Goal: Task Accomplishment & Management: Manage account settings

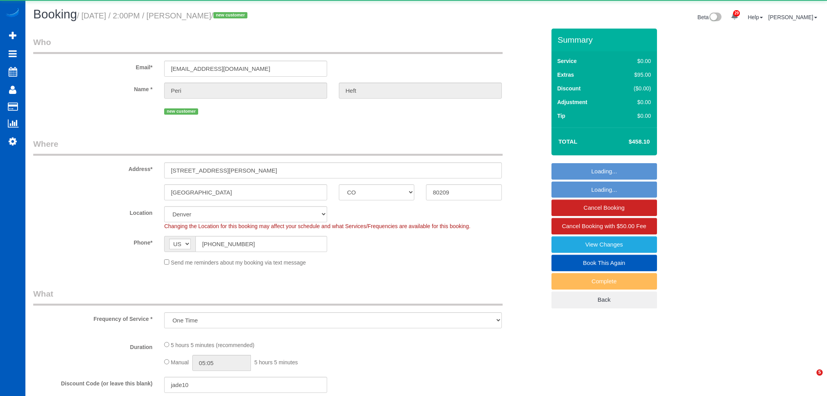
select select "CO"
select select "number:8"
select select "object:8237"
select select "199"
select select "1001"
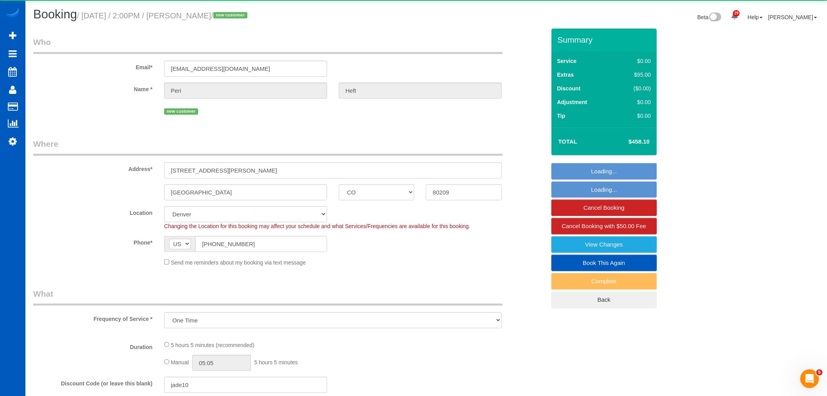
select select "2"
select select "spot15"
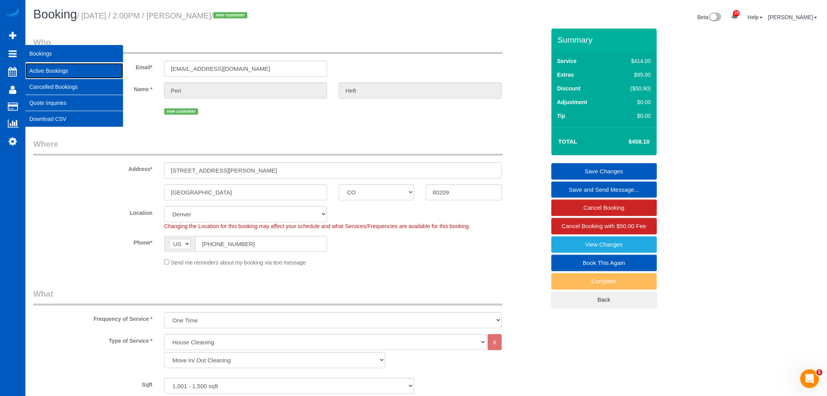
click at [44, 72] on link "Active Bookings" at bounding box center [74, 71] width 98 height 16
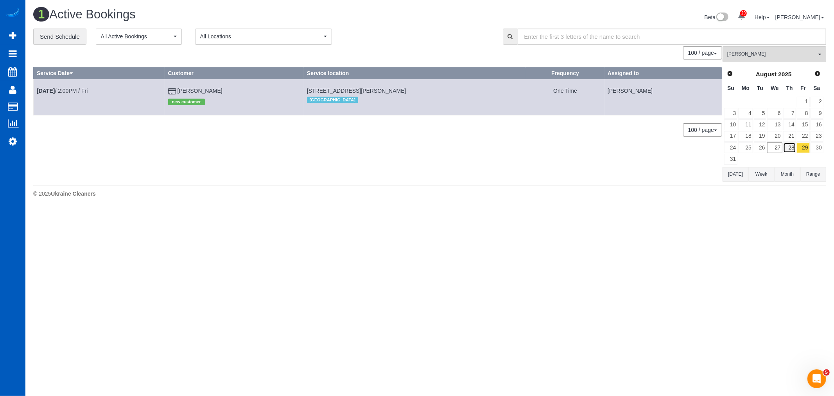
click at [788, 146] on link "28" at bounding box center [789, 147] width 13 height 11
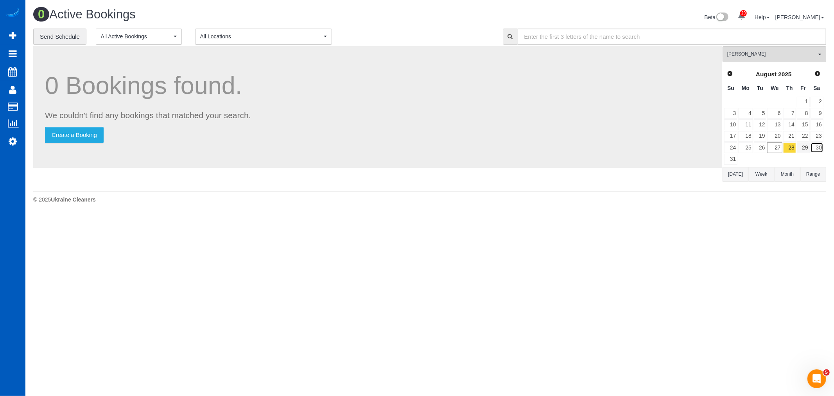
click at [811, 149] on link "30" at bounding box center [816, 147] width 13 height 11
click at [806, 151] on link "29" at bounding box center [803, 147] width 13 height 11
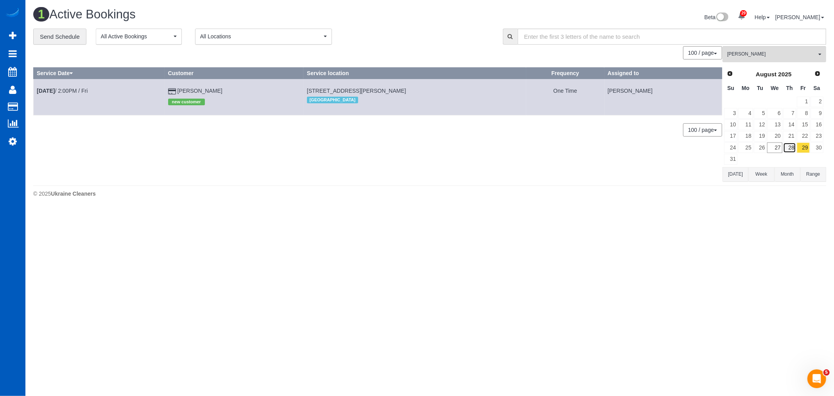
click at [794, 145] on link "28" at bounding box center [789, 147] width 13 height 11
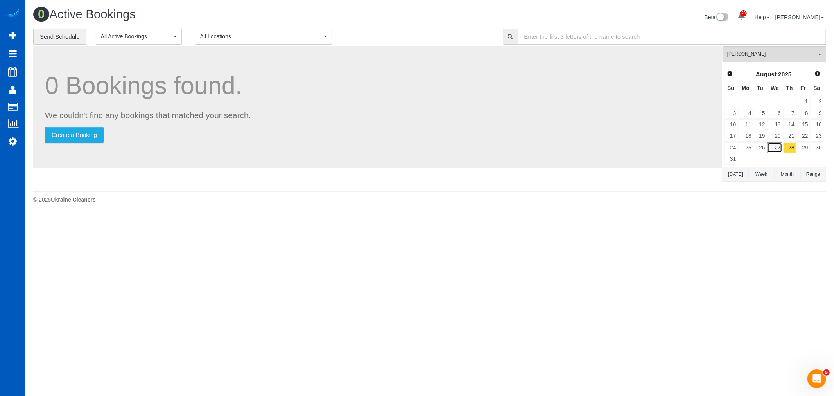
click at [777, 146] on link "27" at bounding box center [774, 147] width 15 height 11
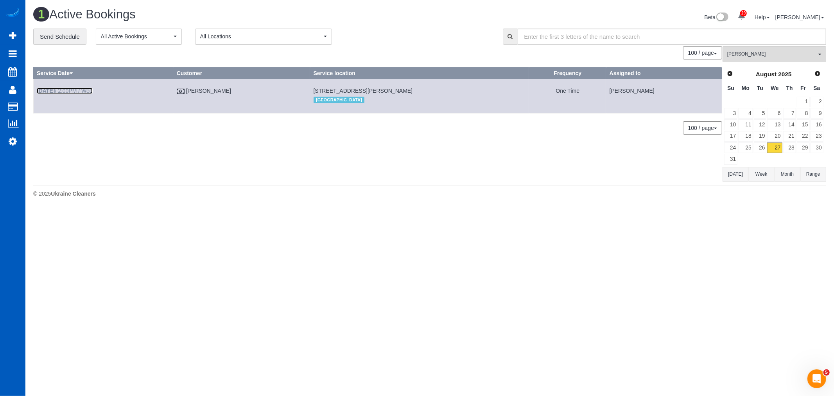
click at [70, 88] on link "Aug 27th / 2:00PM / Wed" at bounding box center [65, 91] width 56 height 6
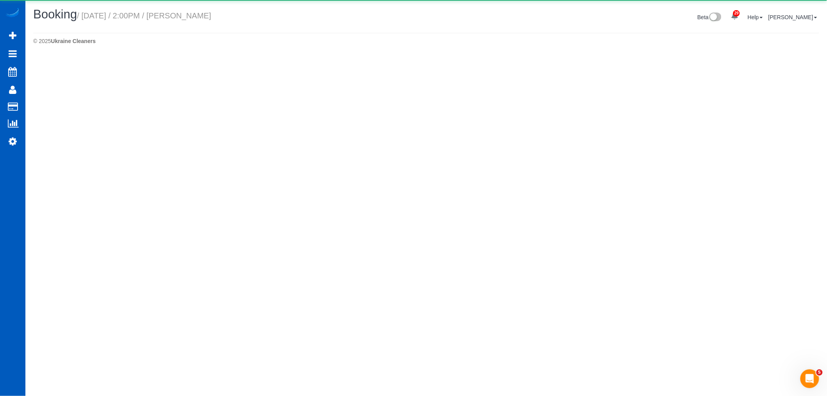
select select "CO"
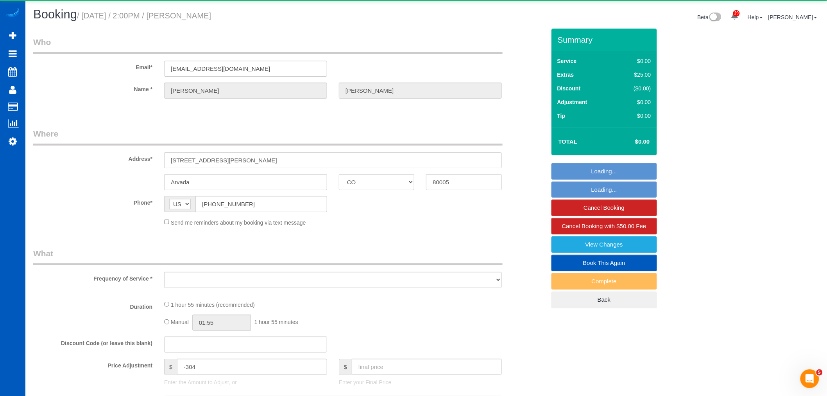
select select "object:9469"
select select "199"
select select "1001"
select select "2"
select select "spot22"
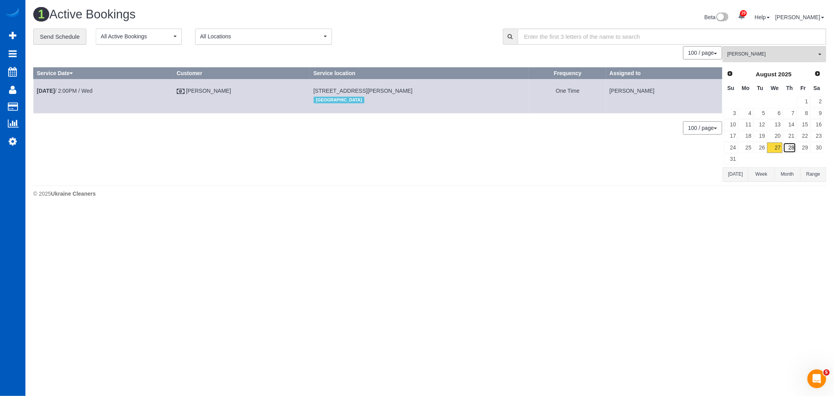
click at [784, 147] on link "28" at bounding box center [789, 147] width 13 height 11
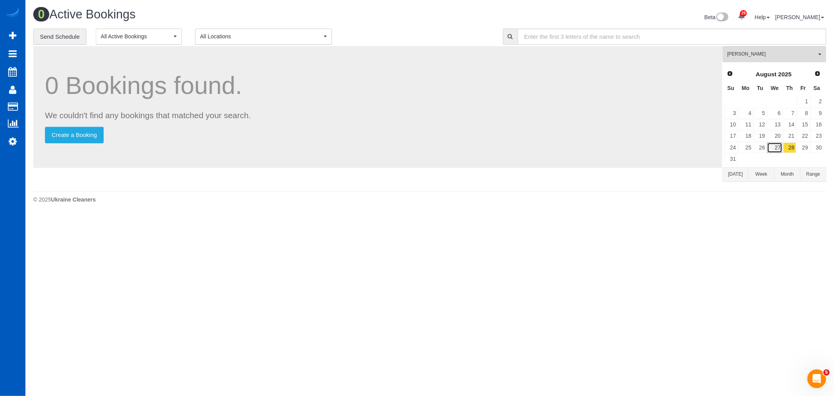
click at [780, 147] on link "27" at bounding box center [774, 147] width 15 height 11
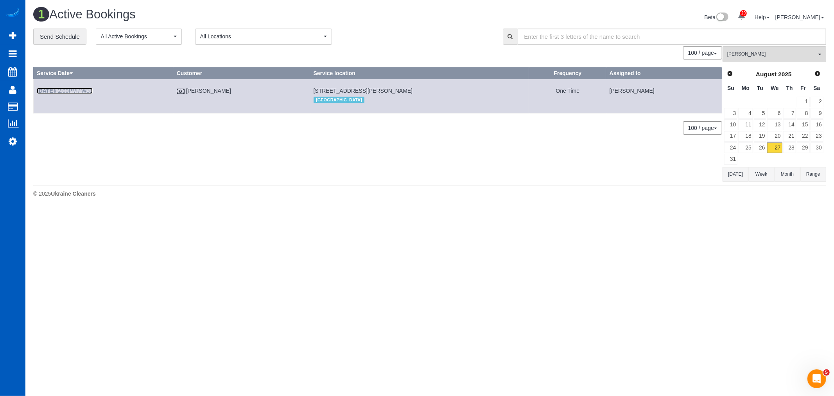
click at [74, 90] on link "Aug 27th / 2:00PM / Wed" at bounding box center [65, 91] width 56 height 6
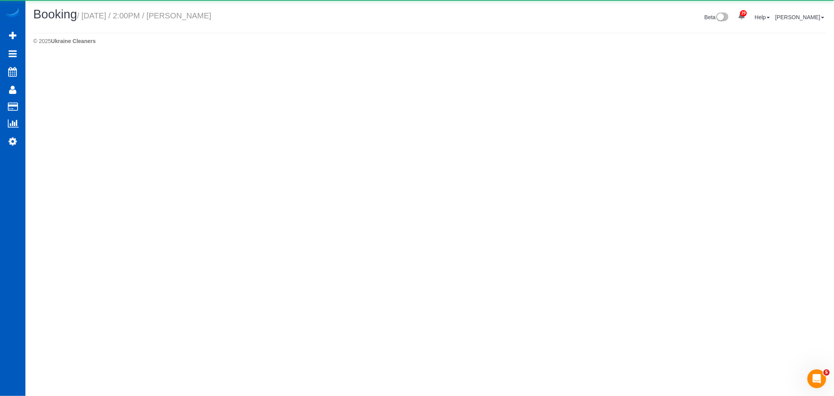
select select "CO"
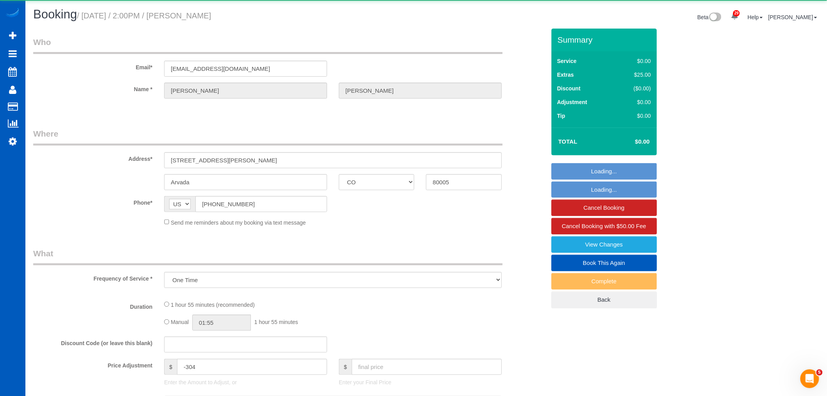
select select "object:10460"
select select "199"
select select "1001"
select select "2"
select select "spot27"
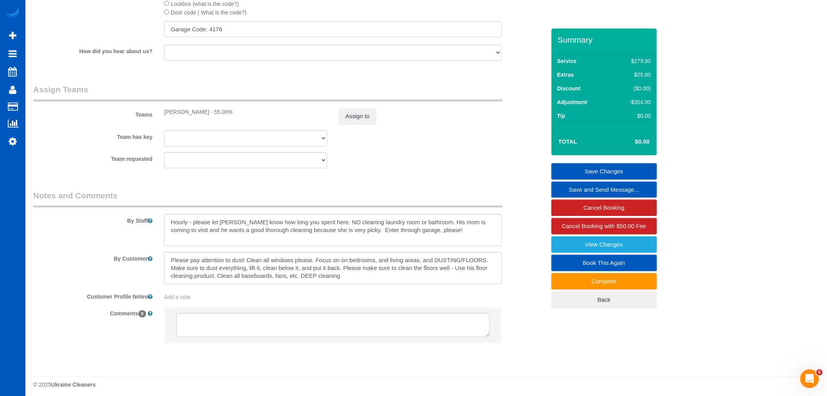
scroll to position [976, 0]
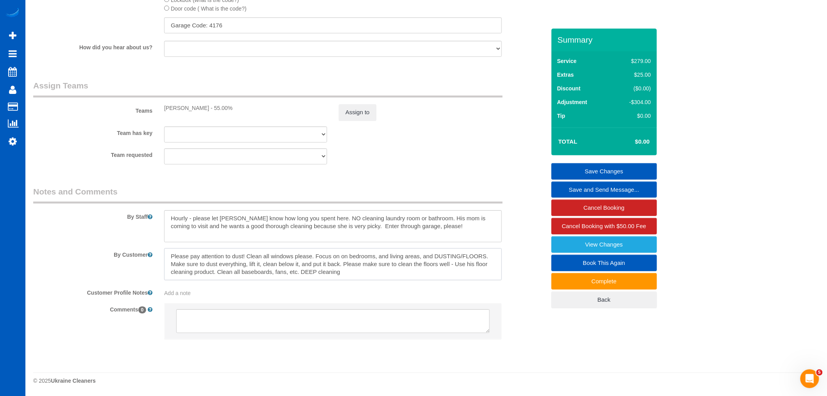
click at [396, 278] on textarea at bounding box center [333, 264] width 338 height 32
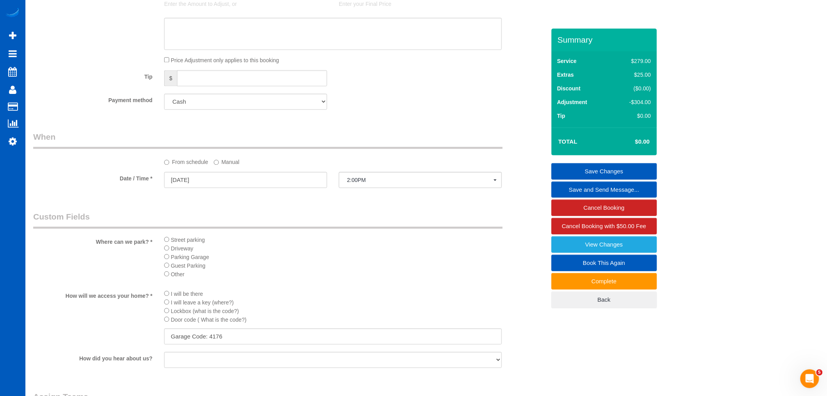
scroll to position [586, 0]
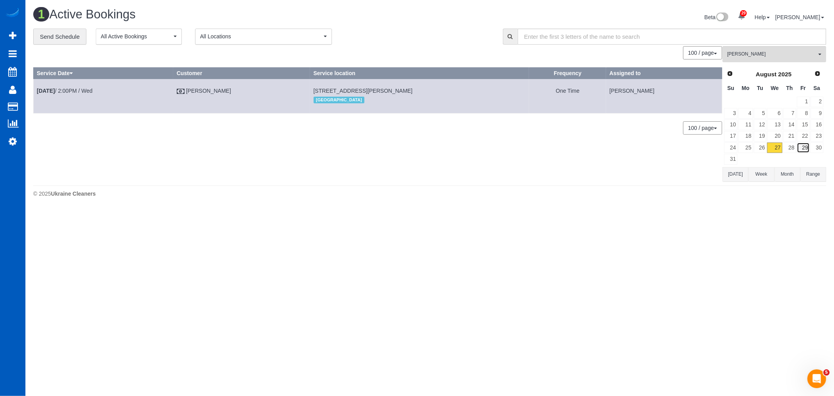
click at [800, 150] on link "29" at bounding box center [803, 147] width 13 height 11
click at [789, 151] on link "28" at bounding box center [789, 147] width 13 height 11
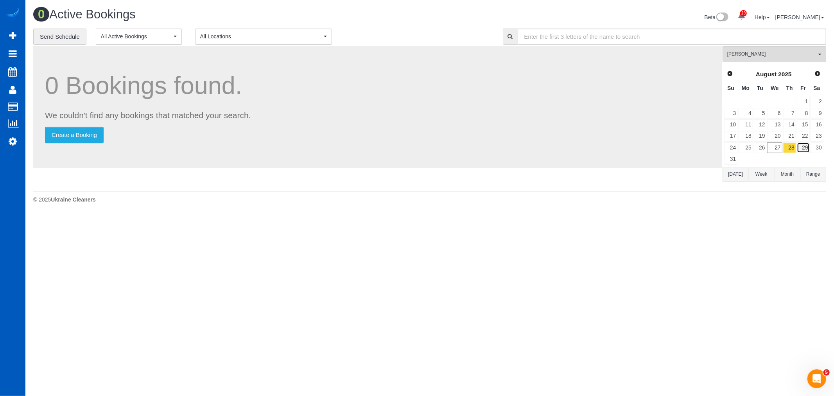
click at [806, 153] on link "29" at bounding box center [803, 147] width 13 height 11
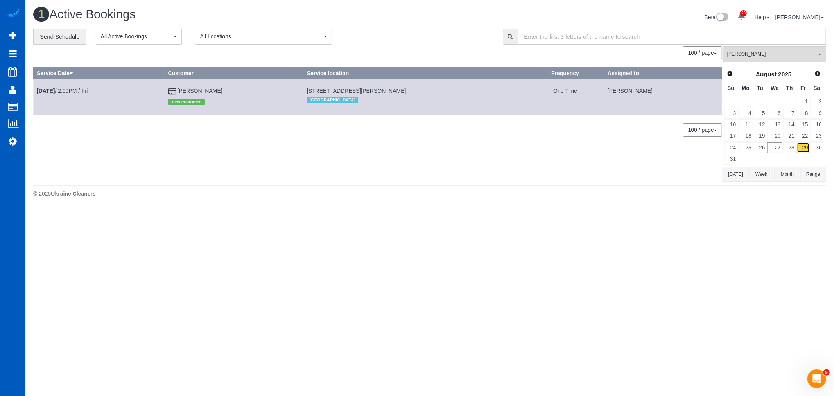
click at [797, 153] on link "29" at bounding box center [803, 147] width 13 height 11
click at [794, 150] on link "28" at bounding box center [789, 147] width 13 height 11
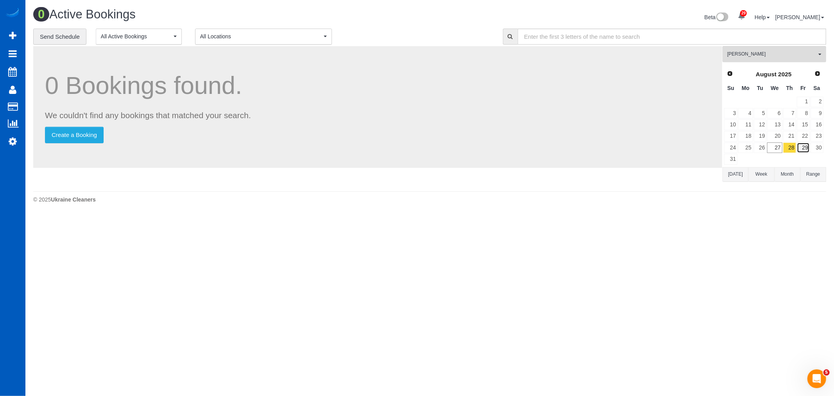
click at [802, 152] on link "29" at bounding box center [803, 147] width 13 height 11
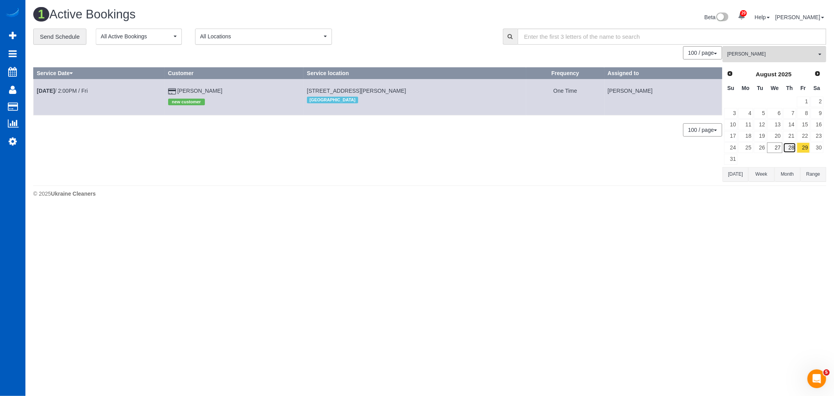
click at [793, 147] on link "28" at bounding box center [789, 147] width 13 height 11
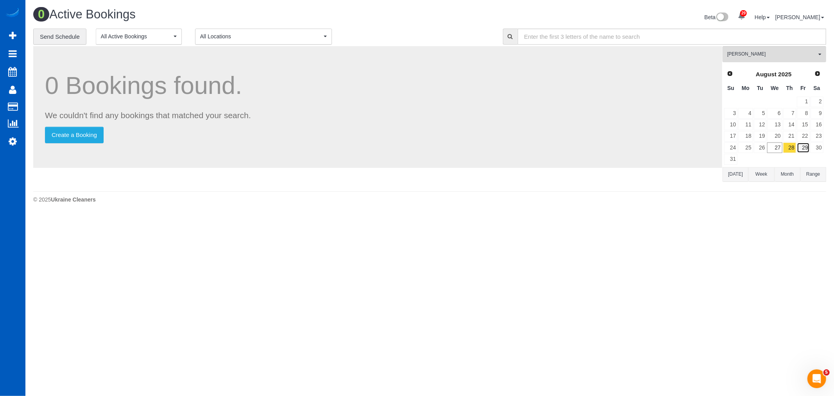
click at [802, 151] on link "29" at bounding box center [803, 147] width 13 height 11
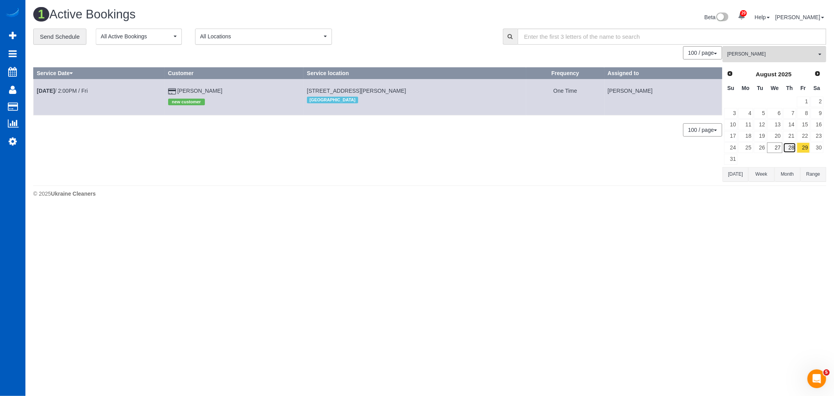
click at [789, 150] on link "28" at bounding box center [789, 147] width 13 height 11
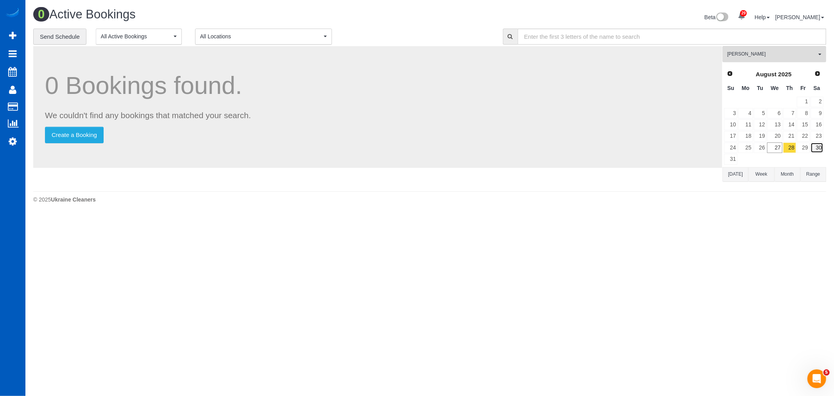
click at [816, 146] on link "30" at bounding box center [816, 147] width 13 height 11
click at [808, 146] on link "29" at bounding box center [803, 147] width 13 height 11
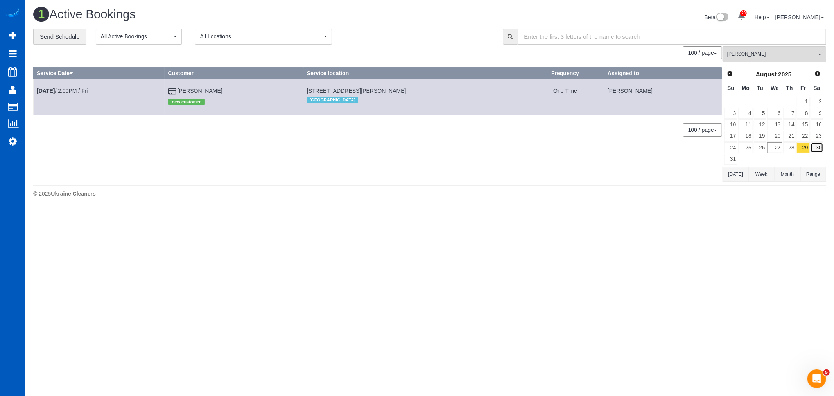
click at [821, 149] on link "30" at bounding box center [816, 147] width 13 height 11
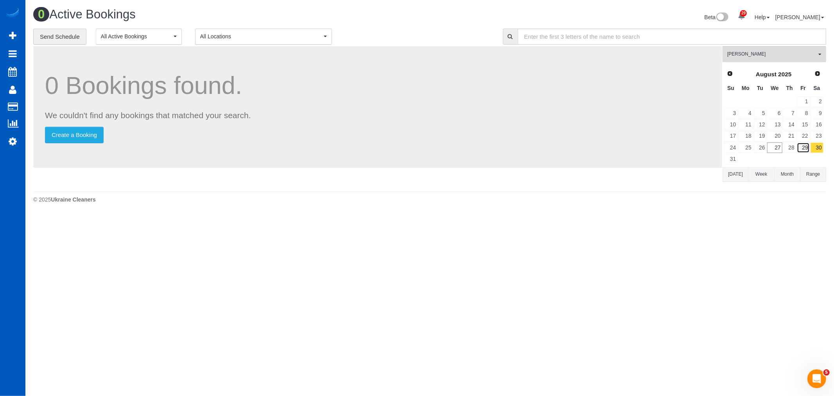
click at [807, 147] on link "29" at bounding box center [803, 147] width 13 height 11
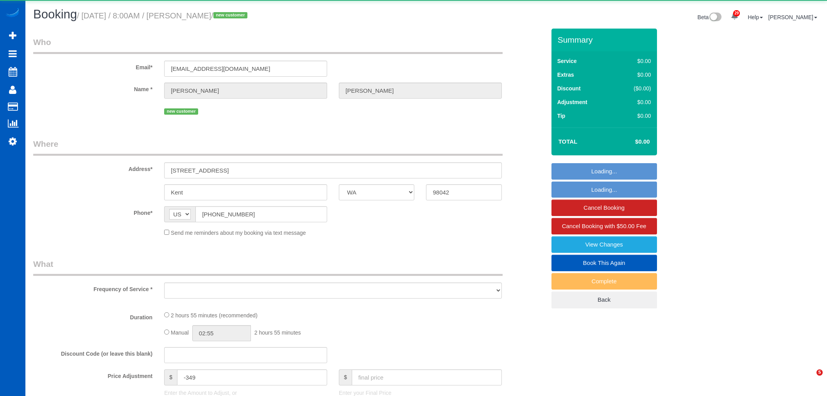
select select "WA"
select select "object:10639"
select select "199"
select select "3001"
select select "5"
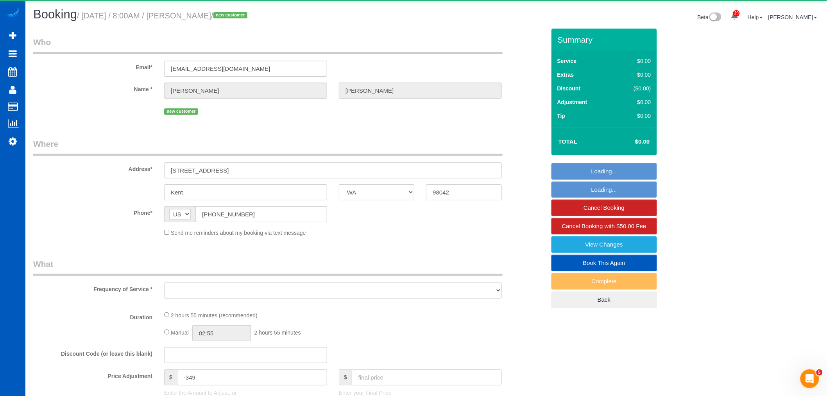
select select "3"
select select "spot27"
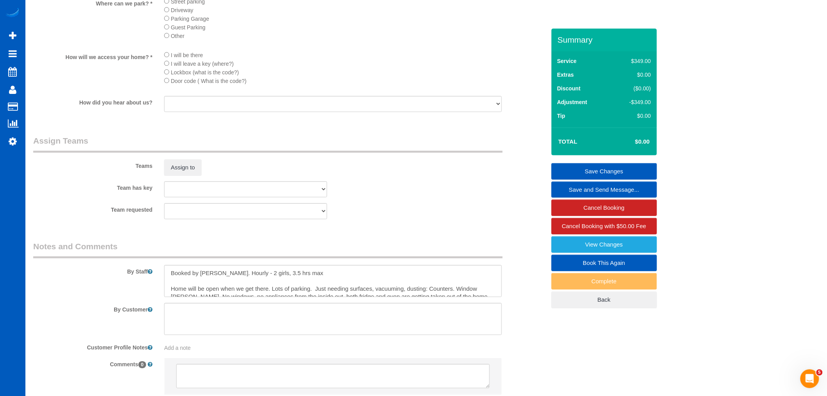
scroll to position [840, 0]
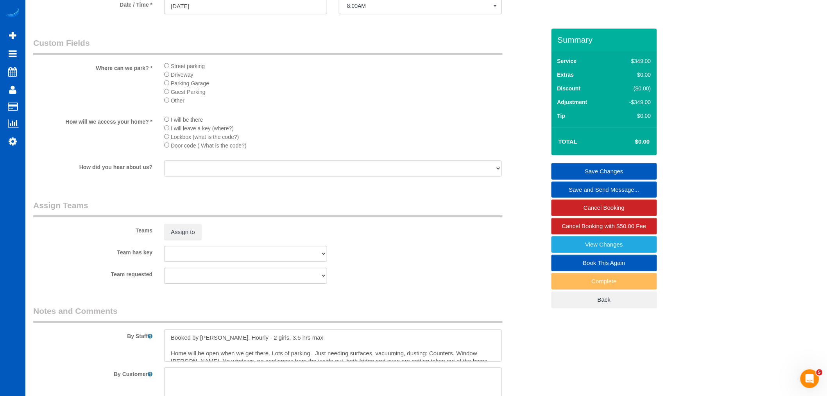
click at [162, 240] on div "Assign to" at bounding box center [245, 232] width 175 height 16
click at [187, 240] on button "Assign to" at bounding box center [183, 232] width 38 height 16
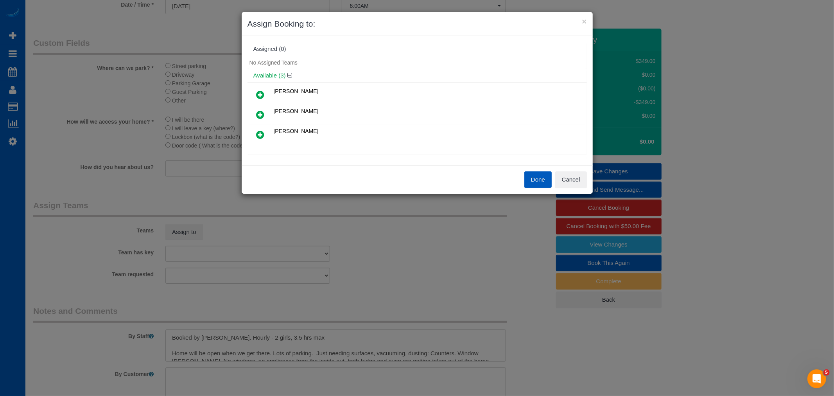
click at [270, 131] on td at bounding box center [260, 135] width 22 height 20
click at [259, 115] on icon at bounding box center [260, 114] width 8 height 9
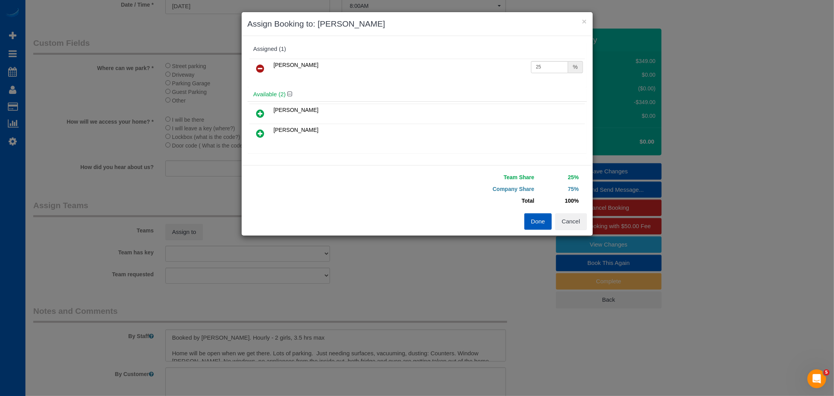
click at [256, 129] on icon at bounding box center [260, 133] width 8 height 9
drag, startPoint x: 534, startPoint y: 67, endPoint x: 572, endPoint y: 72, distance: 38.7
click at [572, 72] on div "25 %" at bounding box center [557, 67] width 52 height 12
type input "27"
drag, startPoint x: 533, startPoint y: 90, endPoint x: 554, endPoint y: 96, distance: 21.5
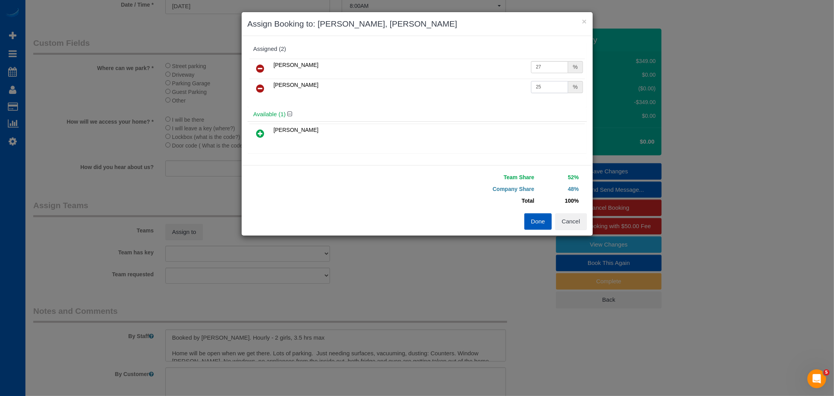
click at [554, 96] on td "25 %" at bounding box center [557, 89] width 56 height 20
type input "27"
click at [536, 217] on button "Done" at bounding box center [537, 221] width 27 height 16
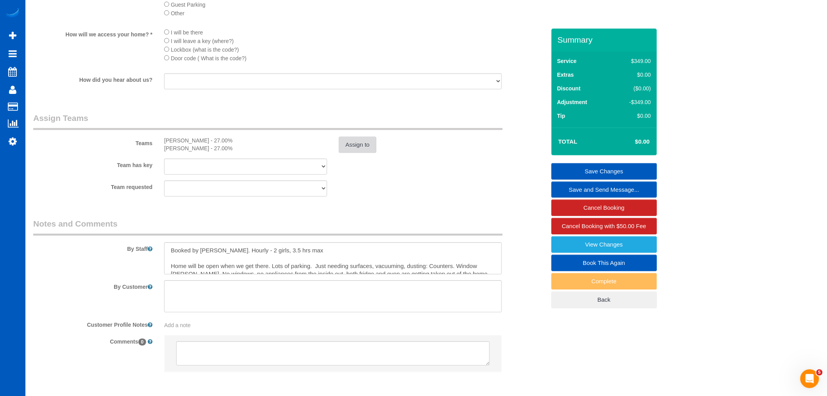
scroll to position [970, 0]
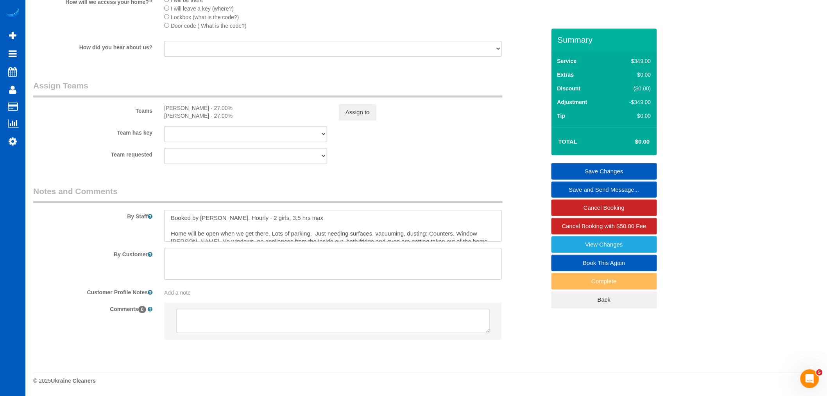
click at [587, 169] on link "Save Changes" at bounding box center [605, 171] width 106 height 16
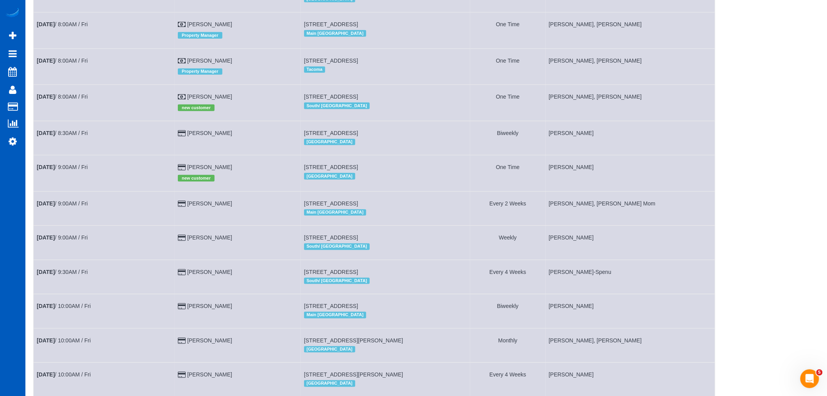
scroll to position [217, 0]
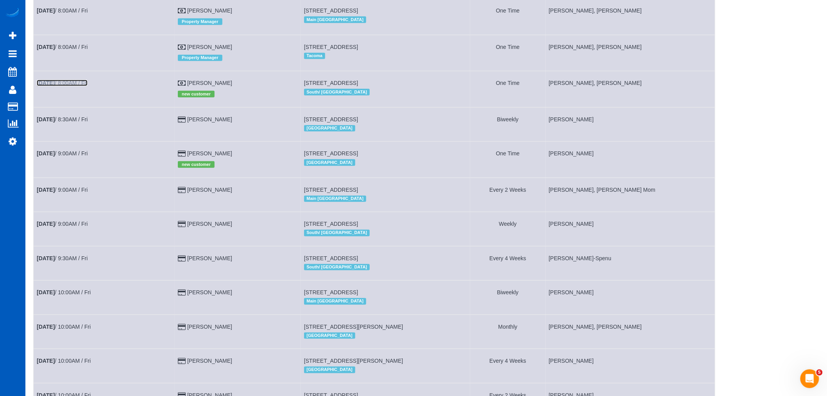
click at [55, 86] on b "[DATE]" at bounding box center [46, 83] width 18 height 6
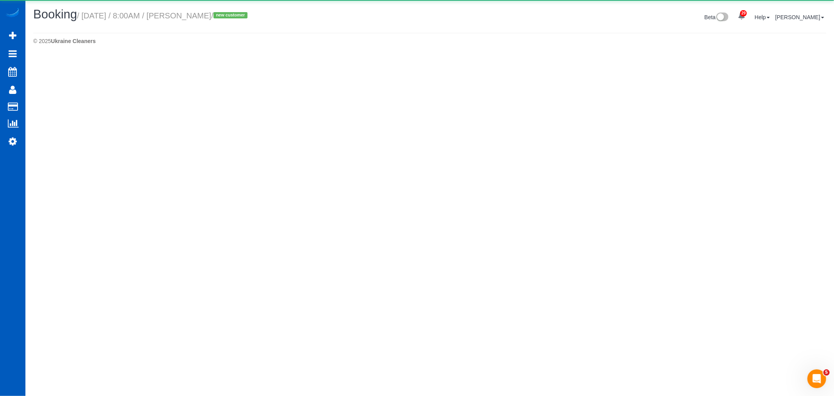
select select "WA"
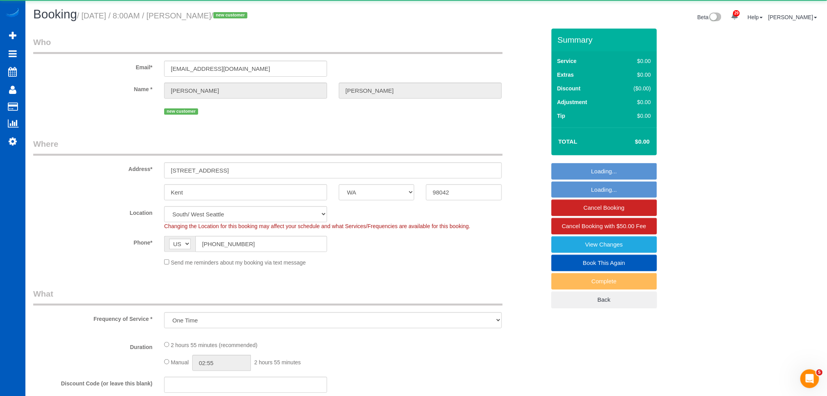
select select "object:12380"
select select "199"
select select "3001"
select select "5"
select select "3"
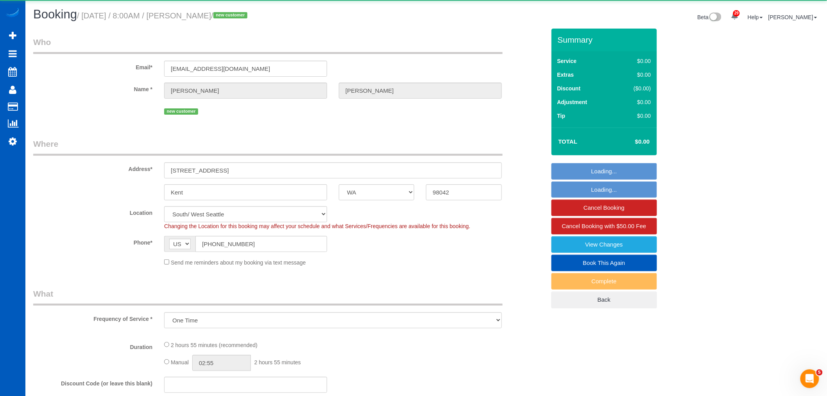
select select "spot40"
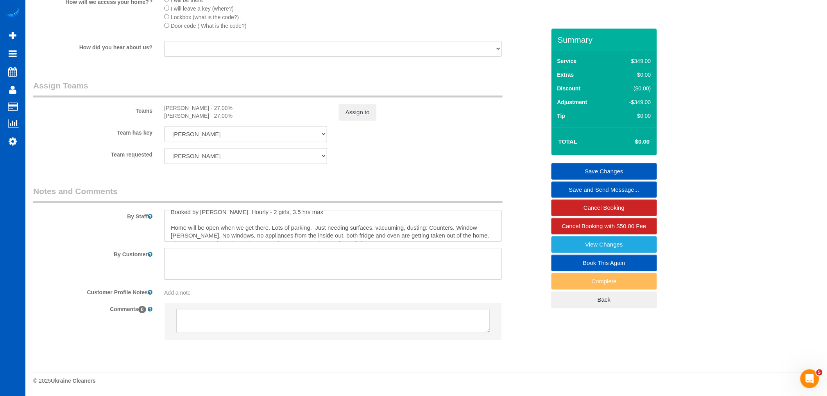
scroll to position [16, 0]
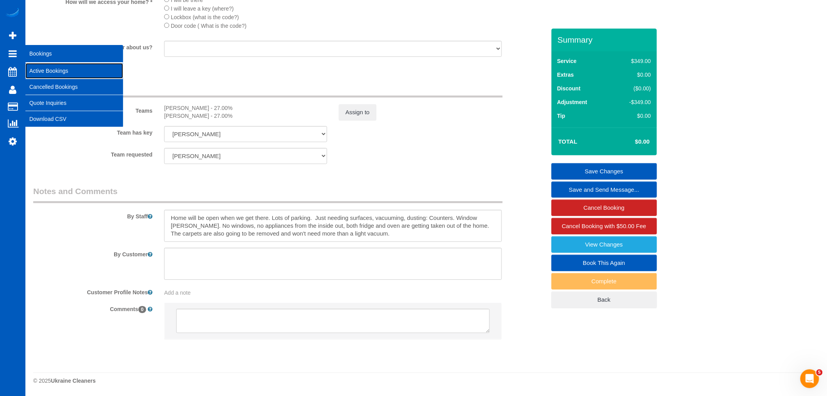
drag, startPoint x: 60, startPoint y: 73, endPoint x: 55, endPoint y: 72, distance: 4.9
click at [60, 73] on link "Active Bookings" at bounding box center [74, 71] width 98 height 16
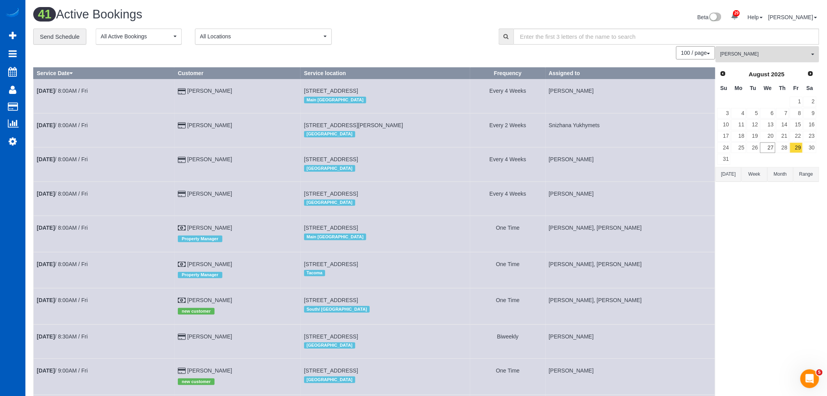
click at [755, 52] on span "[PERSON_NAME]" at bounding box center [764, 54] width 89 height 7
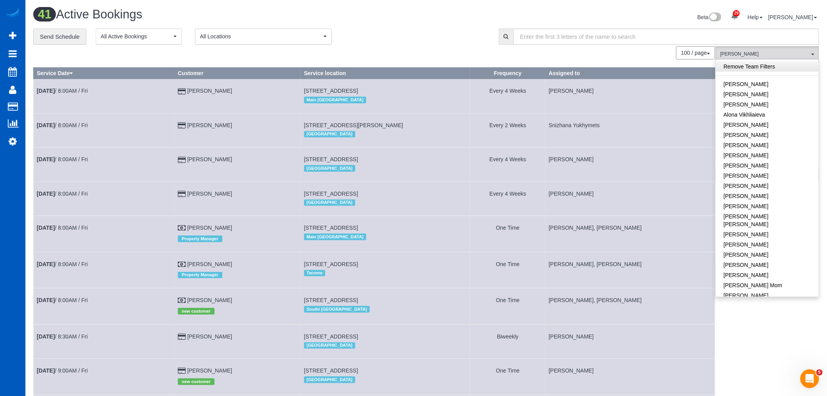
click at [753, 68] on link "Remove Team Filters" at bounding box center [767, 66] width 103 height 10
click at [758, 55] on span "All Teams" at bounding box center [764, 54] width 89 height 7
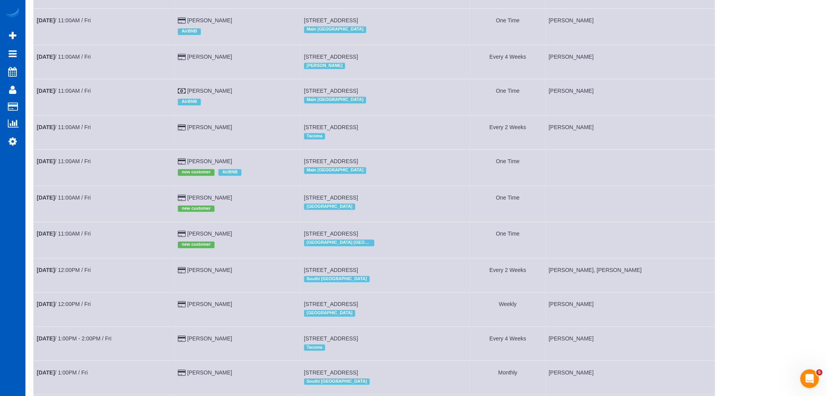
scroll to position [695, 0]
drag, startPoint x: 309, startPoint y: 251, endPoint x: 412, endPoint y: 253, distance: 102.8
click at [412, 253] on td "[STREET_ADDRESS] [GEOGRAPHIC_DATA] [GEOGRAPHIC_DATA]" at bounding box center [386, 241] width 170 height 36
click at [50, 238] on b "[DATE]" at bounding box center [46, 234] width 18 height 6
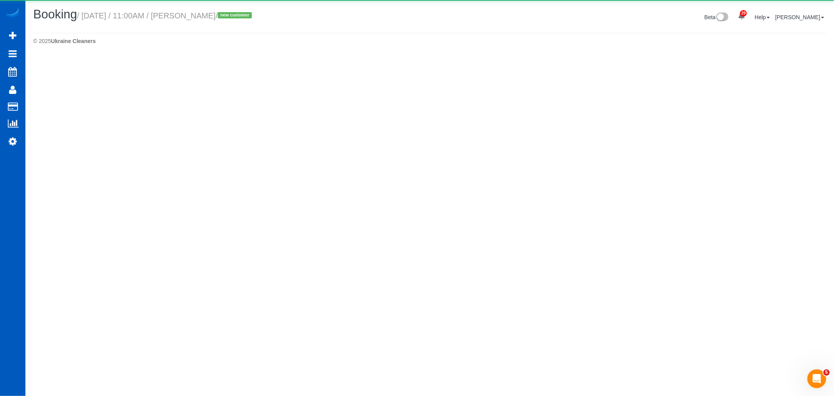
select select "GA"
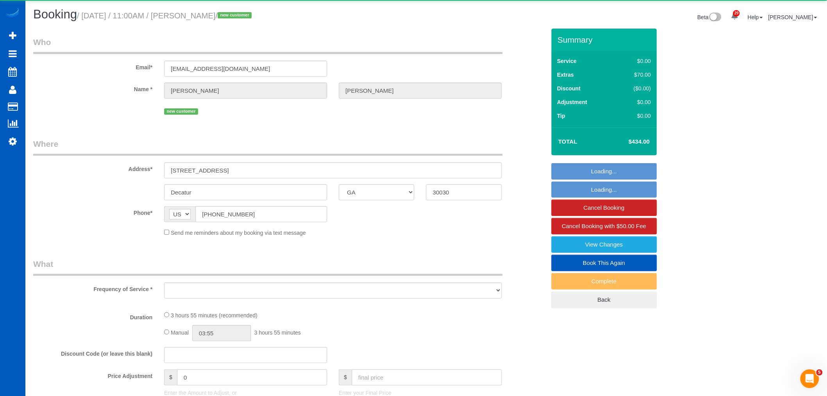
select select "object:14646"
select select "string:fspay-57ba10a8-8178-4261-82ec-2e7d73cb0fa1"
select select "199"
select select "spot53"
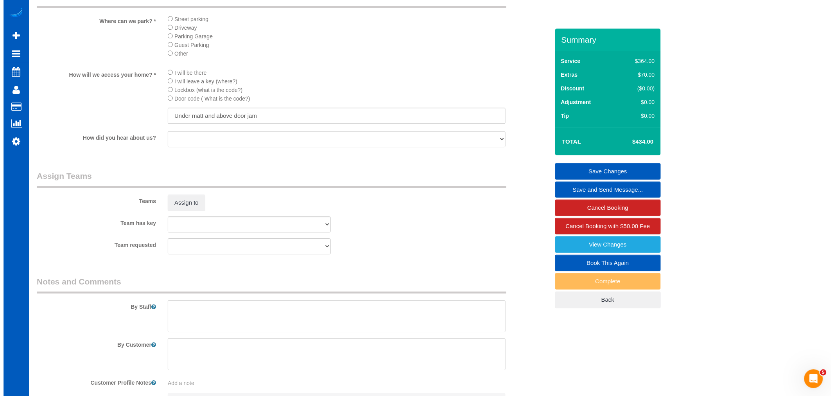
scroll to position [869, 0]
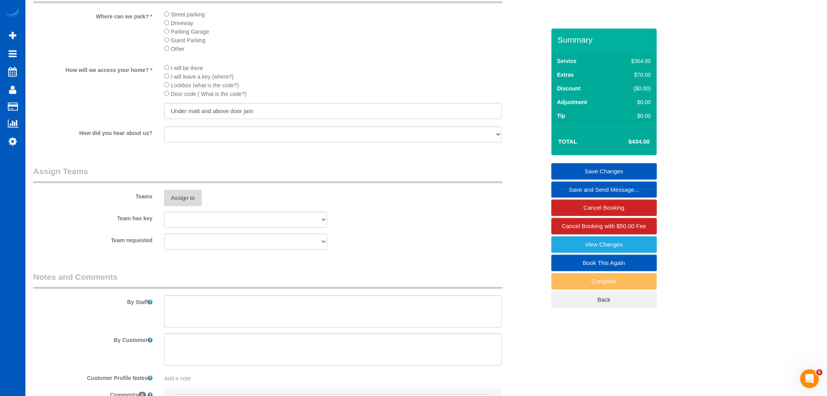
click at [189, 206] on button "Assign to" at bounding box center [183, 198] width 38 height 16
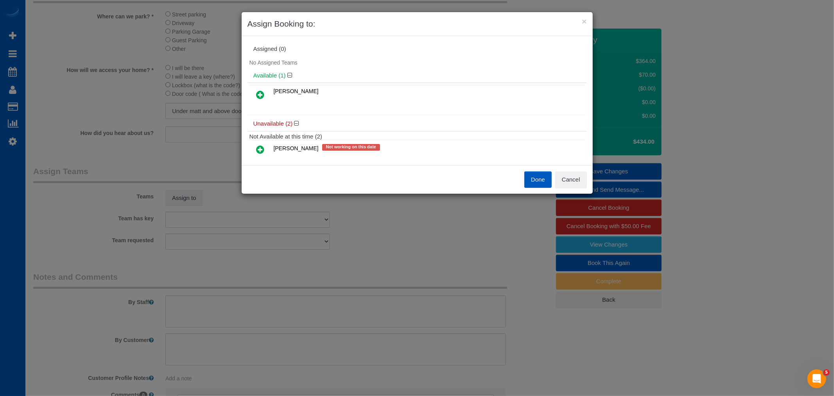
click at [261, 91] on icon at bounding box center [260, 94] width 8 height 9
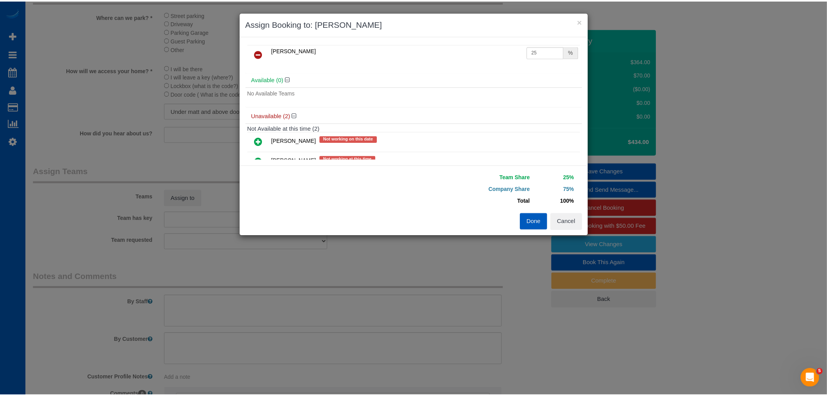
scroll to position [0, 0]
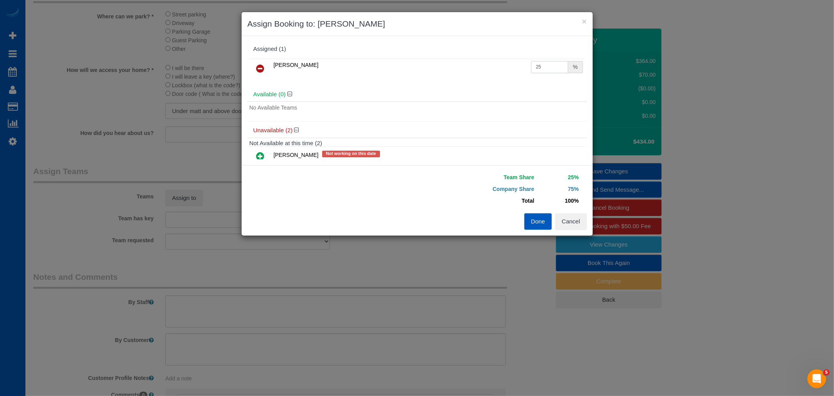
drag, startPoint x: 544, startPoint y: 68, endPoint x: 468, endPoint y: 70, distance: 75.5
click at [462, 63] on tr "[PERSON_NAME] 25 %" at bounding box center [416, 69] width 335 height 20
type input "50"
click at [541, 223] on button "Done" at bounding box center [537, 221] width 27 height 16
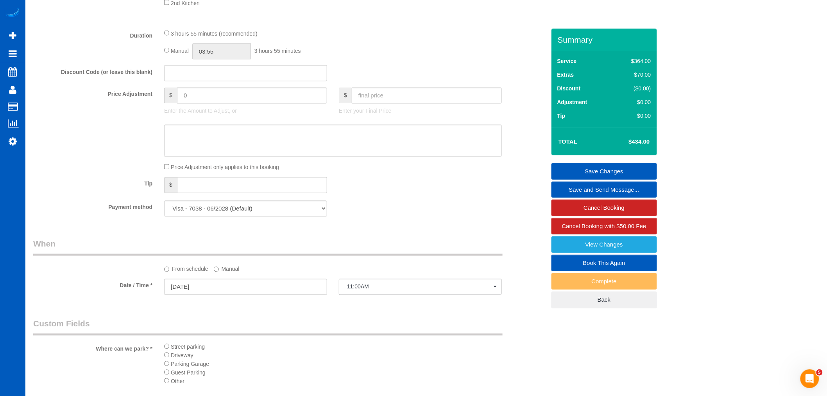
scroll to position [521, 0]
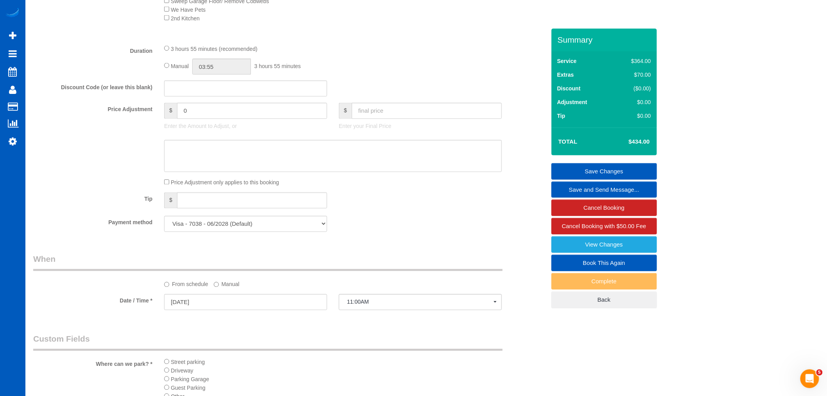
click at [162, 71] on div "3 hours 55 minutes (recommended) Manual 03:55 3 hours 55 minutes" at bounding box center [332, 59] width 349 height 30
click at [223, 75] on input "03:55" at bounding box center [221, 67] width 59 height 16
type input "08:30"
click at [212, 128] on li "08:30" at bounding box center [213, 129] width 35 height 10
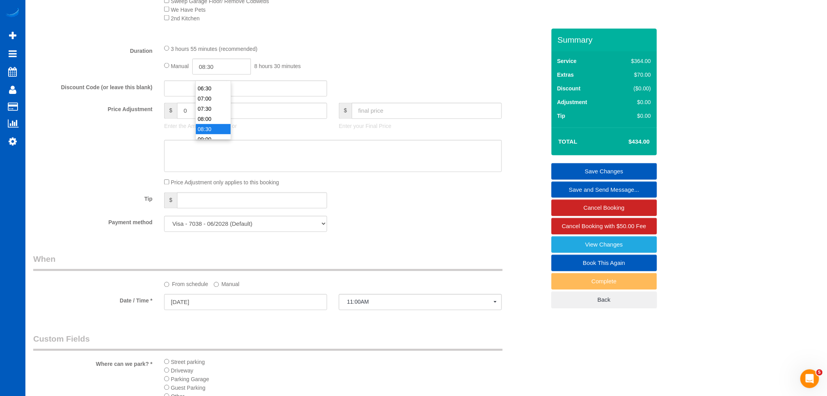
select select "spot63"
click at [597, 169] on link "Save Changes" at bounding box center [605, 171] width 106 height 16
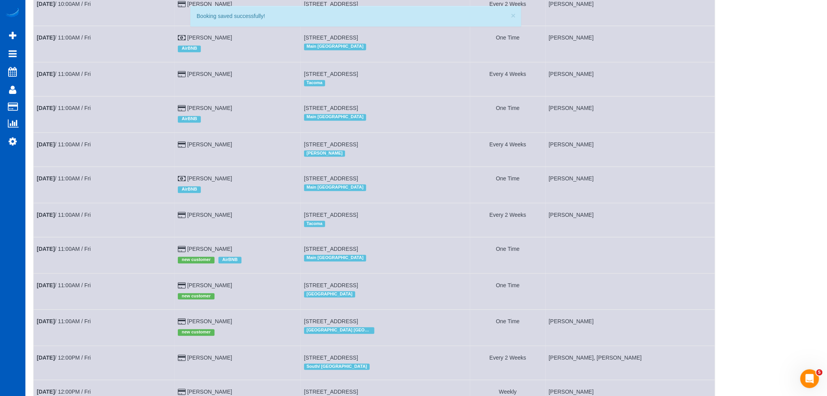
scroll to position [782, 0]
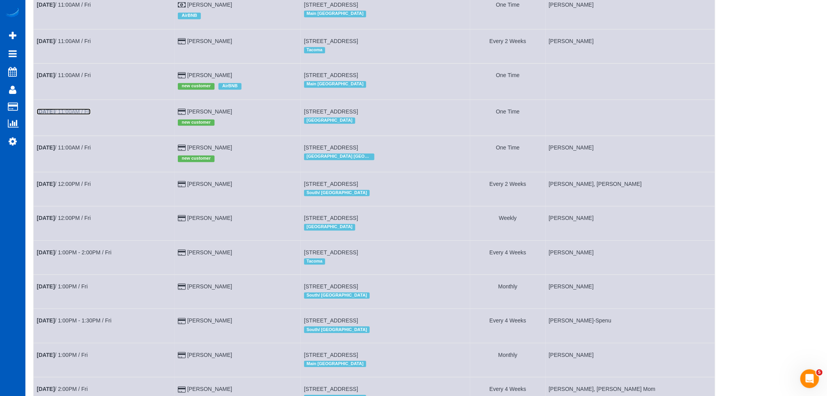
click at [75, 115] on link "[DATE] 11:00AM / Fri" at bounding box center [64, 111] width 54 height 6
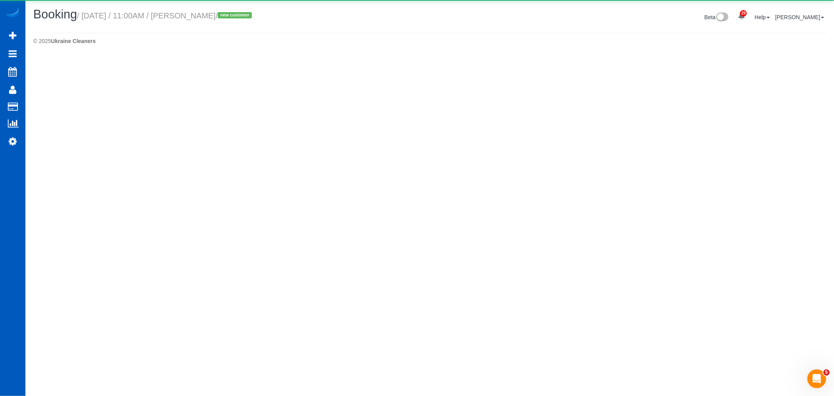
select select "OR"
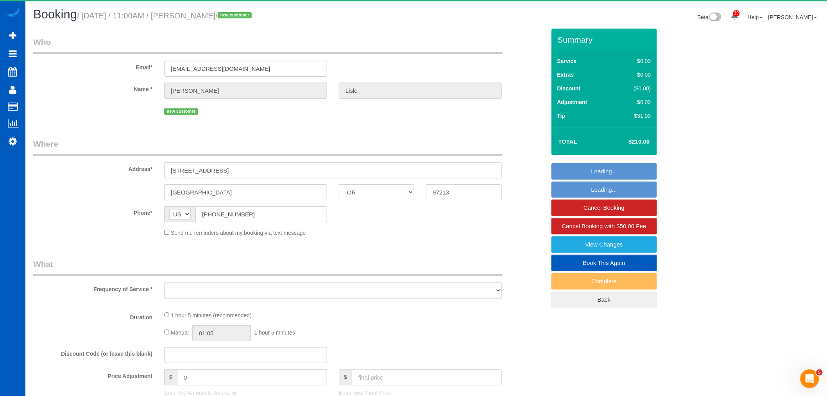
select select "object:16205"
select select "string:fspay-6782d86c-8cc9-40bb-82ff-53304b596175"
select select "199"
select select "1001"
select select "2"
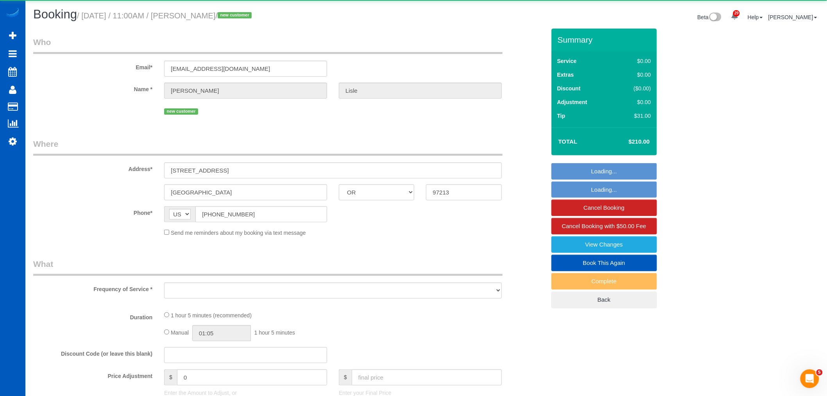
select select "spot74"
select select "number:8"
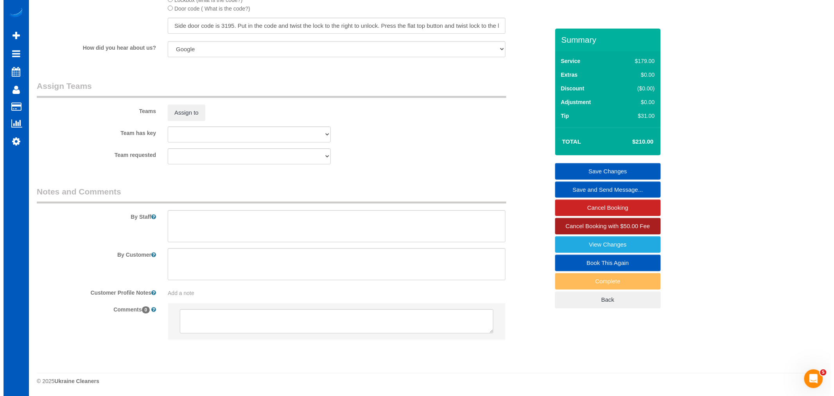
scroll to position [988, 0]
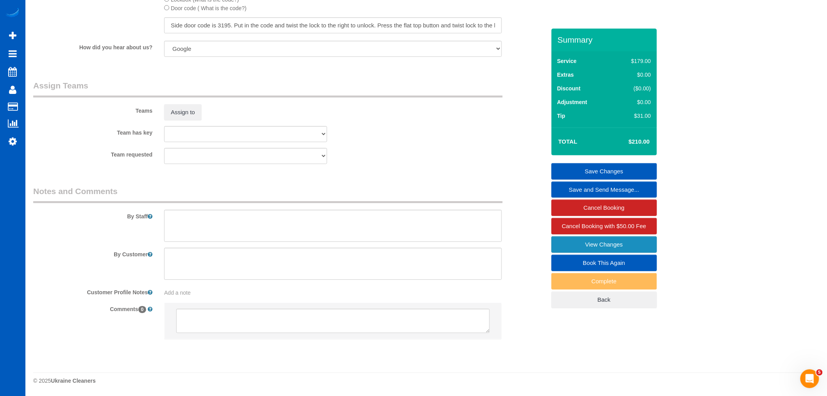
click at [626, 249] on link "View Changes" at bounding box center [605, 244] width 106 height 16
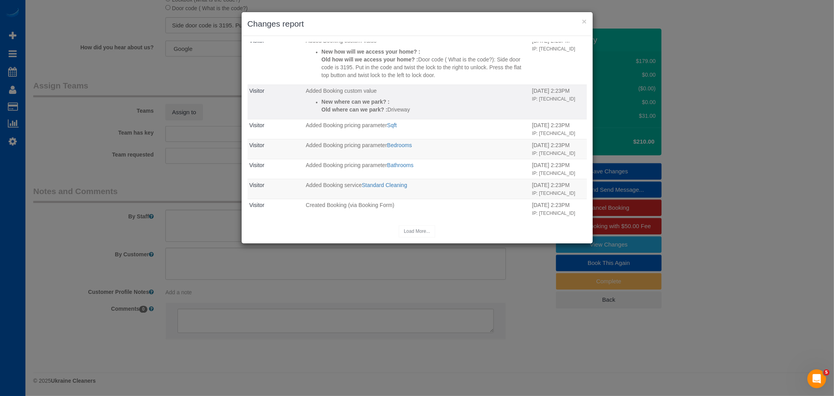
scroll to position [0, 0]
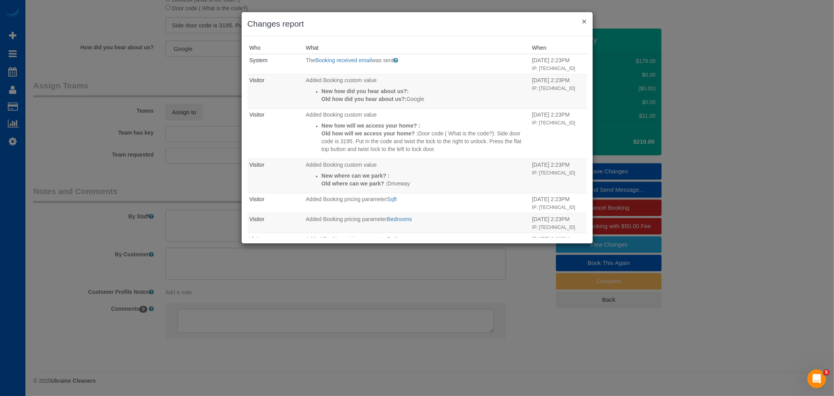
click at [584, 22] on button "×" at bounding box center [584, 21] width 5 height 8
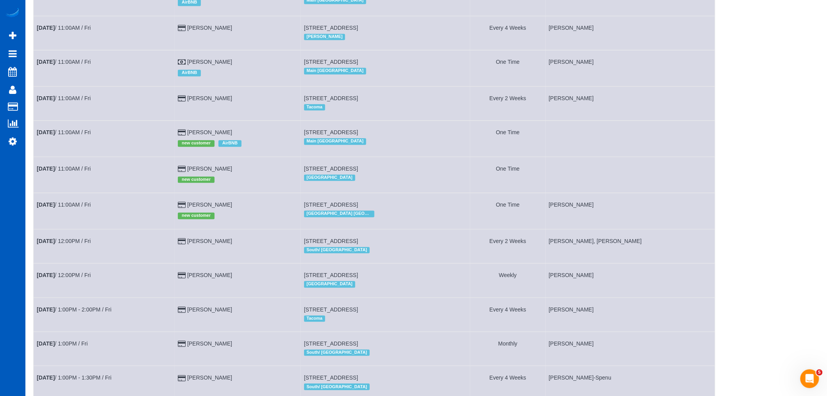
scroll to position [738, 0]
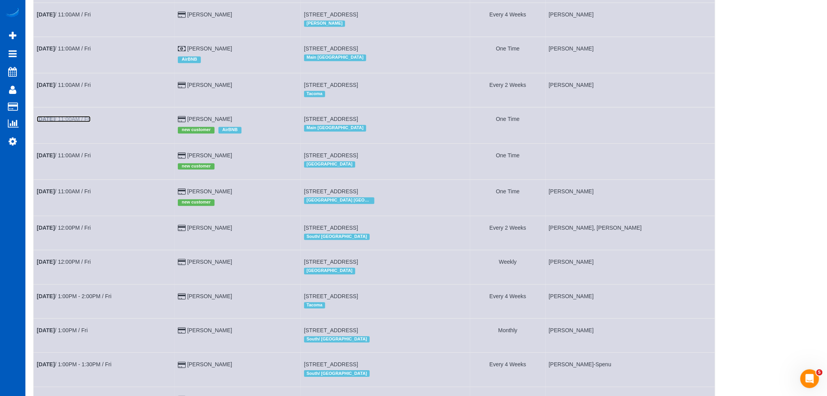
click at [73, 122] on link "[DATE] 11:00AM / Fri" at bounding box center [64, 119] width 54 height 6
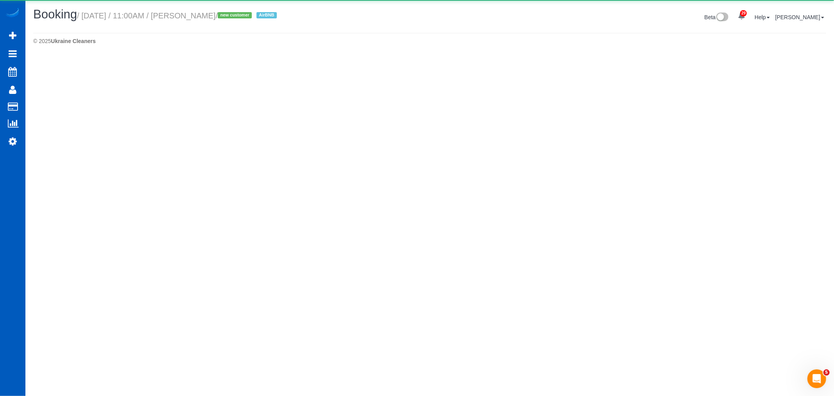
select select "WA"
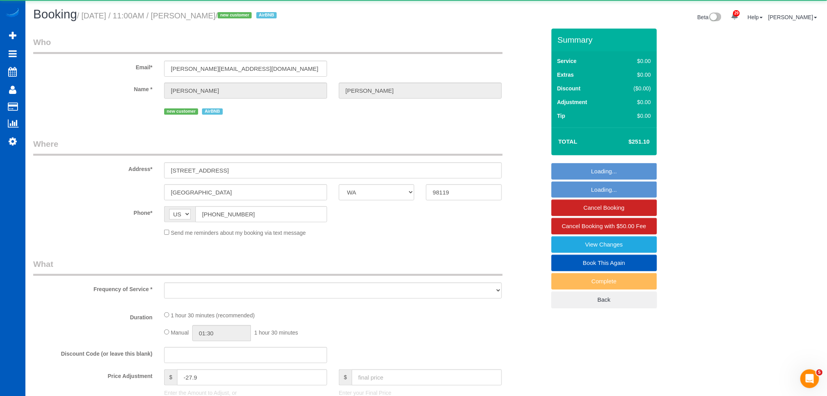
select select "object:17611"
select select "string:fspay-dd33106e-a153-4f39-9e29-f82974817018"
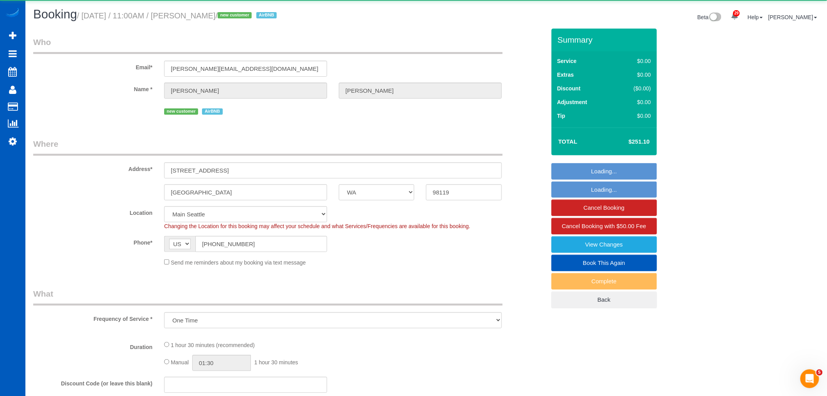
select select "object:17953"
select select "199"
select select "1001"
select select "2"
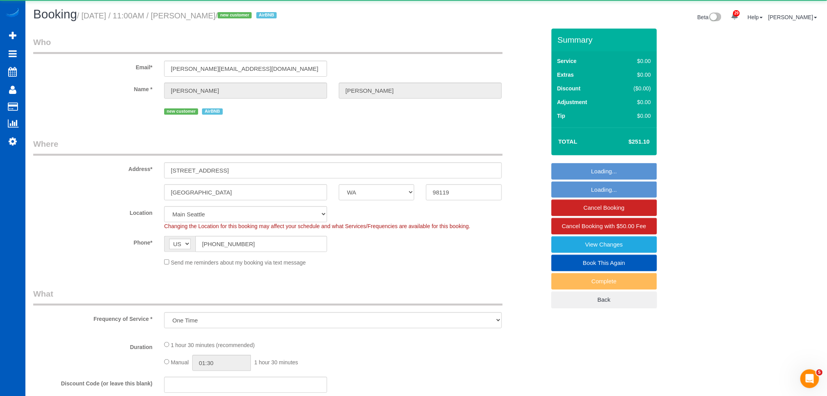
select select "spot87"
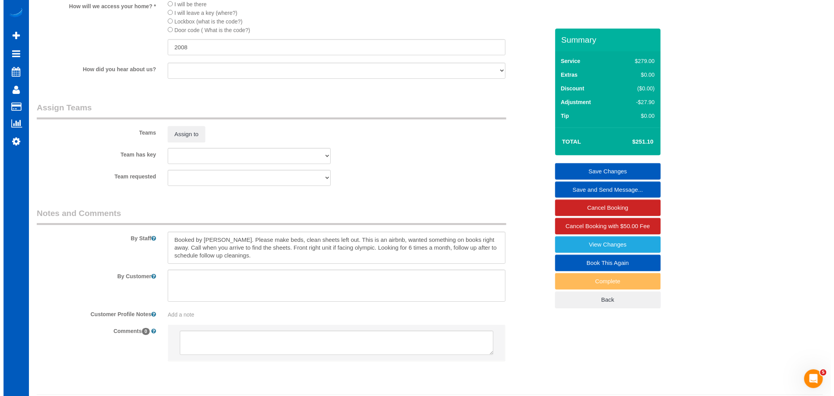
scroll to position [955, 0]
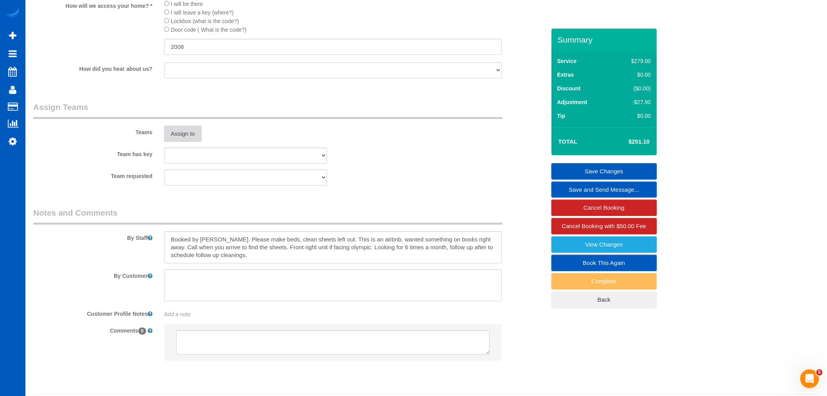
click at [185, 142] on button "Assign to" at bounding box center [183, 133] width 38 height 16
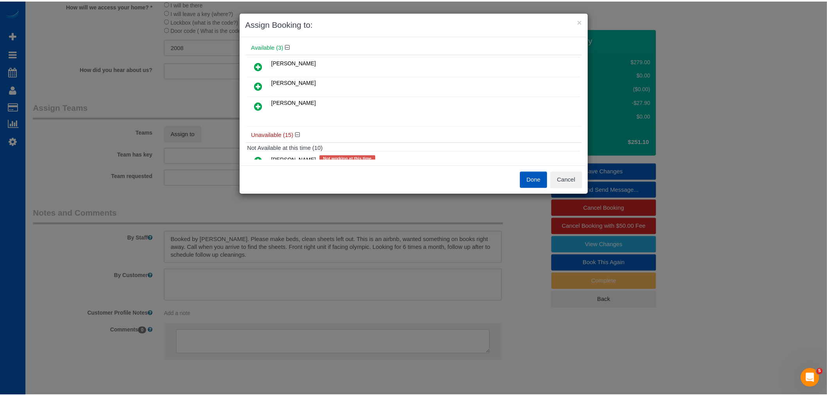
scroll to position [43, 0]
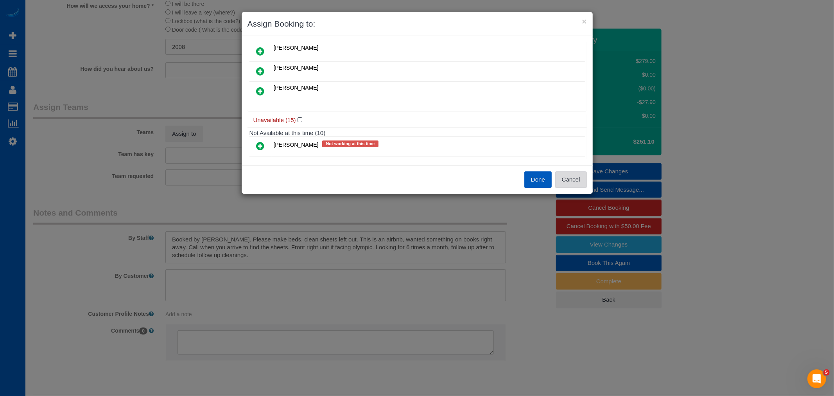
click at [578, 174] on button "Cancel" at bounding box center [571, 179] width 32 height 16
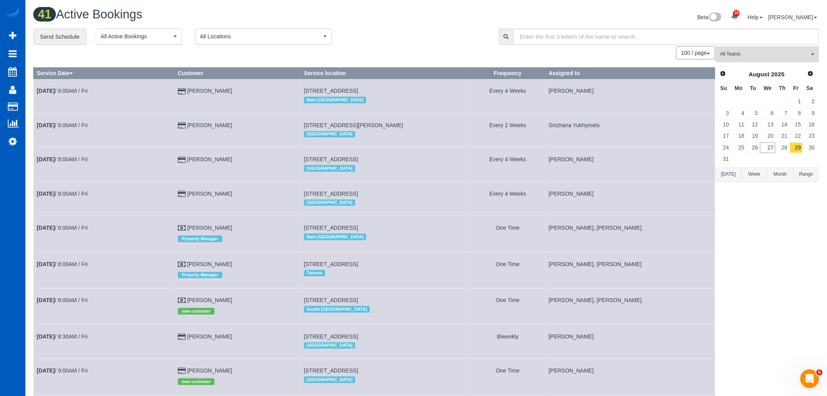
click at [776, 59] on button "All Teams" at bounding box center [768, 54] width 104 height 16
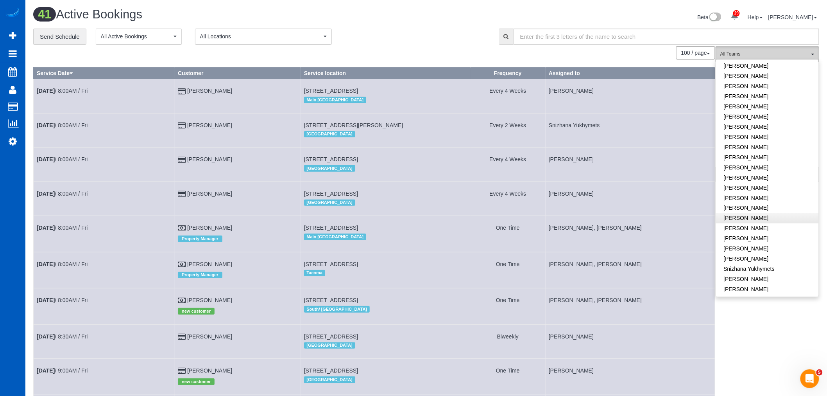
scroll to position [521, 0]
click at [751, 193] on link "[PERSON_NAME]" at bounding box center [767, 198] width 103 height 10
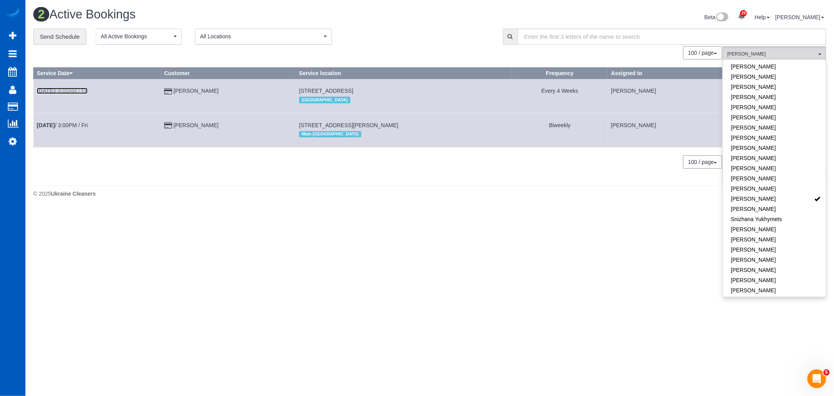
click at [87, 89] on link "[DATE] 8:00AM / Fri" at bounding box center [62, 91] width 51 height 6
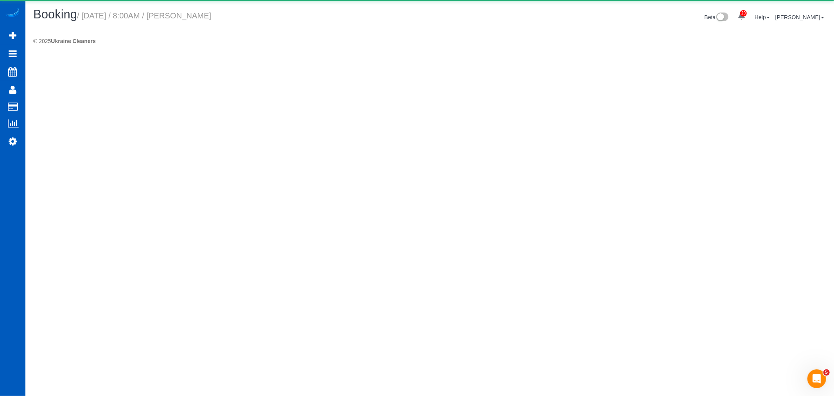
select select "WA"
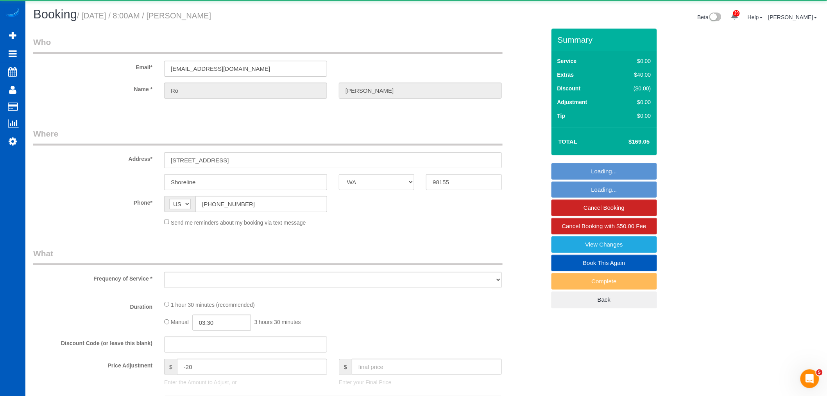
select select "object:19820"
select select "string:fspay-6b4fecff-36bf-44f9-8122-2e6a90d829f3"
select select "199"
select select "2"
select select "spot97"
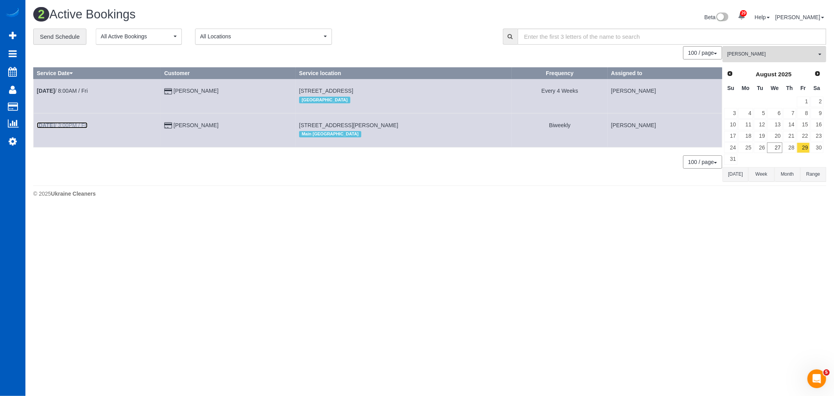
click at [72, 127] on link "[DATE] 3:00PM / Fri" at bounding box center [62, 125] width 51 height 6
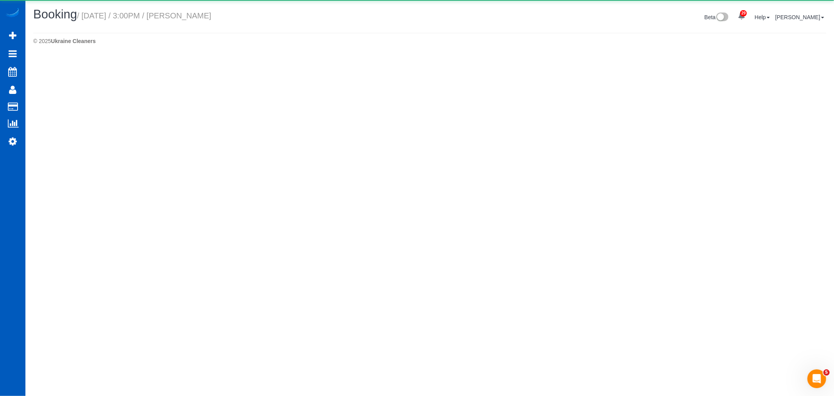
select select "WA"
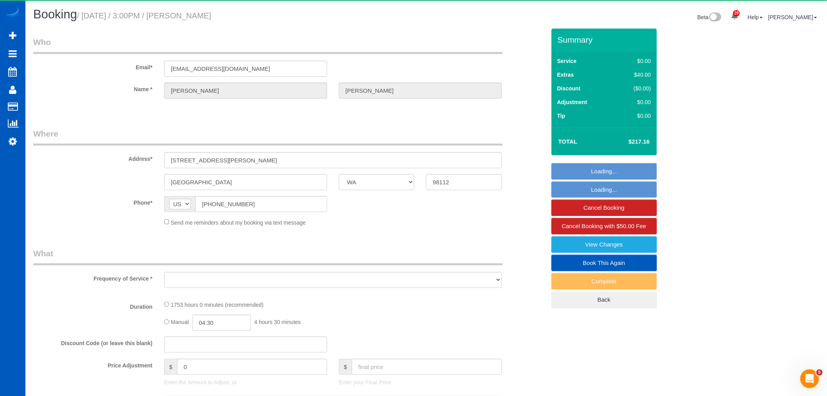
select select "object:20753"
select select "string:fspay-fcb78478-fc5a-4076-88b1-3671a719bcc9"
select select "1001"
select select "2"
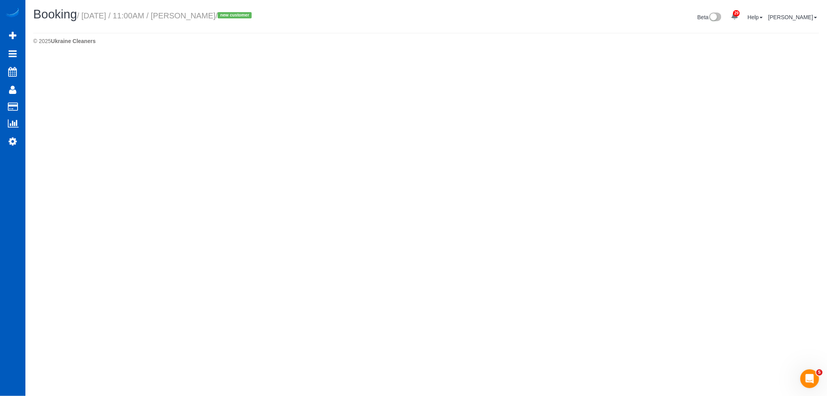
select select "GA"
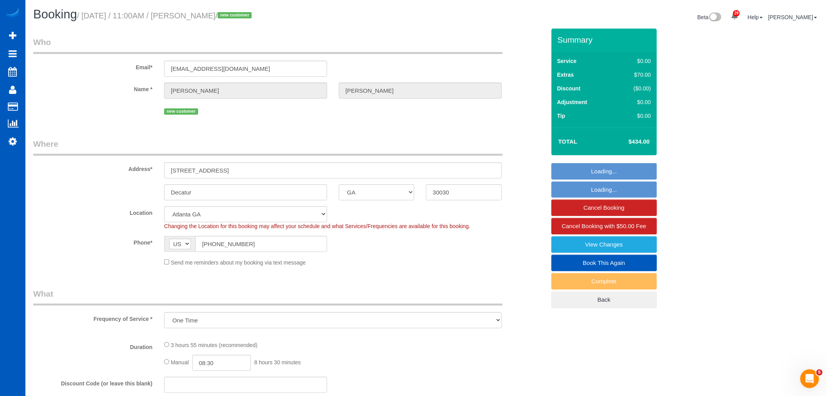
select select "object:21727"
select select "199"
select select "spot116"
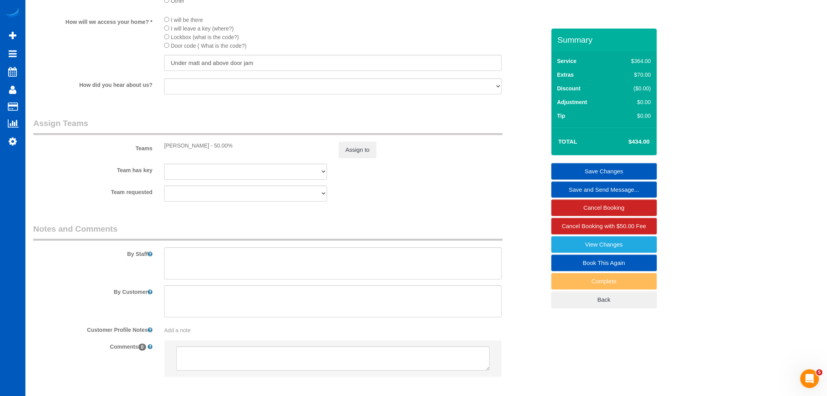
scroll to position [966, 0]
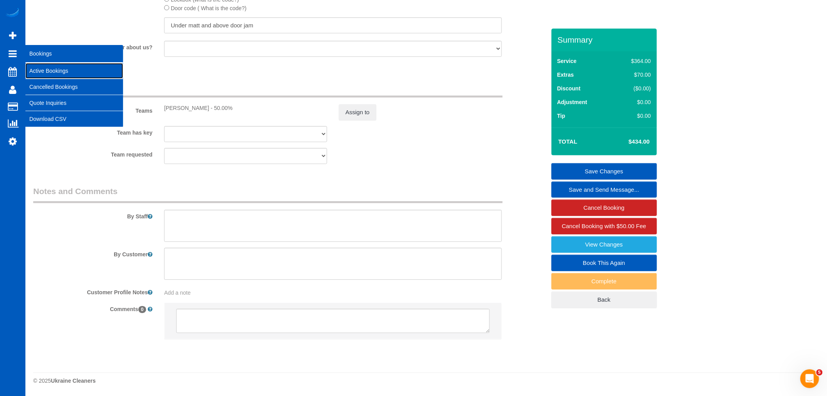
click at [65, 70] on link "Active Bookings" at bounding box center [74, 71] width 98 height 16
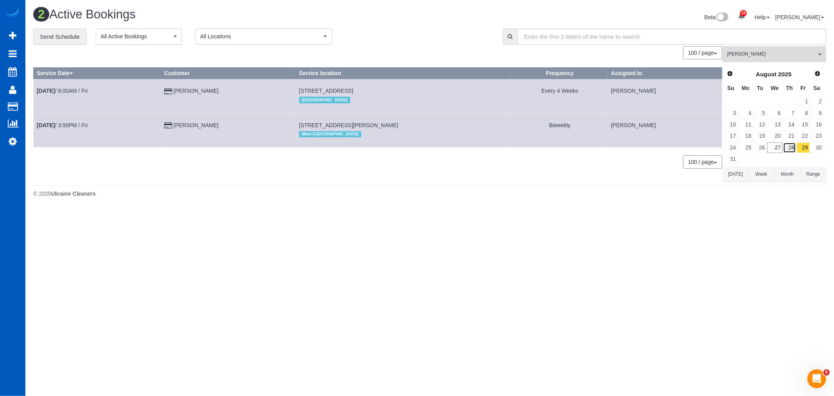
click at [783, 143] on link "28" at bounding box center [789, 147] width 13 height 11
click at [806, 149] on link "29" at bounding box center [803, 147] width 13 height 11
click at [794, 149] on link "28" at bounding box center [789, 147] width 13 height 11
click at [806, 149] on link "29" at bounding box center [803, 147] width 13 height 11
click at [73, 88] on link "[DATE] 8:00AM / Fri" at bounding box center [62, 91] width 51 height 6
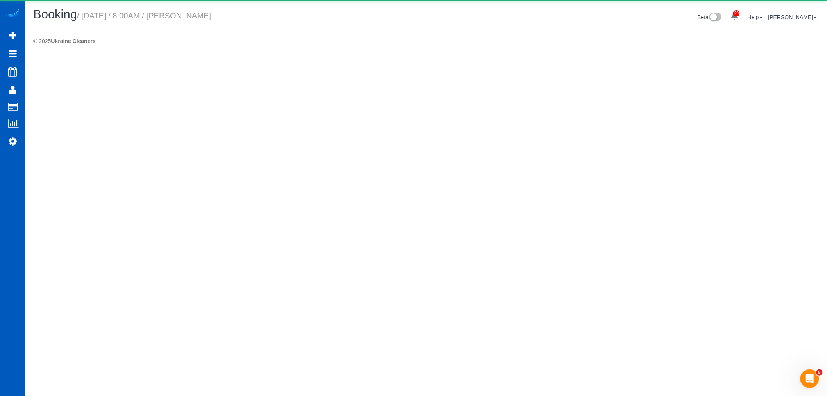
select select "WA"
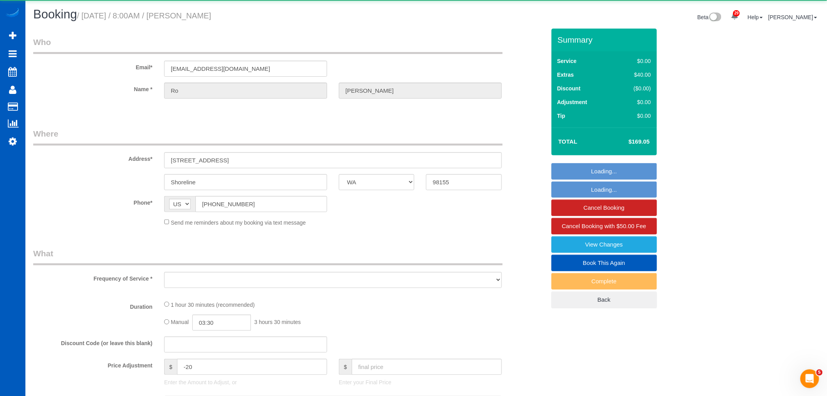
select select "object:22721"
select select "string:fspay-6b4fecff-36bf-44f9-8122-2e6a90d829f3"
select select "object:23087"
select select "199"
select select "2"
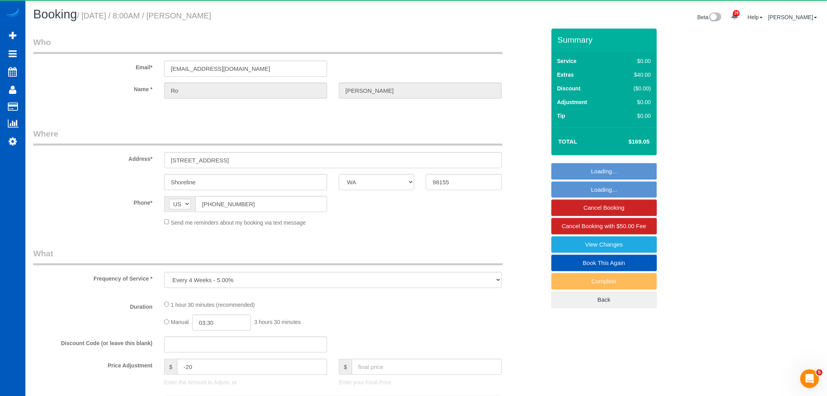
select select "spot125"
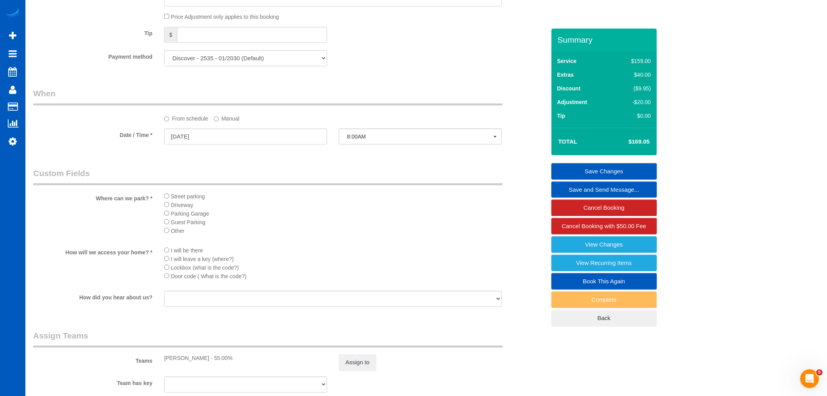
scroll to position [699, 0]
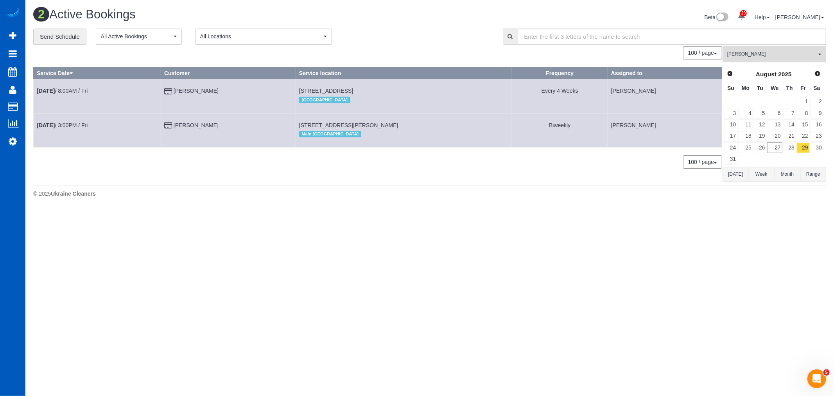
click at [749, 57] on span "[PERSON_NAME]" at bounding box center [771, 54] width 89 height 7
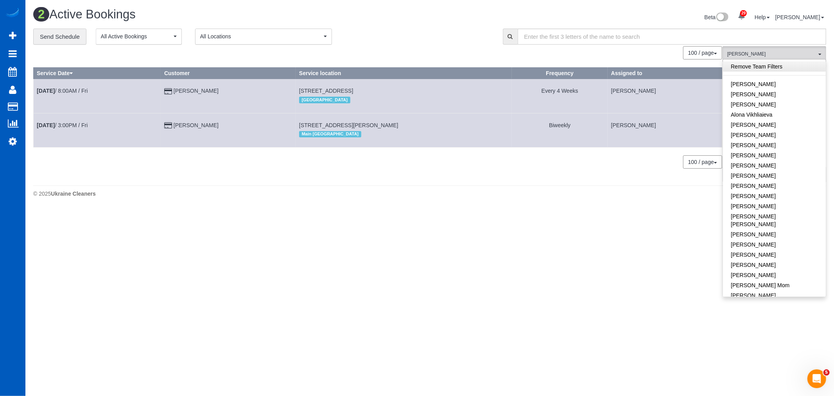
click at [761, 70] on link "Remove Team Filters" at bounding box center [774, 66] width 103 height 10
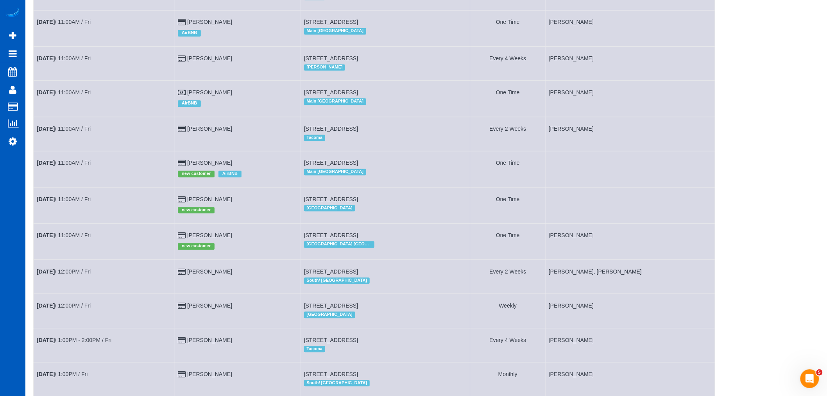
scroll to position [695, 0]
click at [80, 165] on link "[DATE] 11:00AM / Fri" at bounding box center [64, 162] width 54 height 6
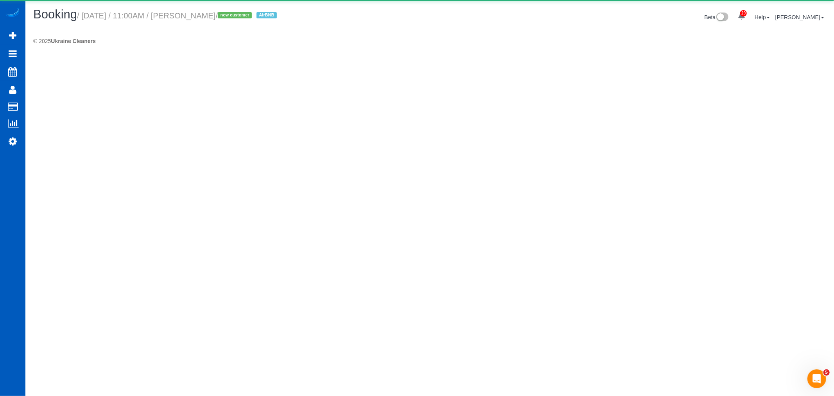
select select "WA"
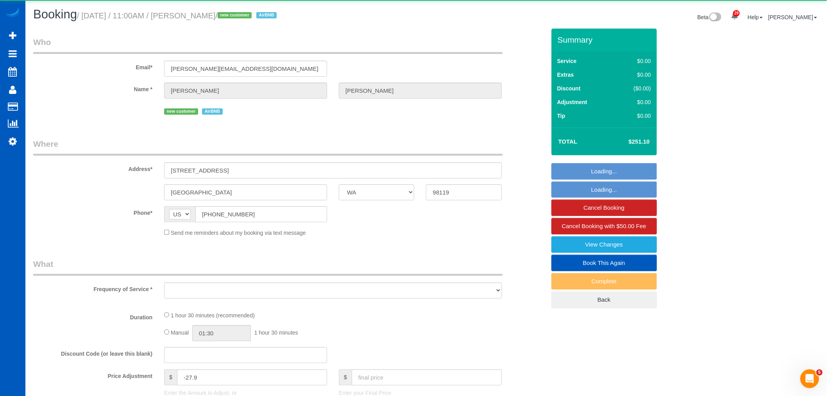
select select "object:24373"
select select "string:fspay-dd33106e-a153-4f39-9e29-f82974817018"
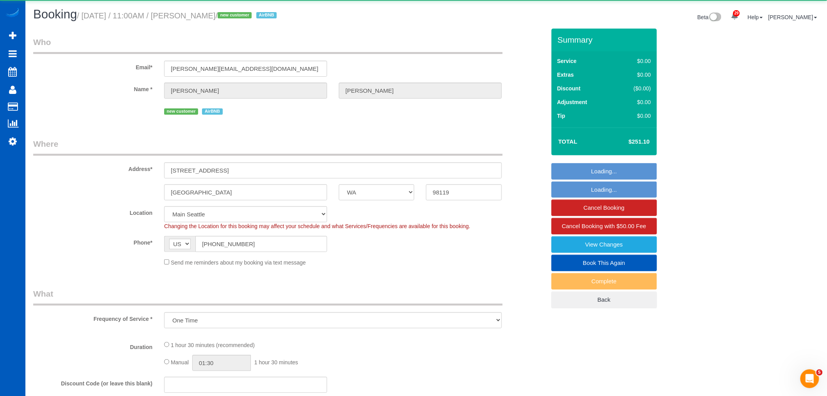
select select "object:24581"
select select "199"
select select "1001"
select select "2"
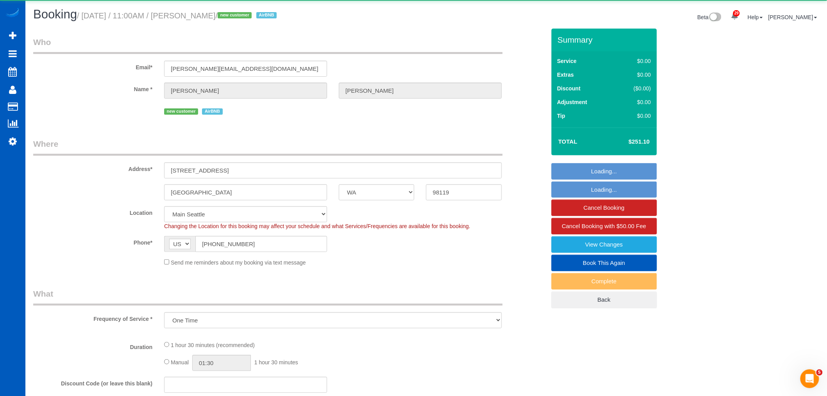
select select "spot134"
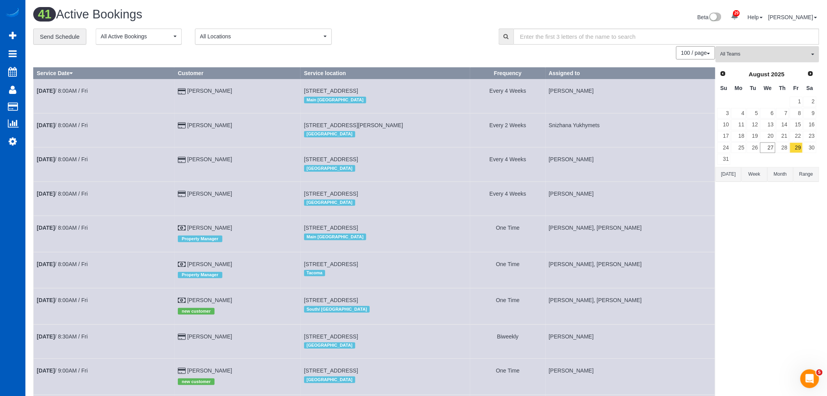
click at [749, 52] on span "All Teams" at bounding box center [764, 54] width 89 height 7
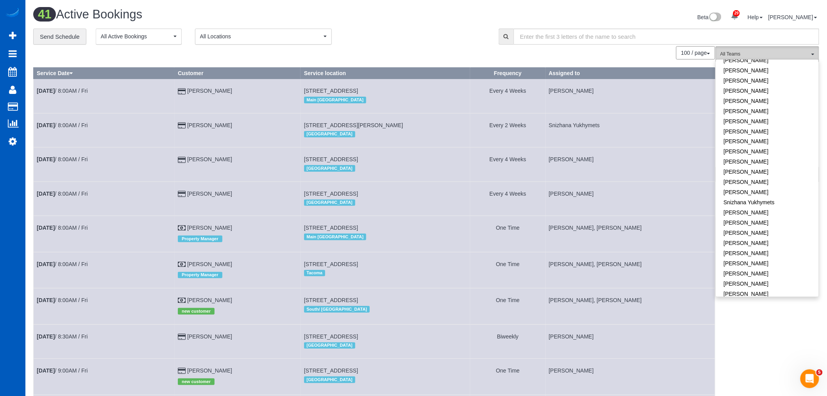
scroll to position [545, 0]
click at [754, 169] on link "[PERSON_NAME]" at bounding box center [767, 174] width 103 height 10
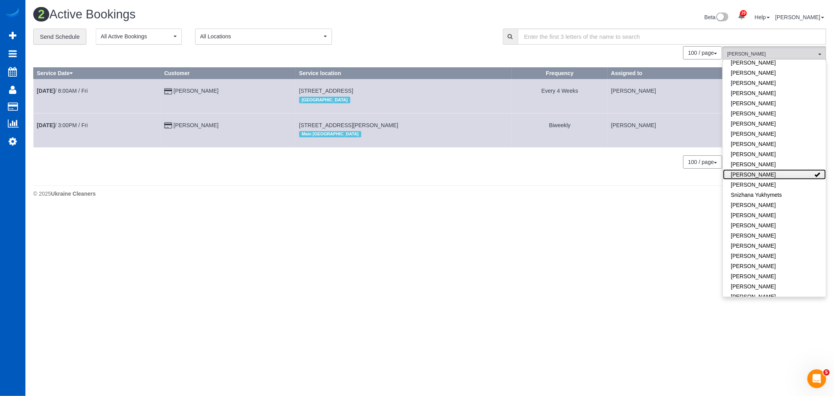
click at [764, 169] on link "[PERSON_NAME]" at bounding box center [774, 174] width 103 height 10
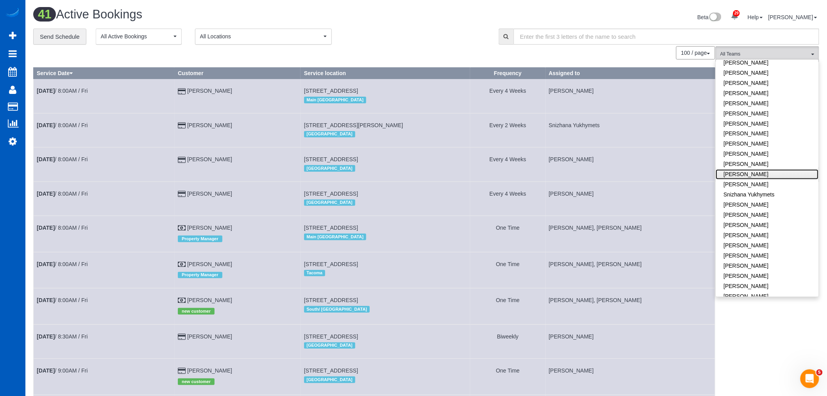
click at [764, 169] on link "[PERSON_NAME]" at bounding box center [767, 174] width 103 height 10
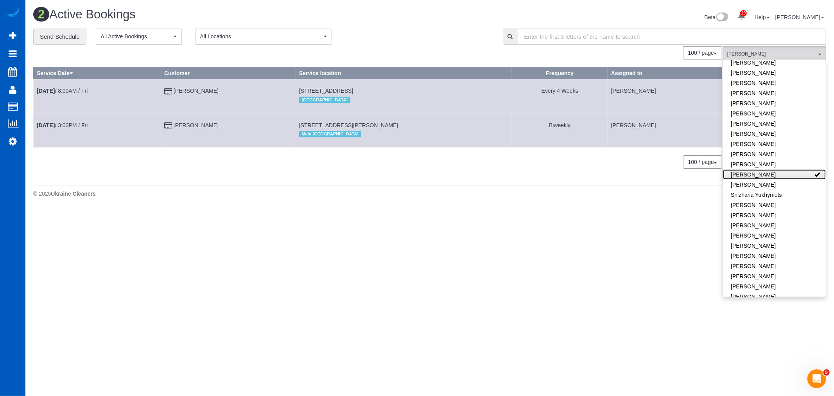
click at [764, 169] on link "[PERSON_NAME]" at bounding box center [774, 174] width 103 height 10
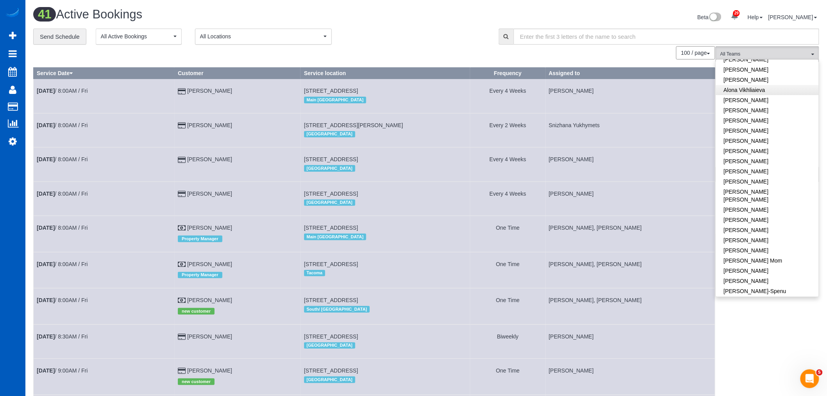
scroll to position [0, 0]
click at [749, 124] on link "[PERSON_NAME]" at bounding box center [767, 125] width 103 height 10
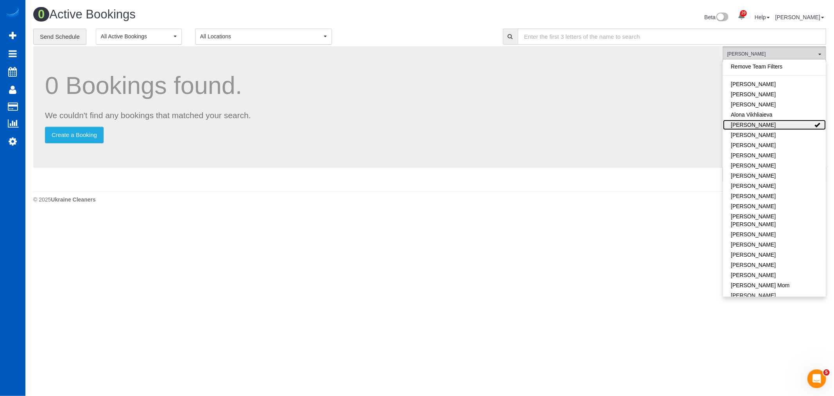
click at [749, 124] on link "[PERSON_NAME]" at bounding box center [774, 125] width 103 height 10
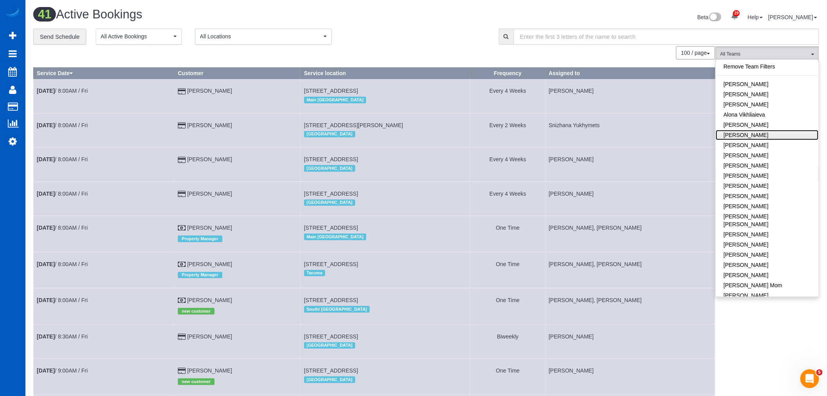
click at [749, 135] on link "[PERSON_NAME]" at bounding box center [767, 135] width 103 height 10
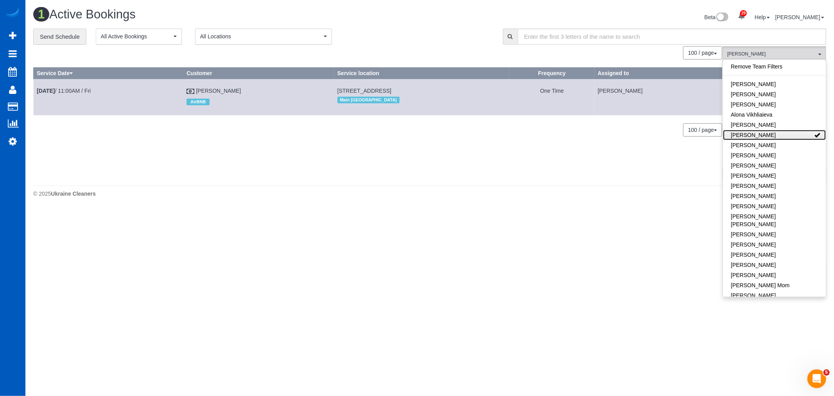
click at [749, 135] on link "[PERSON_NAME]" at bounding box center [774, 135] width 103 height 10
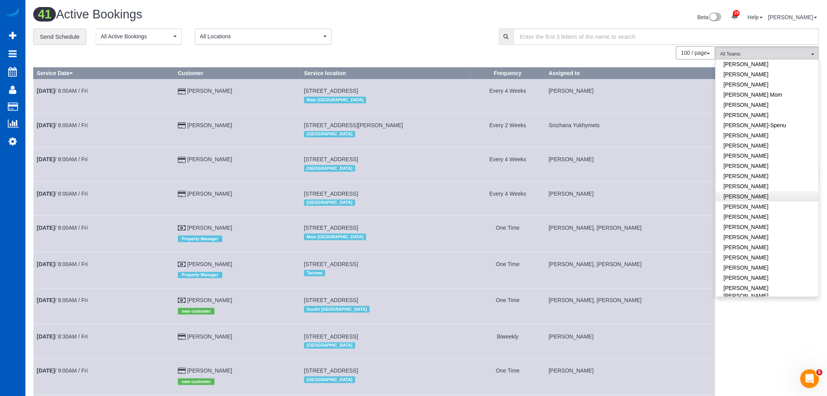
scroll to position [217, 0]
click at [752, 226] on link "[PERSON_NAME]" at bounding box center [767, 231] width 103 height 10
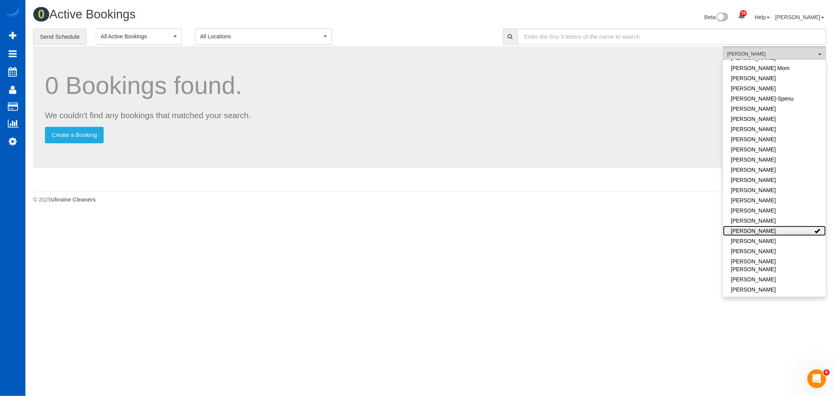
click at [752, 226] on link "[PERSON_NAME]" at bounding box center [774, 231] width 103 height 10
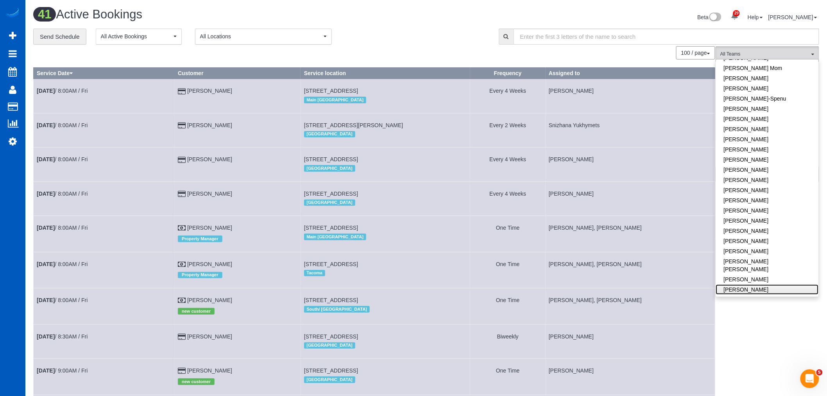
click at [757, 284] on link "[PERSON_NAME]" at bounding box center [767, 289] width 103 height 10
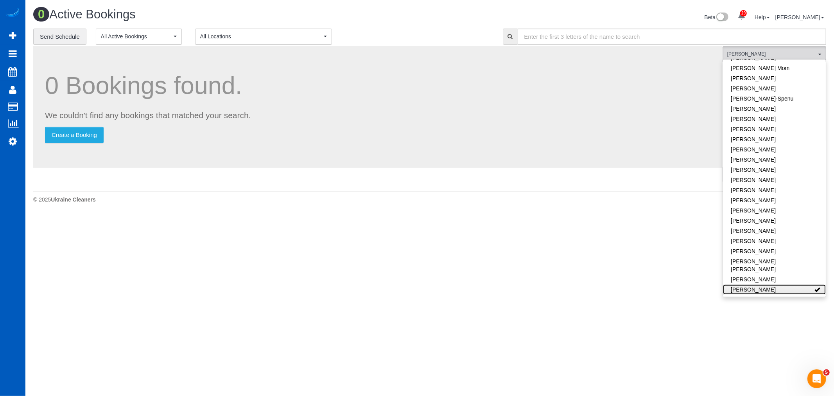
click at [757, 284] on link "[PERSON_NAME]" at bounding box center [774, 289] width 103 height 10
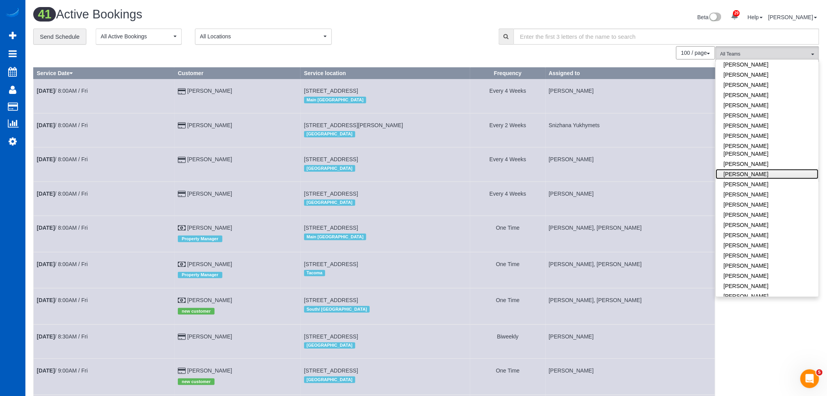
scroll to position [347, 0]
click at [745, 235] on link "[PERSON_NAME]" at bounding box center [767, 240] width 103 height 10
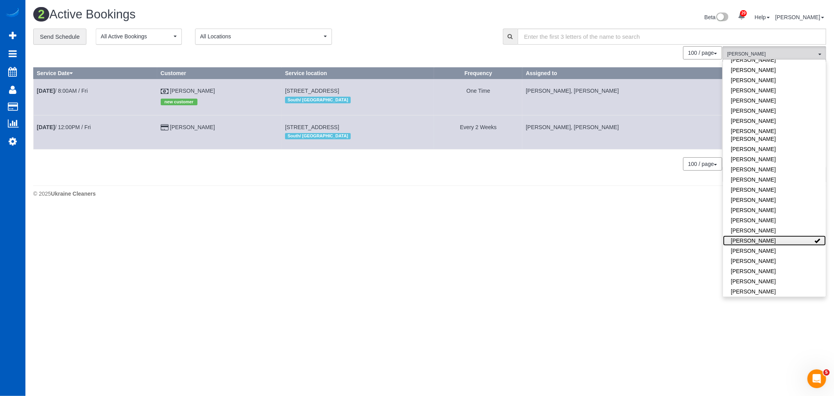
click at [745, 235] on link "[PERSON_NAME]" at bounding box center [774, 240] width 103 height 10
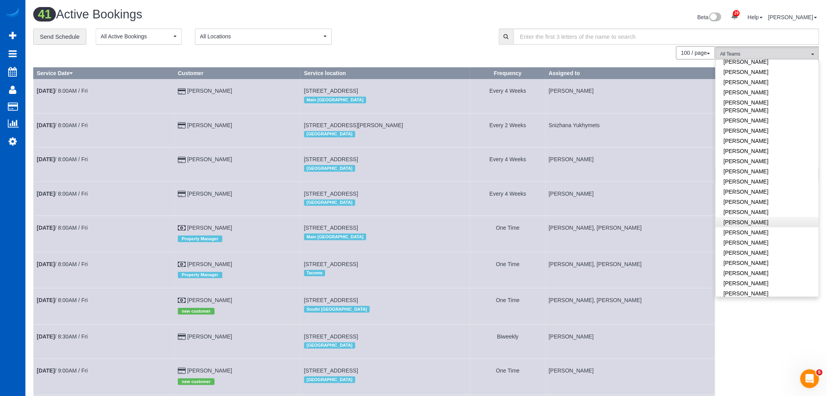
scroll to position [391, 0]
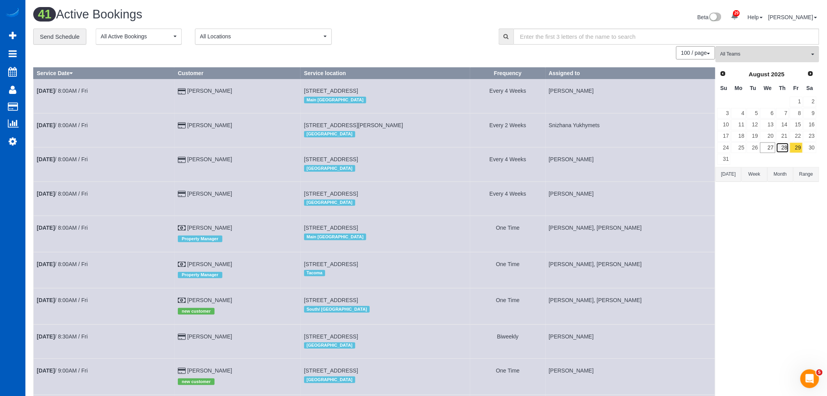
click at [785, 147] on link "28" at bounding box center [782, 147] width 13 height 11
click at [796, 150] on link "29" at bounding box center [796, 147] width 13 height 11
click at [751, 59] on button "All Teams" at bounding box center [768, 54] width 104 height 16
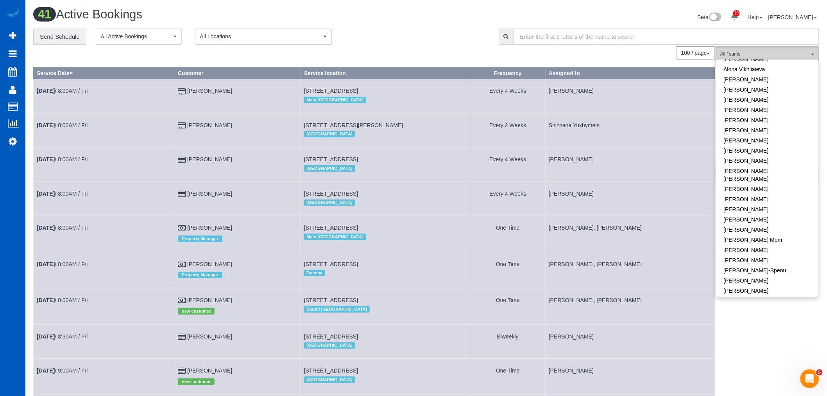
scroll to position [0, 0]
drag, startPoint x: 742, startPoint y: 69, endPoint x: 747, endPoint y: 79, distance: 11.5
click at [742, 69] on link "Remove Team Filters" at bounding box center [767, 66] width 103 height 10
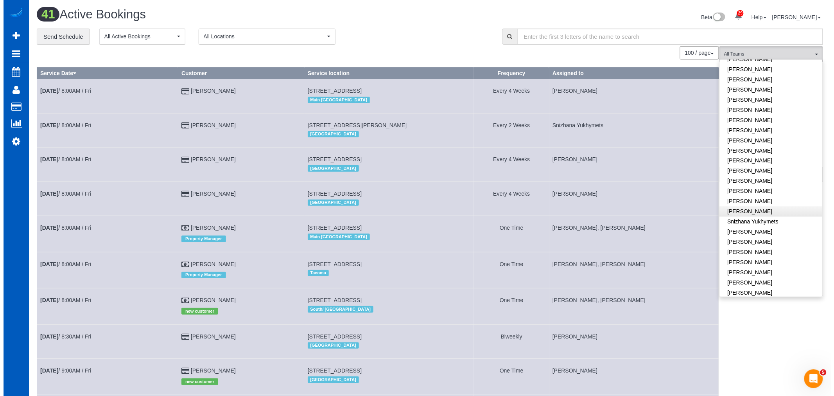
scroll to position [521, 0]
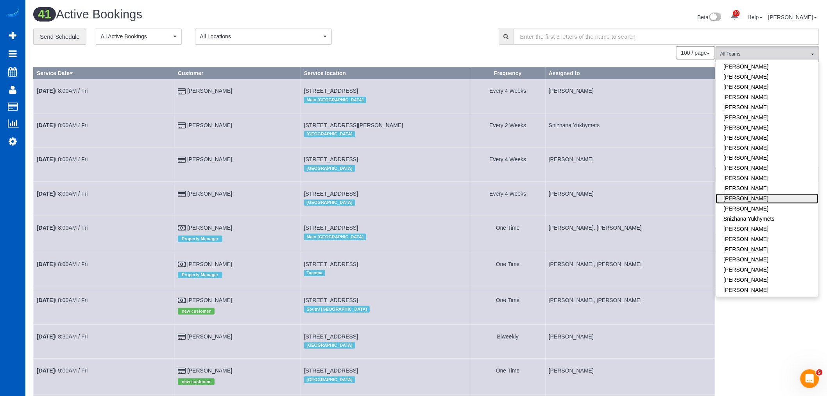
click at [734, 193] on link "[PERSON_NAME]" at bounding box center [767, 198] width 103 height 10
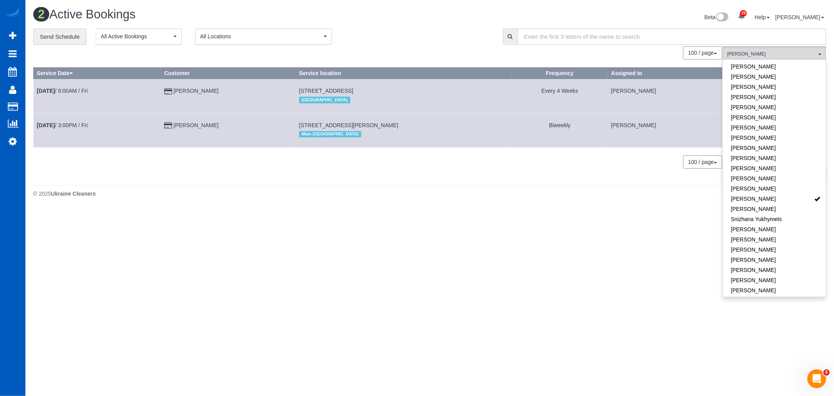
click at [401, 191] on div "© 2025 Ukraine Cleaners" at bounding box center [429, 194] width 793 height 8
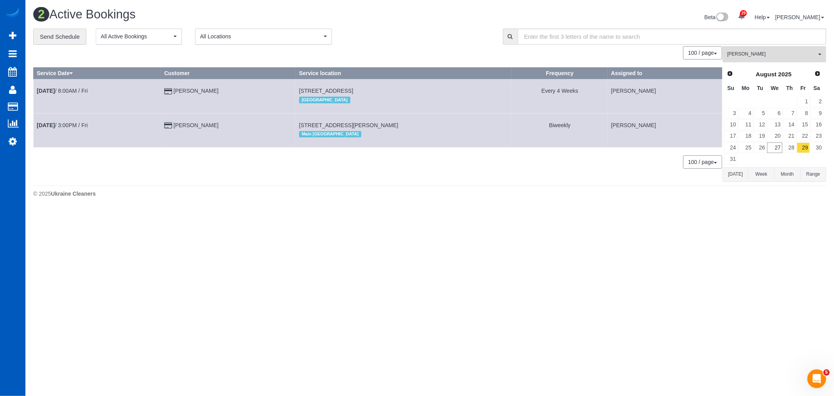
click at [732, 57] on span "[PERSON_NAME]" at bounding box center [771, 54] width 89 height 7
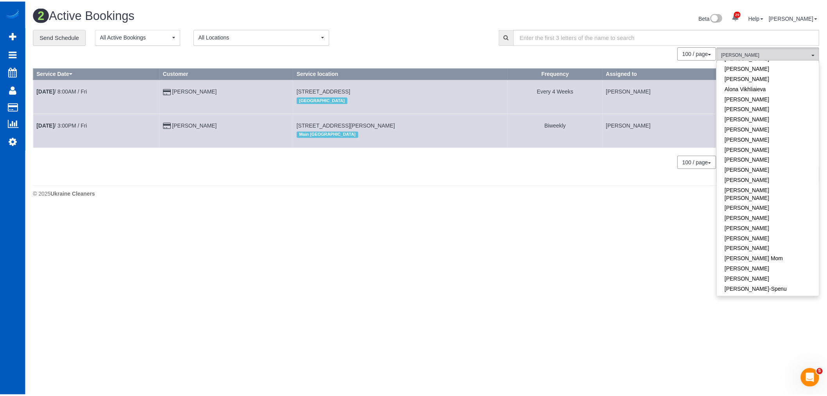
scroll to position [0, 0]
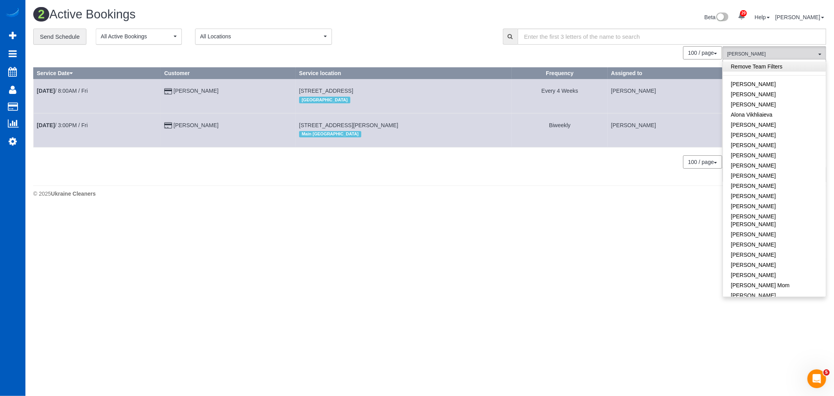
click at [751, 66] on link "Remove Team Filters" at bounding box center [774, 66] width 103 height 10
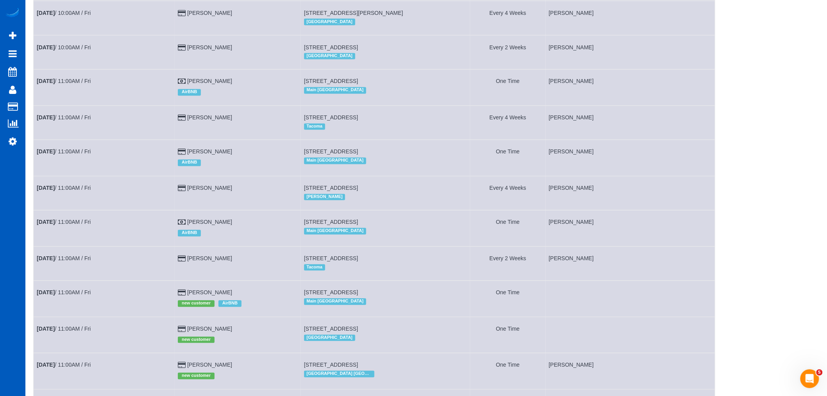
scroll to position [651, 0]
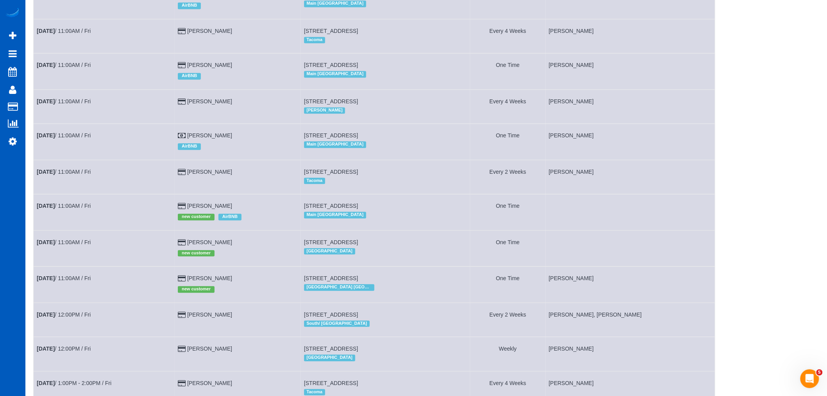
click at [79, 224] on td "[DATE] 11:00AM / Fri" at bounding box center [104, 212] width 141 height 36
click at [79, 209] on link "[DATE] 11:00AM / Fri" at bounding box center [64, 205] width 54 height 6
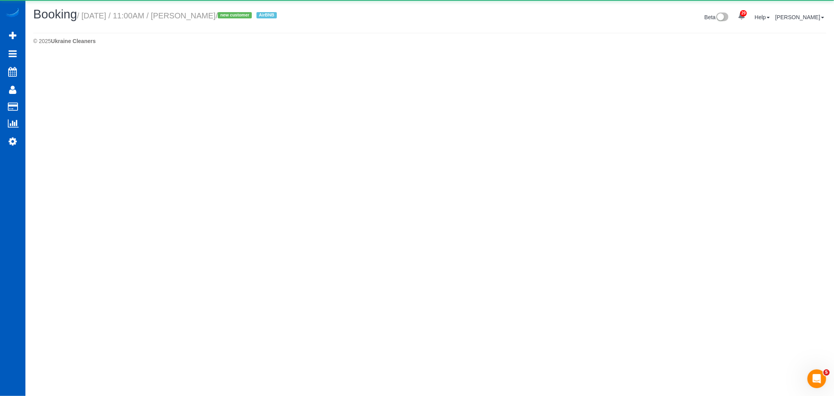
select select "WA"
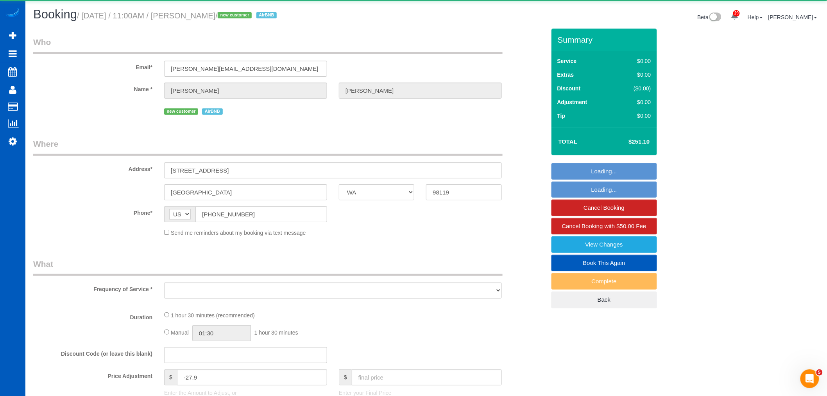
select select "object:32181"
select select "string:fspay-dd33106e-a153-4f39-9e29-f82974817018"
select select "199"
select select "1001"
select select "2"
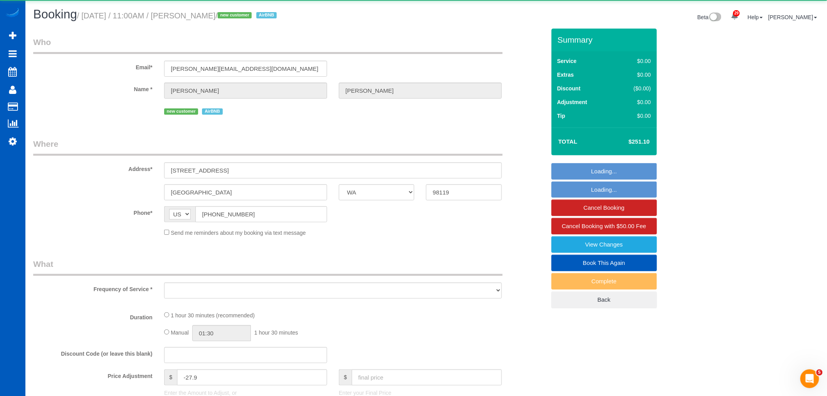
select select "2"
select select "spot144"
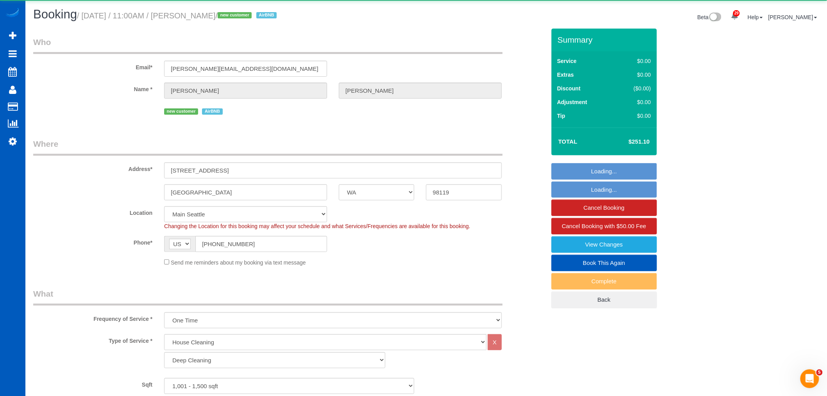
select select "object:32426"
select select "1001"
select select "2"
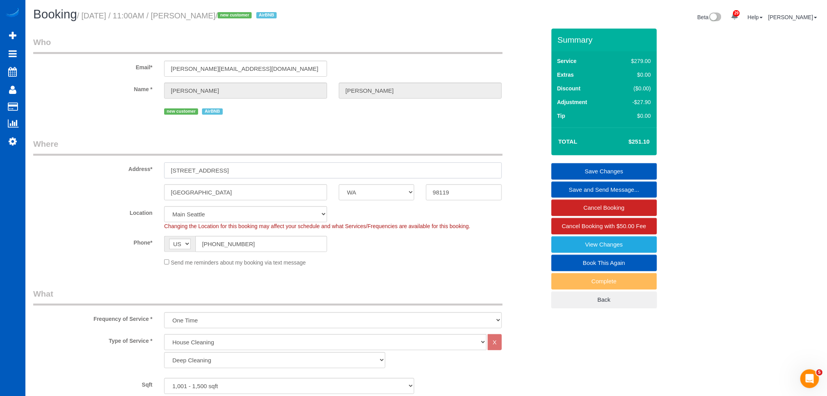
drag, startPoint x: 261, startPoint y: 167, endPoint x: 198, endPoint y: 165, distance: 63.0
click at [126, 163] on div "Address* [STREET_ADDRESS]" at bounding box center [289, 158] width 524 height 40
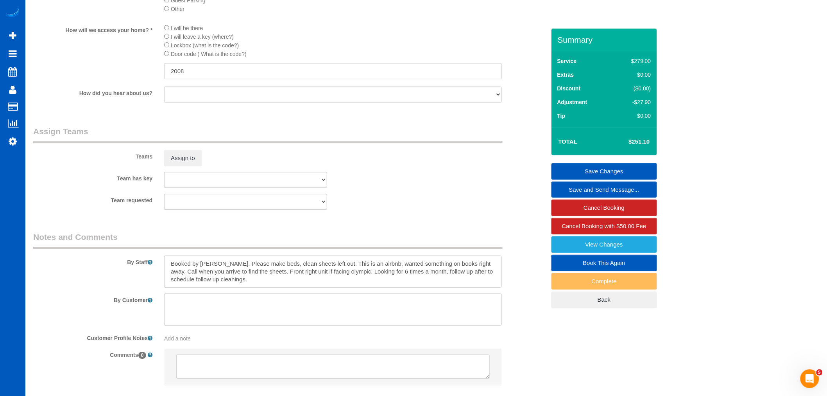
scroll to position [944, 0]
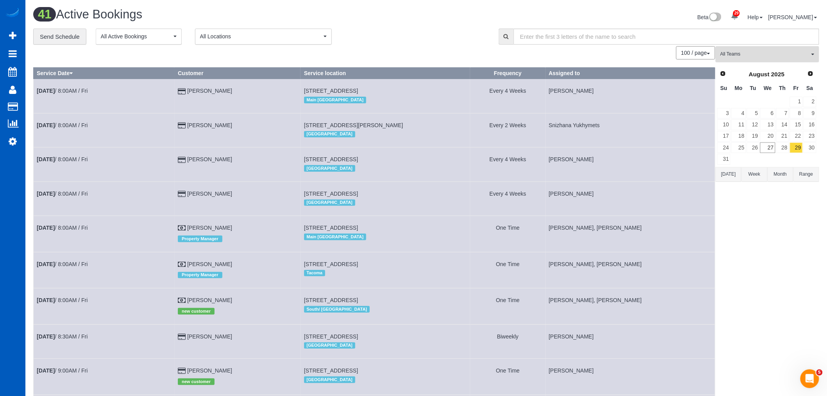
click at [748, 57] on span "All Teams" at bounding box center [764, 54] width 89 height 7
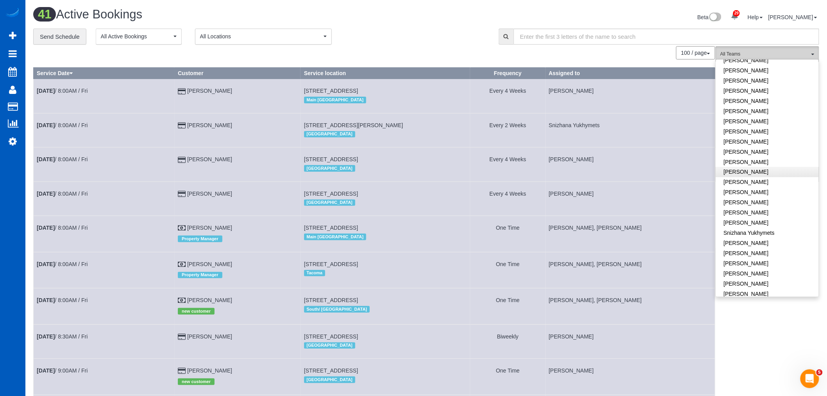
scroll to position [545, 0]
click at [740, 281] on link "[PERSON_NAME]" at bounding box center [767, 286] width 103 height 10
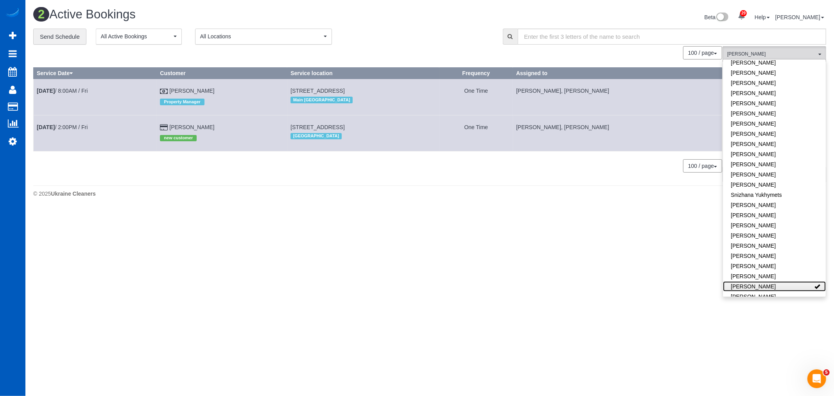
click at [740, 281] on link "[PERSON_NAME]" at bounding box center [774, 286] width 103 height 10
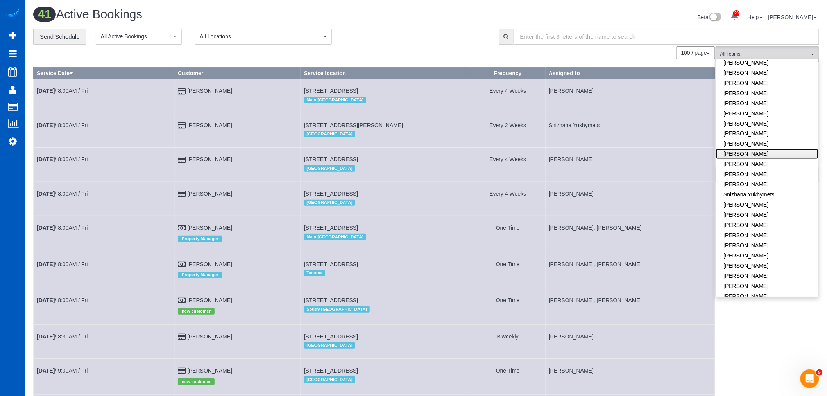
click at [736, 149] on link "[PERSON_NAME]" at bounding box center [767, 154] width 103 height 10
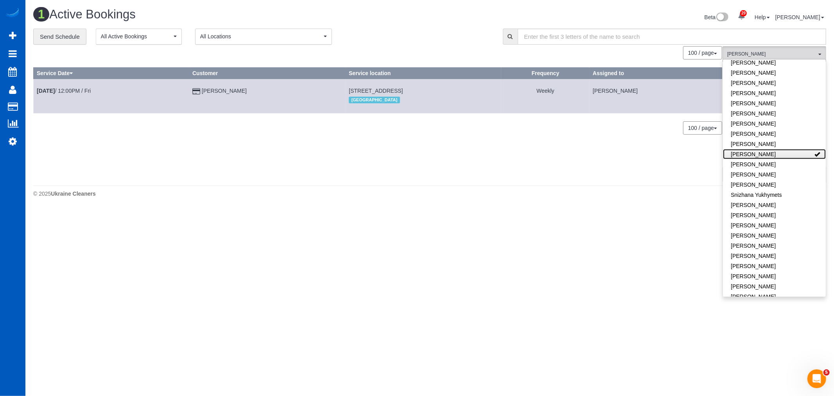
click at [736, 149] on link "[PERSON_NAME]" at bounding box center [774, 154] width 103 height 10
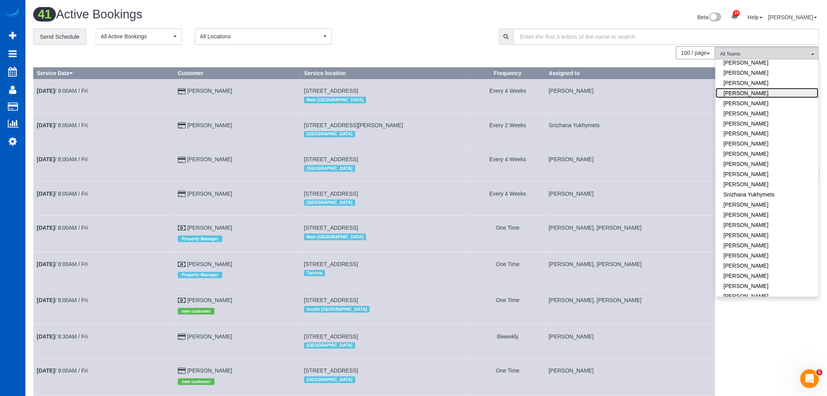
click at [739, 88] on link "[PERSON_NAME]" at bounding box center [767, 93] width 103 height 10
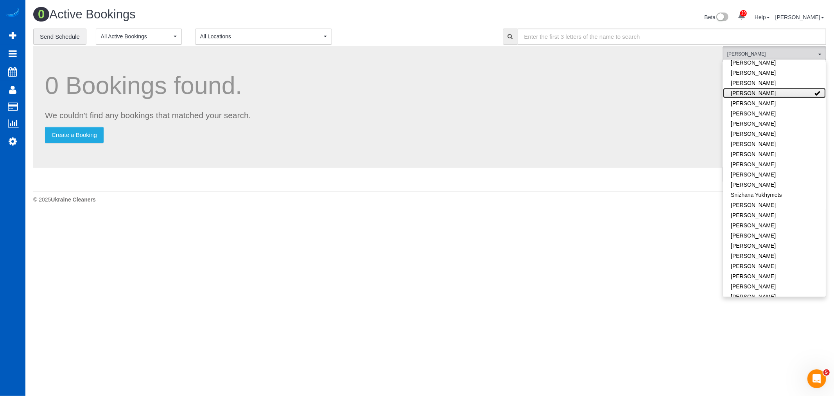
click at [736, 88] on link "[PERSON_NAME]" at bounding box center [774, 93] width 103 height 10
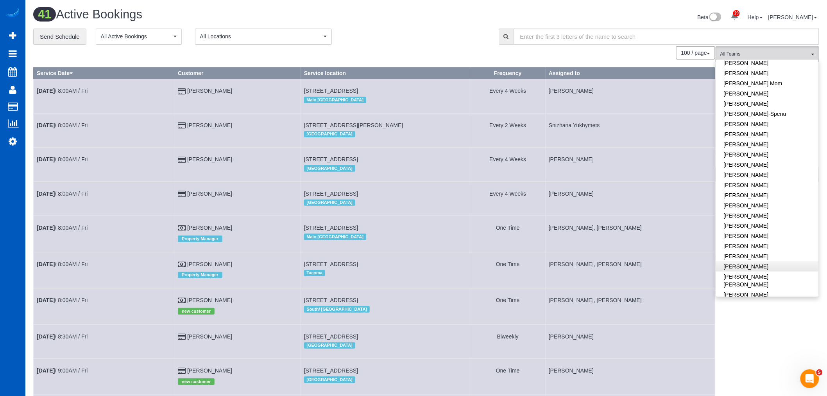
scroll to position [217, 0]
click at [758, 236] on link "[PERSON_NAME]" at bounding box center [767, 241] width 103 height 10
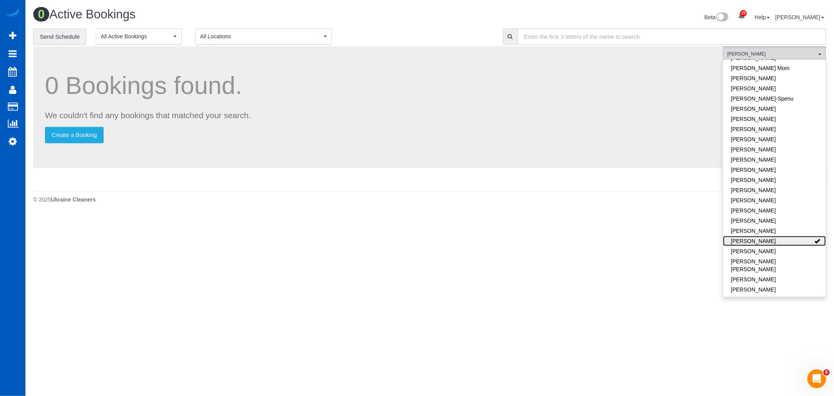
click at [758, 236] on link "[PERSON_NAME]" at bounding box center [774, 241] width 103 height 10
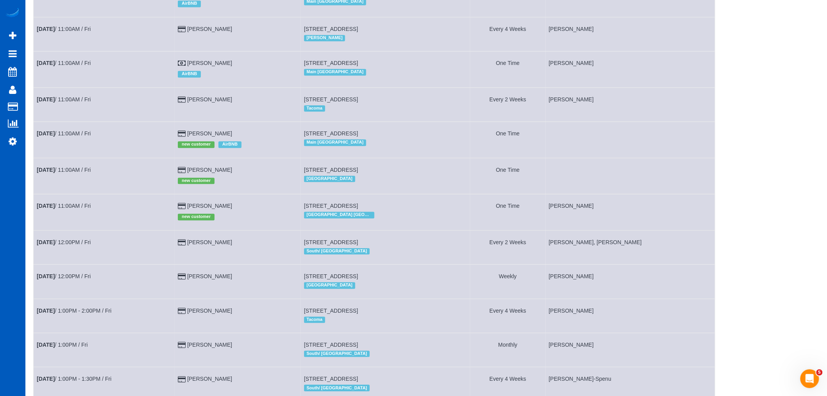
scroll to position [738, 0]
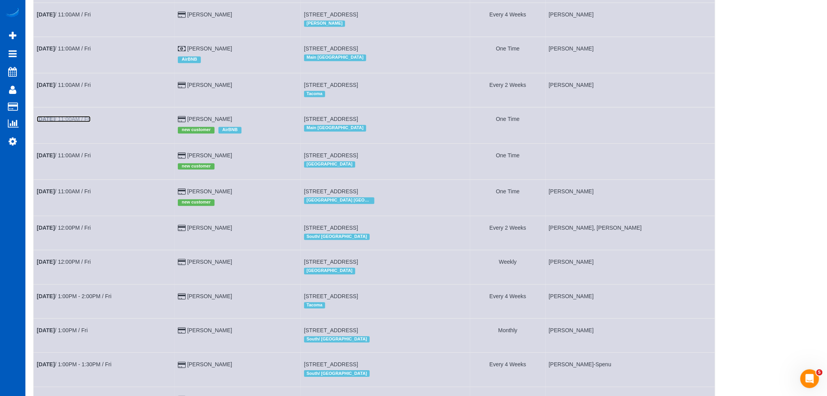
click at [63, 122] on link "[DATE] 11:00AM / Fri" at bounding box center [64, 119] width 54 height 6
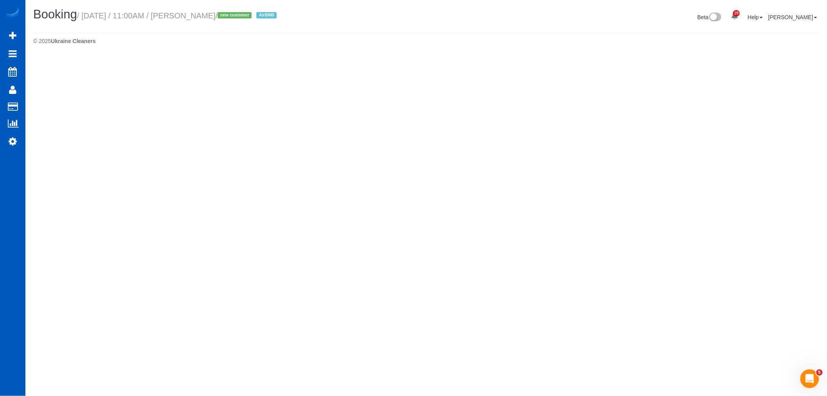
select select "WA"
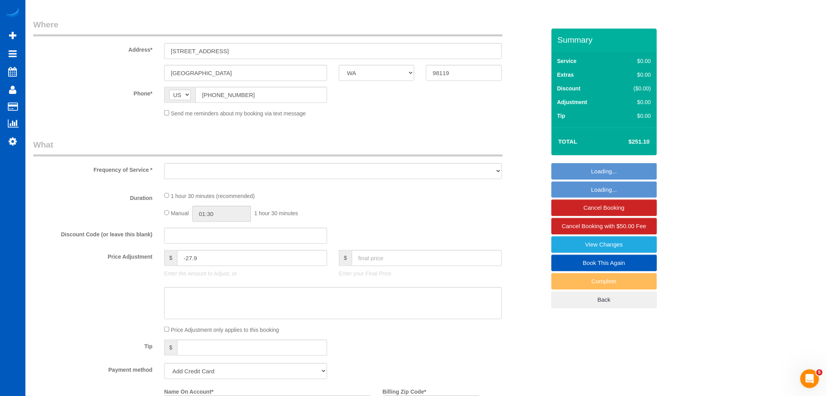
select select "object:36412"
select select "string:fspay-dd33106e-a153-4f39-9e29-f82974817018"
select select "199"
select select "1001"
select select "2"
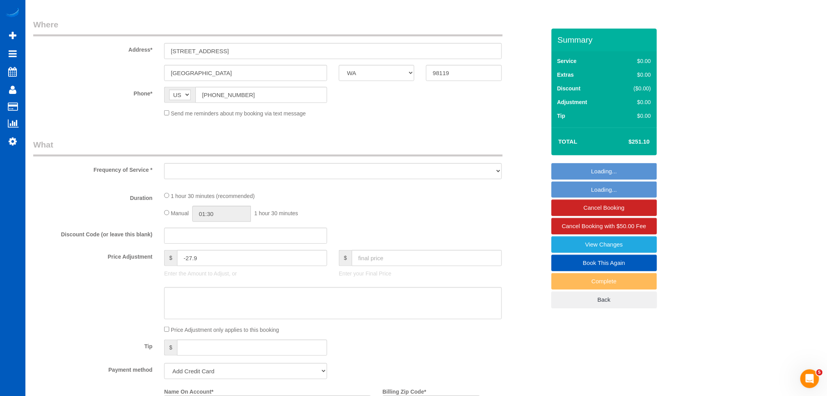
select select "2"
select select "spot154"
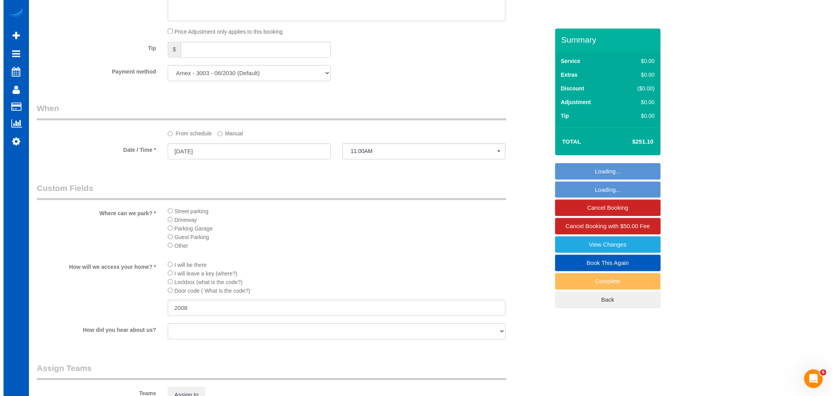
scroll to position [912, 0]
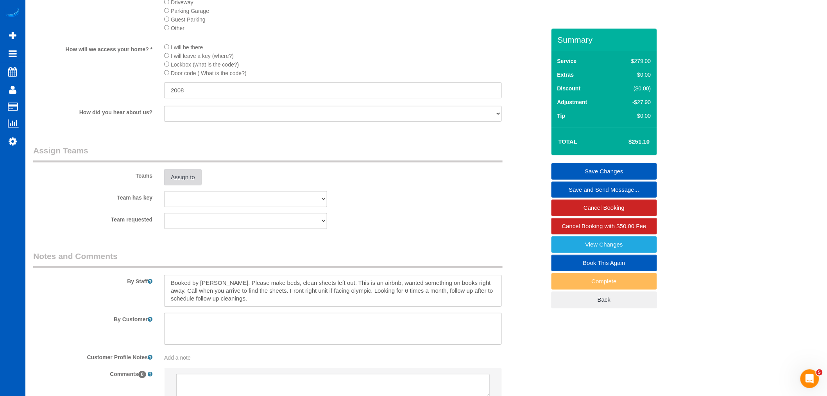
click at [185, 185] on button "Assign to" at bounding box center [183, 177] width 38 height 16
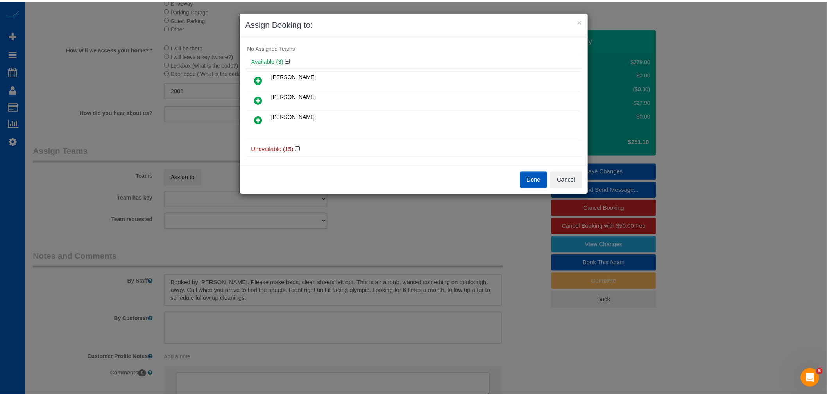
scroll to position [0, 0]
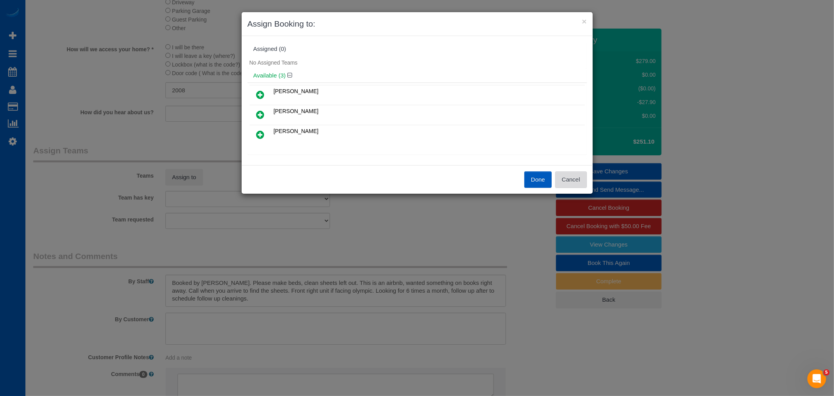
click at [565, 173] on button "Cancel" at bounding box center [571, 179] width 32 height 16
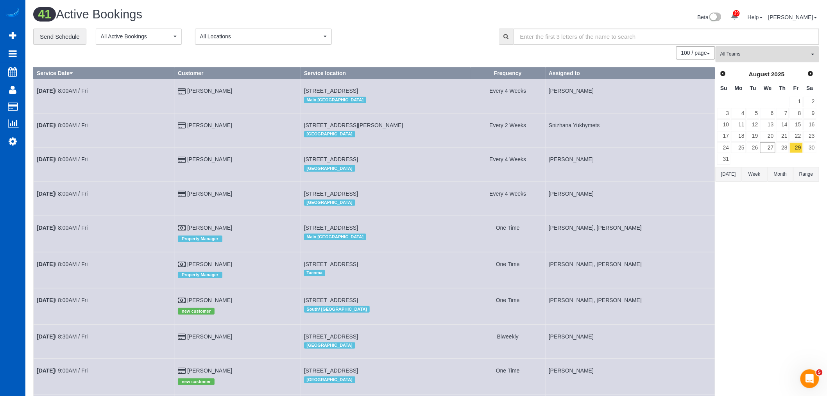
click at [768, 53] on span "All Teams" at bounding box center [764, 54] width 89 height 7
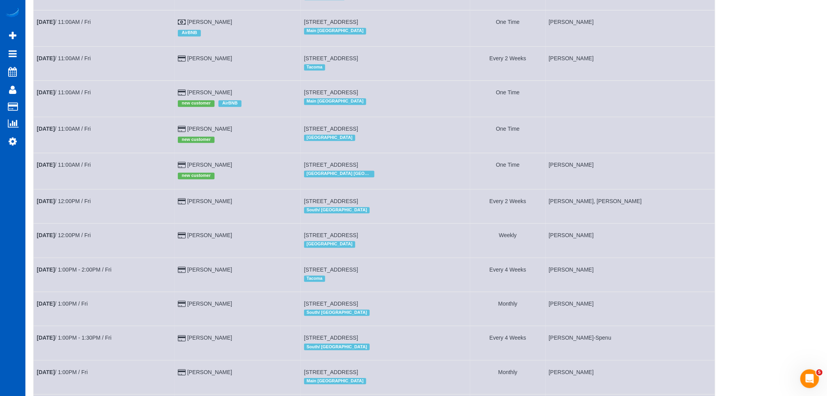
scroll to position [782, 0]
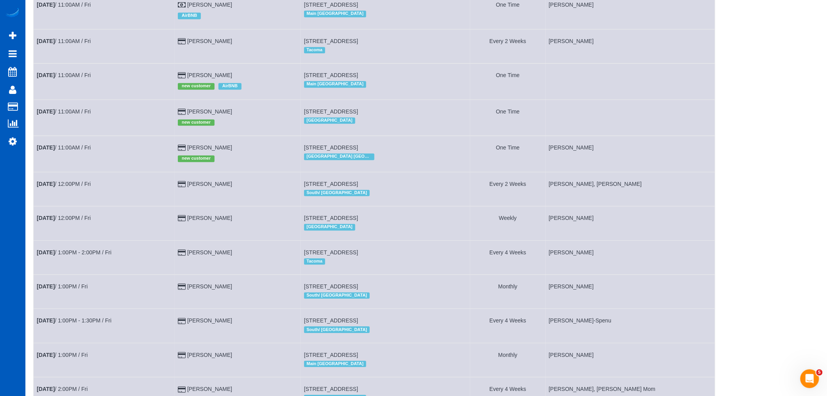
drag, startPoint x: 311, startPoint y: 90, endPoint x: 456, endPoint y: 89, distance: 145.0
click at [456, 89] on td "[STREET_ADDRESS] Main [GEOGRAPHIC_DATA]" at bounding box center [386, 81] width 170 height 36
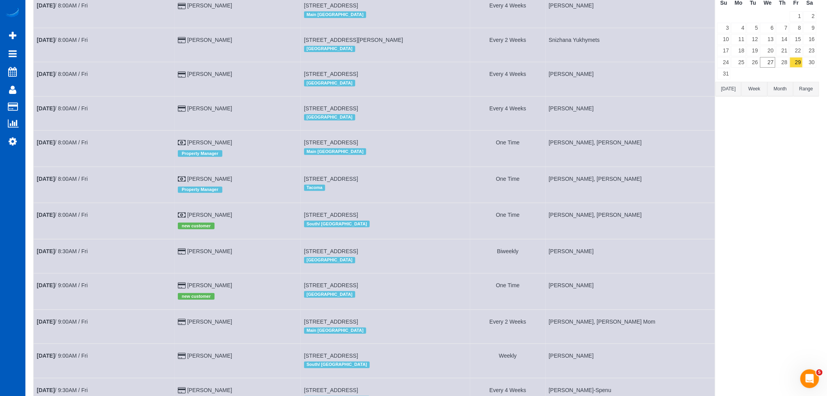
scroll to position [0, 0]
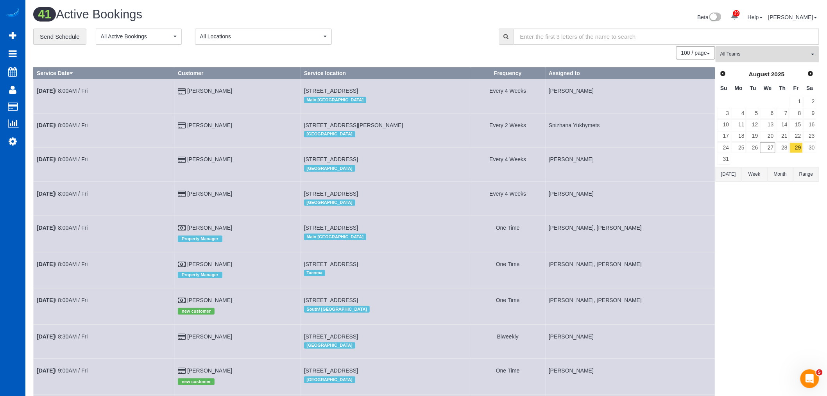
click at [760, 57] on span "All Teams" at bounding box center [764, 54] width 89 height 7
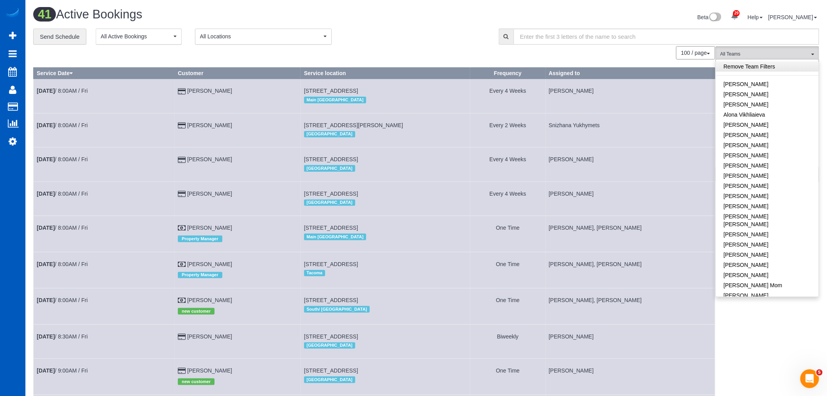
click at [759, 68] on link "Remove Team Filters" at bounding box center [767, 66] width 103 height 10
click at [757, 70] on link "Remove Team Filters" at bounding box center [767, 66] width 103 height 10
click at [751, 106] on link "[PERSON_NAME]" at bounding box center [767, 104] width 103 height 10
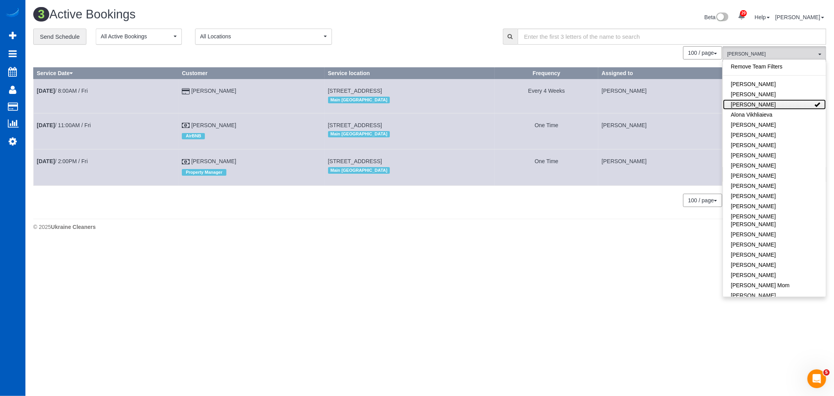
click at [751, 106] on link "[PERSON_NAME]" at bounding box center [774, 104] width 103 height 10
click at [760, 54] on span "[PERSON_NAME]" at bounding box center [771, 54] width 89 height 7
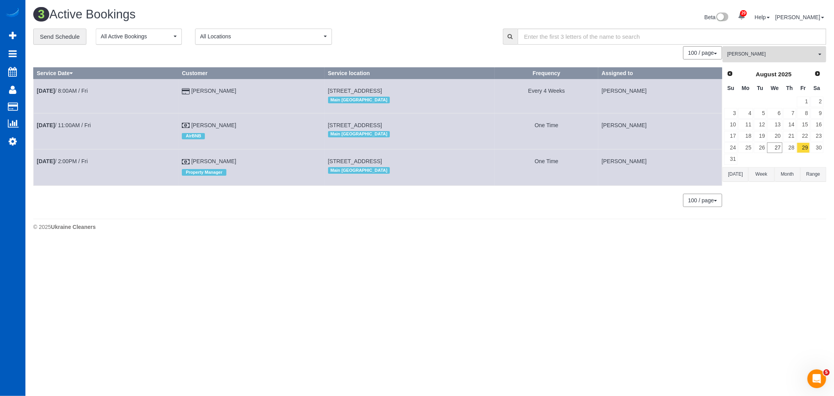
click at [766, 55] on span "[PERSON_NAME]" at bounding box center [771, 54] width 89 height 7
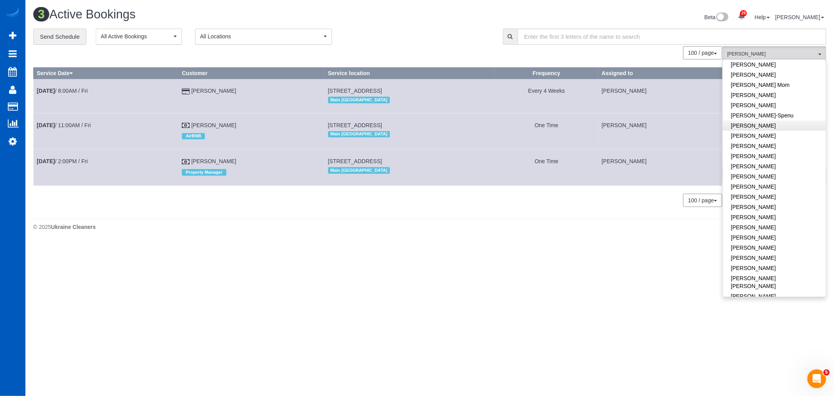
scroll to position [260, 0]
click at [768, 56] on span "[PERSON_NAME]" at bounding box center [771, 54] width 89 height 7
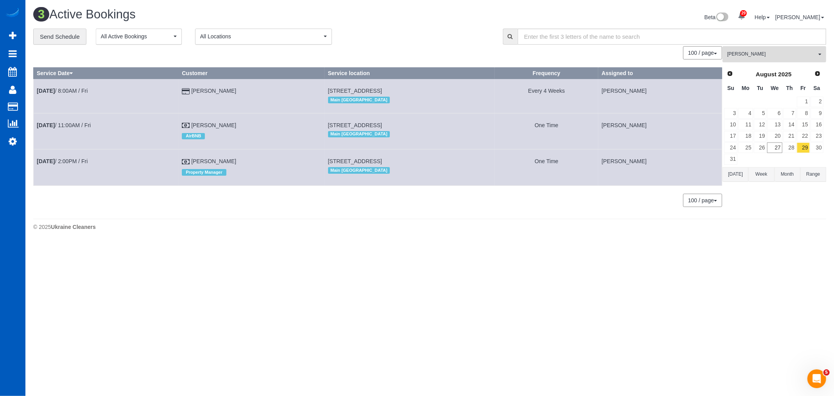
click at [769, 60] on button "[PERSON_NAME] All Teams" at bounding box center [774, 54] width 104 height 16
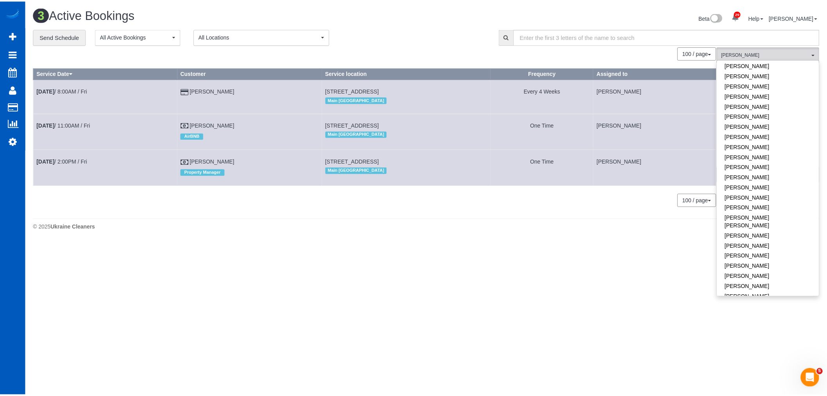
scroll to position [0, 0]
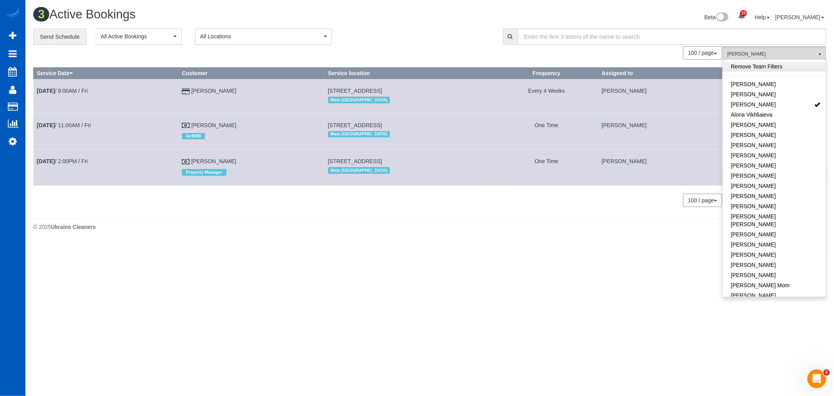
click at [766, 65] on link "Remove Team Filters" at bounding box center [774, 66] width 103 height 10
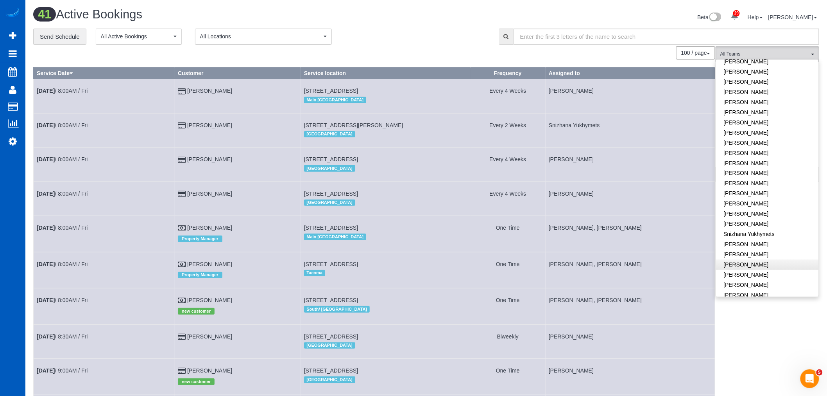
scroll to position [521, 0]
click at [759, 193] on link "[PERSON_NAME]" at bounding box center [767, 198] width 103 height 10
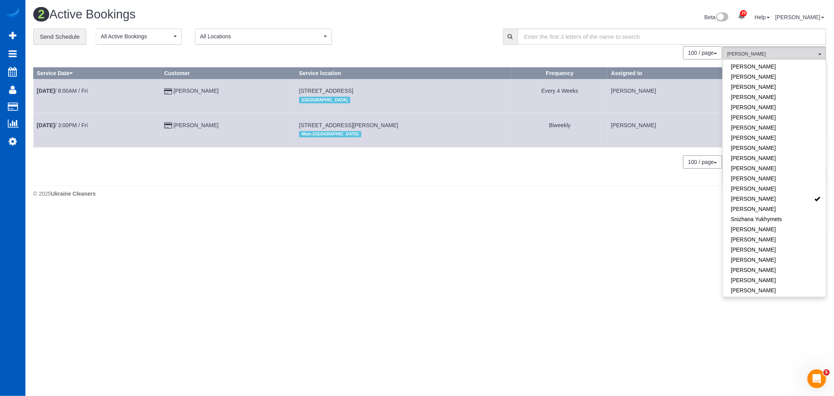
click at [473, 190] on div "© 2025 Ukraine Cleaners" at bounding box center [429, 194] width 793 height 8
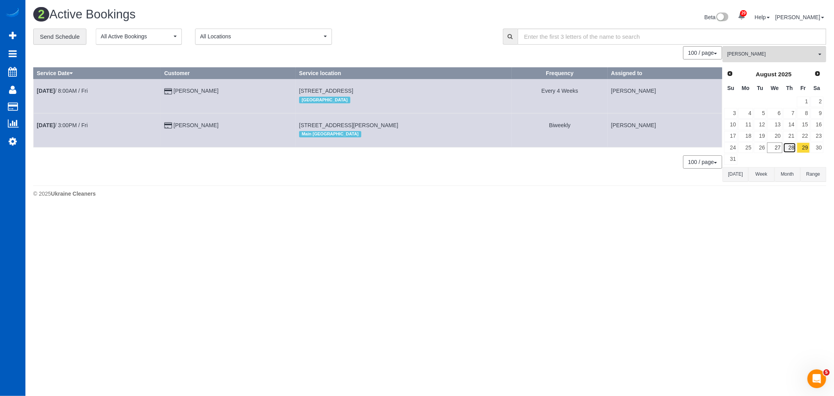
click at [790, 146] on link "28" at bounding box center [789, 147] width 13 height 11
click at [802, 149] on link "29" at bounding box center [803, 147] width 13 height 11
click at [776, 154] on td at bounding box center [775, 158] width 16 height 11
click at [776, 150] on link "27" at bounding box center [774, 147] width 15 height 11
click at [794, 148] on link "28" at bounding box center [789, 147] width 13 height 11
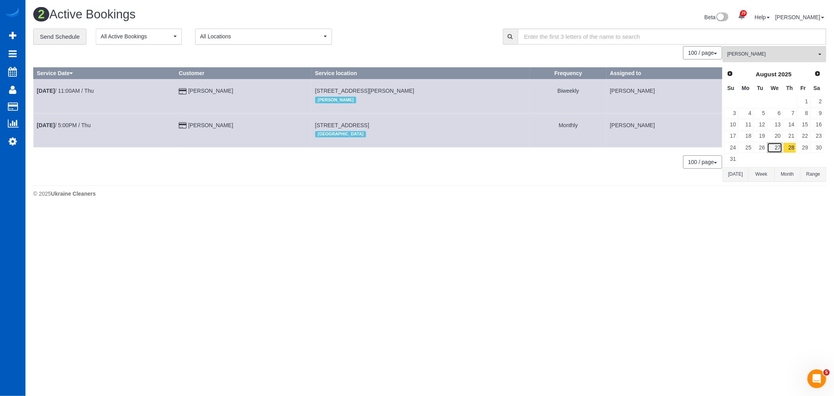
click at [772, 148] on link "27" at bounding box center [774, 147] width 15 height 11
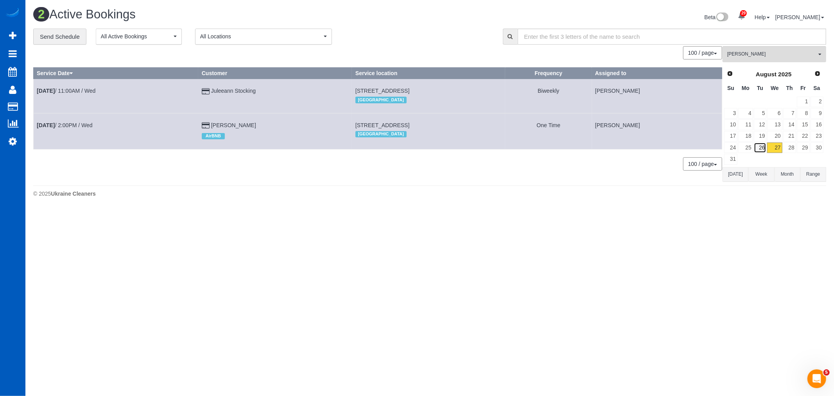
click at [754, 146] on link "26" at bounding box center [760, 147] width 13 height 11
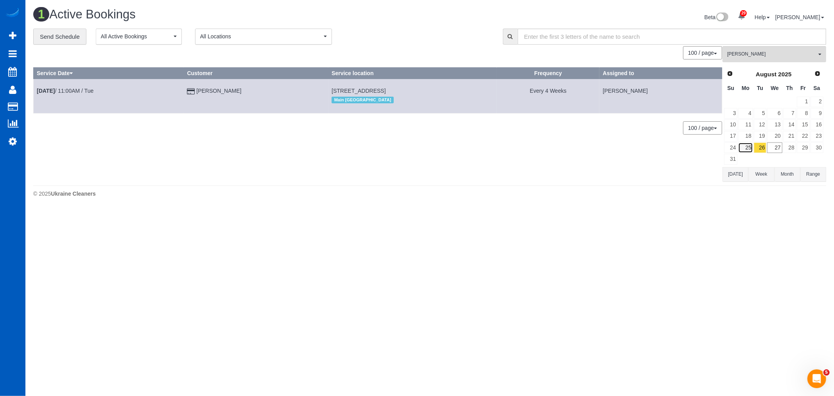
click at [742, 146] on link "25" at bounding box center [745, 147] width 14 height 11
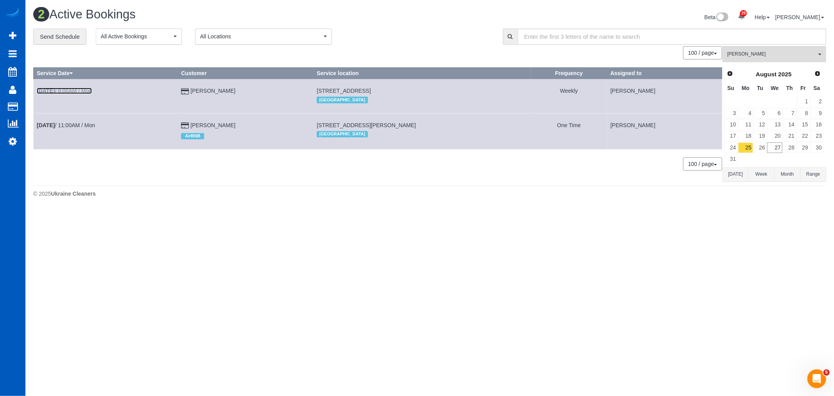
click at [83, 92] on link "[DATE] 8:00AM / Mon" at bounding box center [64, 91] width 55 height 6
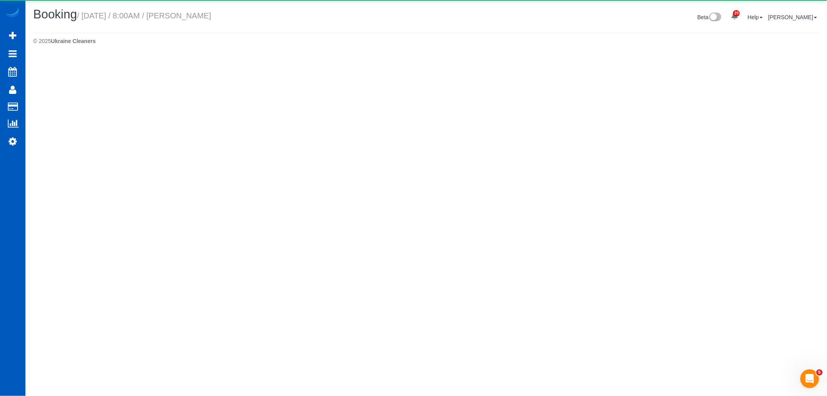
select select "WA"
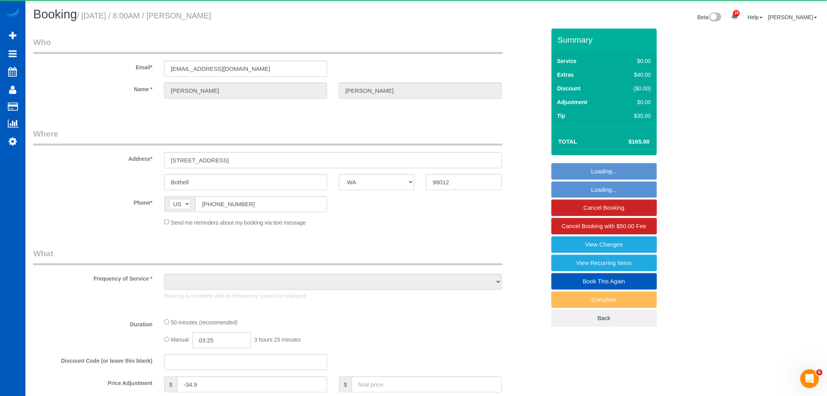
select select "object:40725"
select select "string:fspay-f68b5b25-4a16-472a-8c5a-e821c5e310a3"
select select "spot164"
select select "number:8"
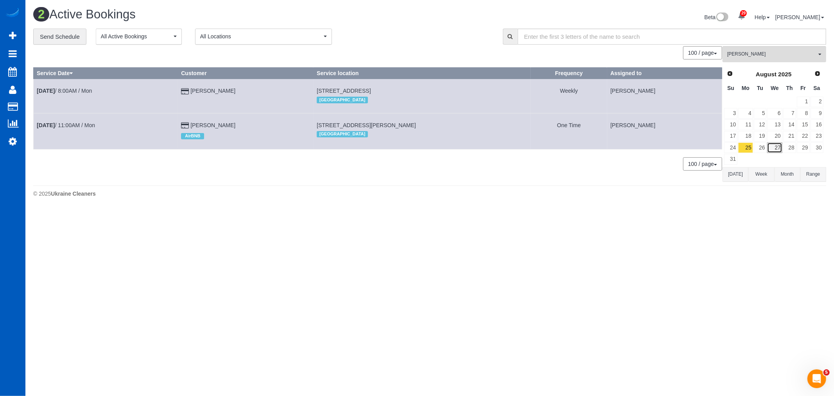
click at [780, 147] on link "27" at bounding box center [774, 147] width 15 height 11
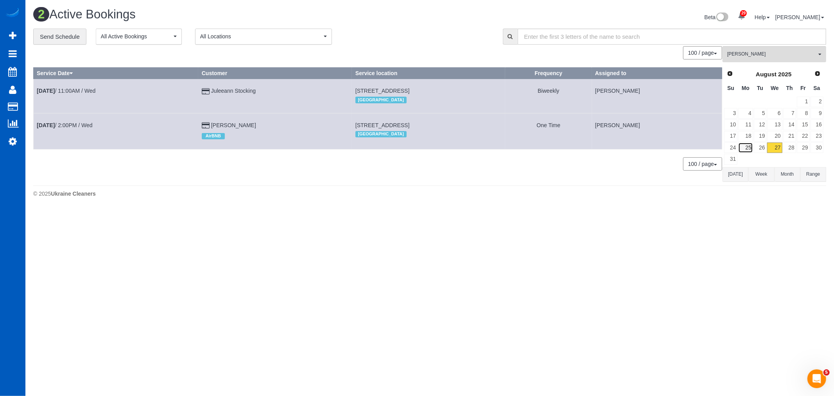
click at [742, 150] on link "25" at bounding box center [745, 147] width 14 height 11
click at [771, 150] on link "27" at bounding box center [774, 147] width 15 height 11
click at [794, 148] on link "28" at bounding box center [789, 147] width 13 height 11
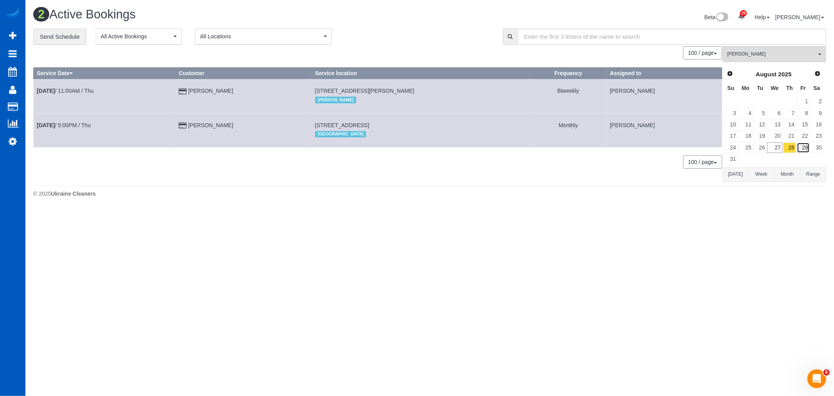
click at [802, 149] on link "29" at bounding box center [803, 147] width 13 height 11
click at [788, 149] on link "28" at bounding box center [789, 147] width 13 height 11
click at [775, 149] on link "27" at bounding box center [774, 147] width 15 height 11
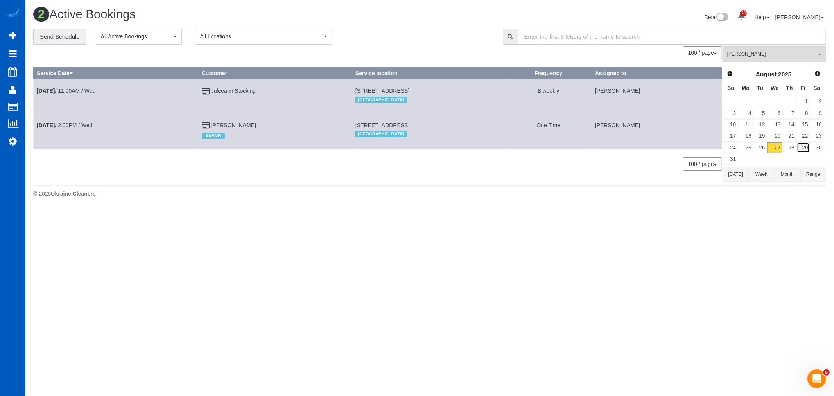
click at [803, 151] on link "29" at bounding box center [803, 147] width 13 height 11
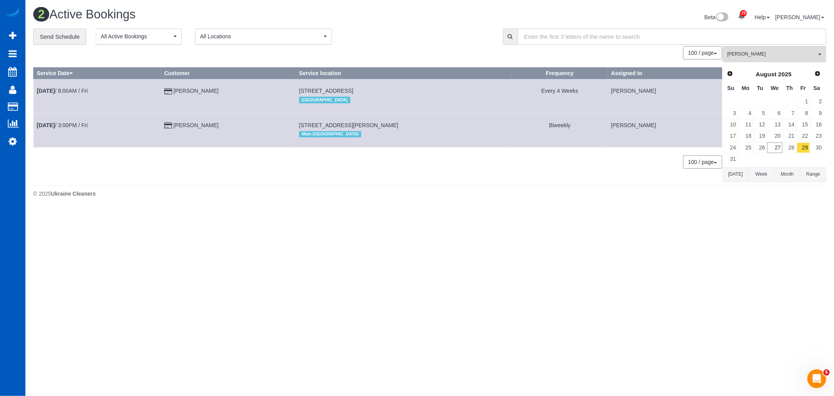
drag, startPoint x: 772, startPoint y: 41, endPoint x: 770, endPoint y: 50, distance: 8.7
click at [772, 43] on input "text" at bounding box center [672, 37] width 309 height 16
click at [768, 52] on span "[PERSON_NAME]" at bounding box center [771, 54] width 89 height 7
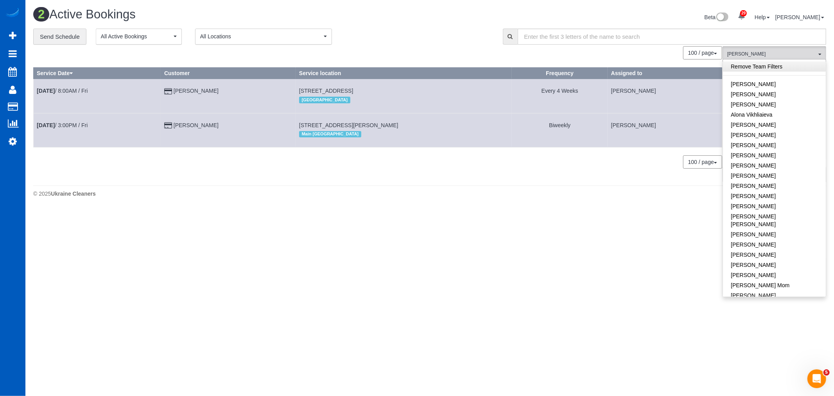
click at [757, 67] on link "Remove Team Filters" at bounding box center [774, 66] width 103 height 10
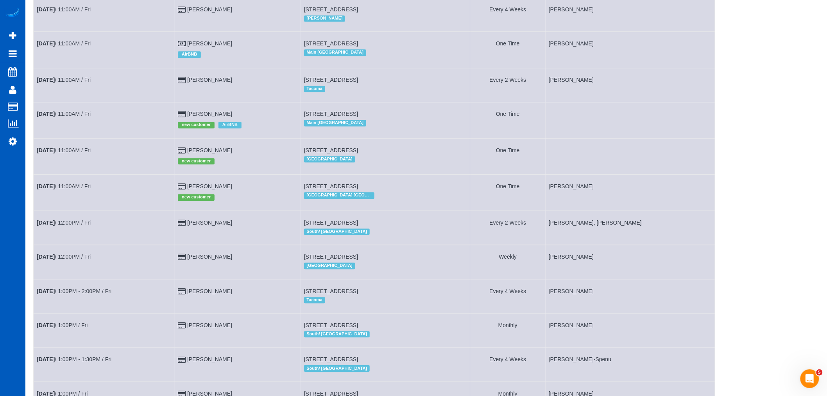
scroll to position [782, 0]
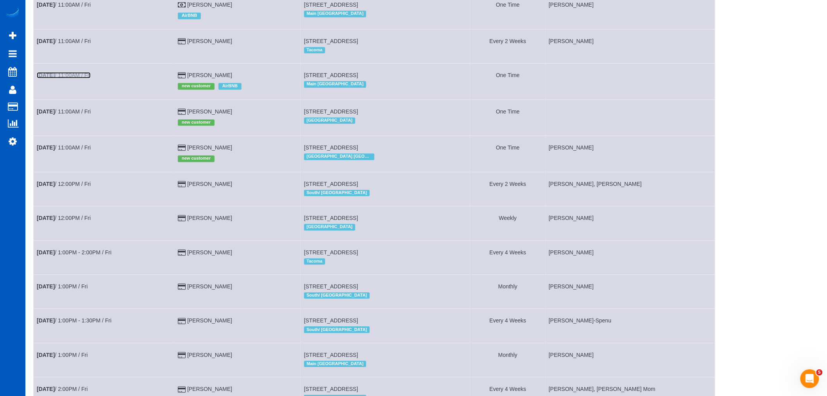
click at [77, 78] on link "[DATE] 11:00AM / Fri" at bounding box center [64, 75] width 54 height 6
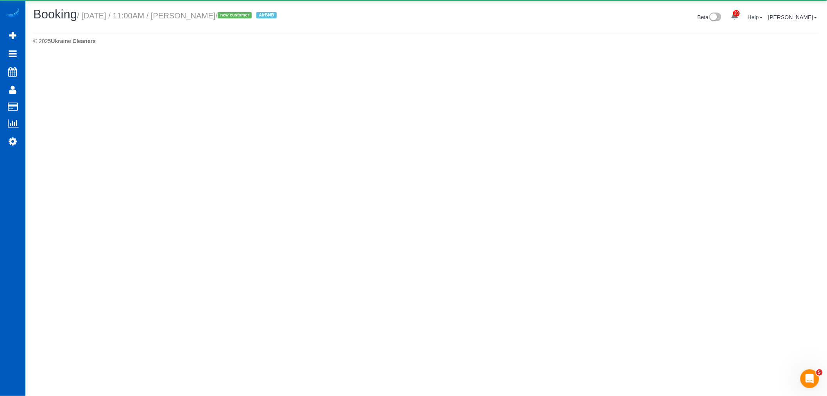
select select "WA"
select select "199"
select select "1001"
select select "2"
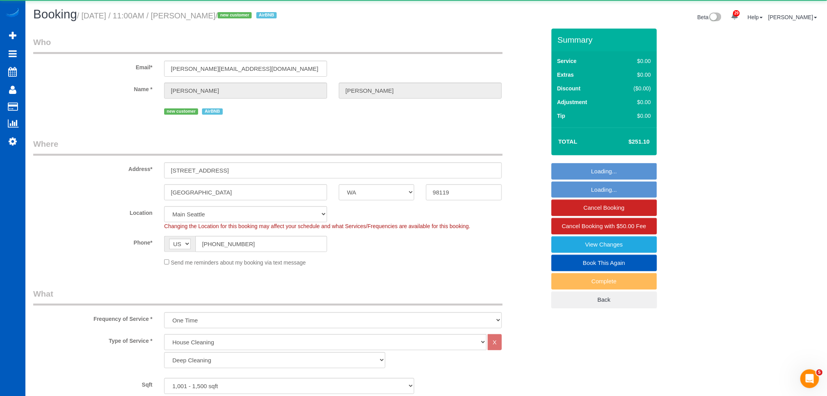
select select "object:42632"
select select "1001"
select select "2"
select select "spot169"
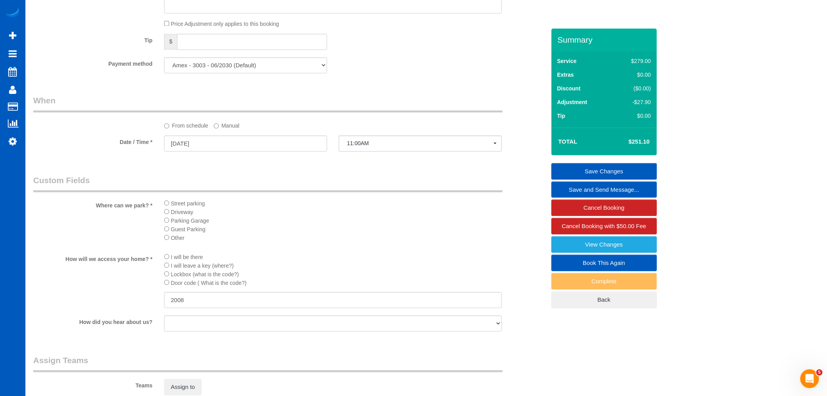
scroll to position [825, 0]
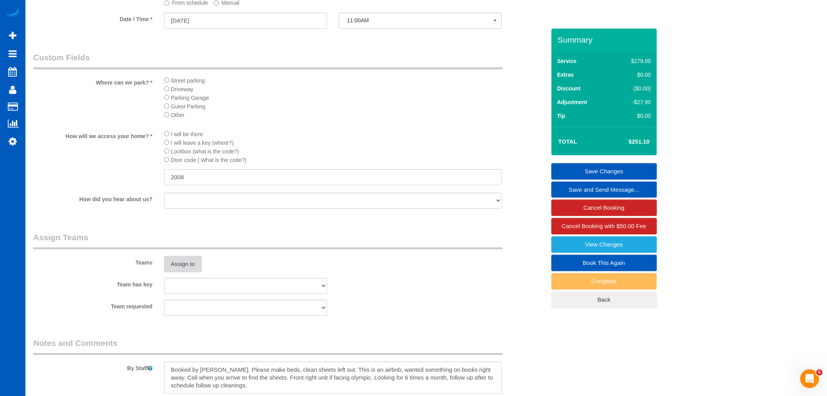
click at [167, 272] on button "Assign to" at bounding box center [183, 264] width 38 height 16
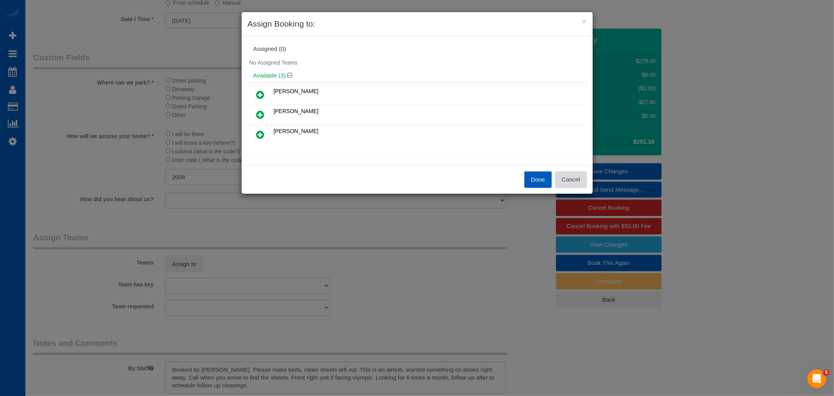
click at [582, 181] on button "Cancel" at bounding box center [571, 179] width 32 height 16
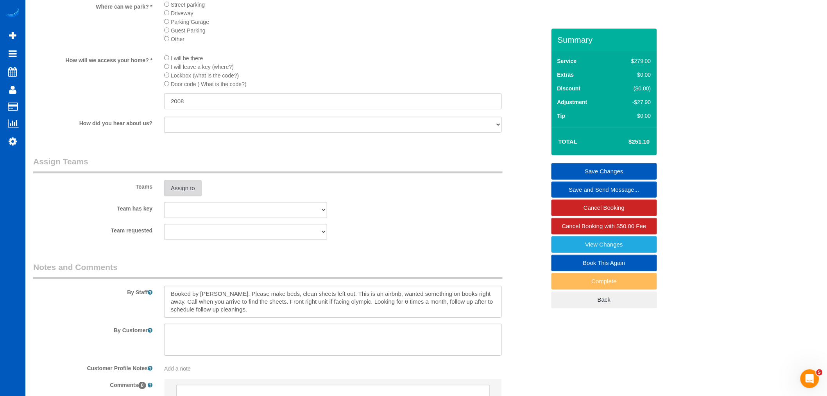
scroll to position [912, 0]
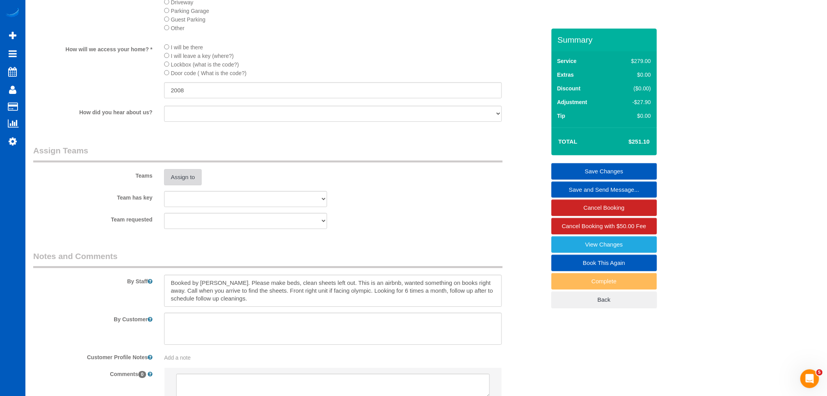
click at [164, 169] on button "Assign to" at bounding box center [183, 177] width 38 height 16
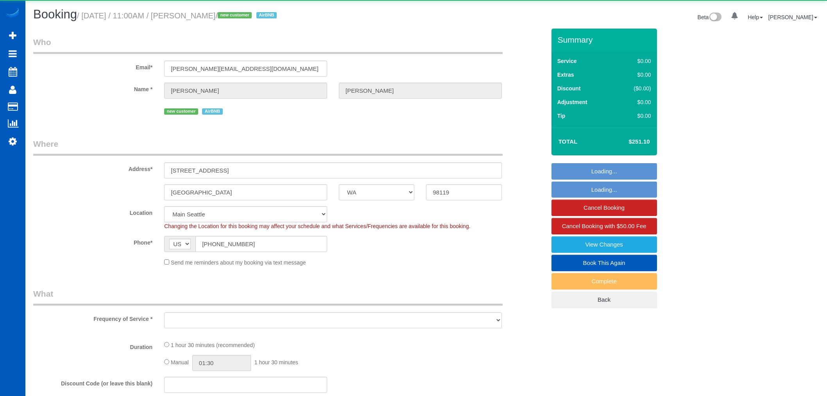
select select "WA"
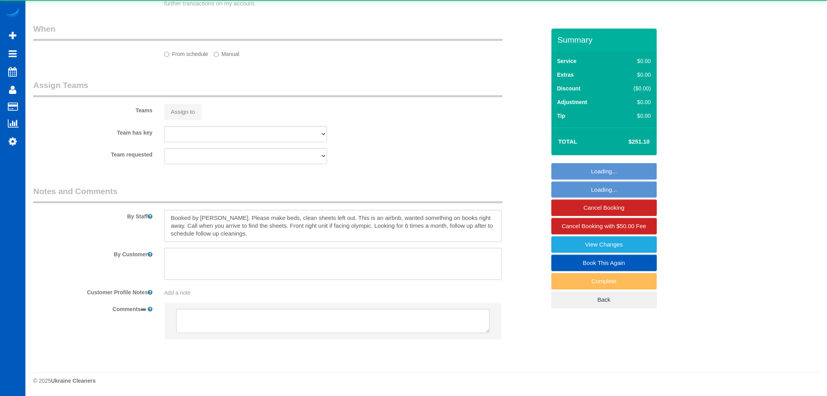
select select "object:1165"
select select "string:fspay-dd33106e-a153-4f39-9e29-f82974817018"
select select "199"
select select "1001"
select select "2"
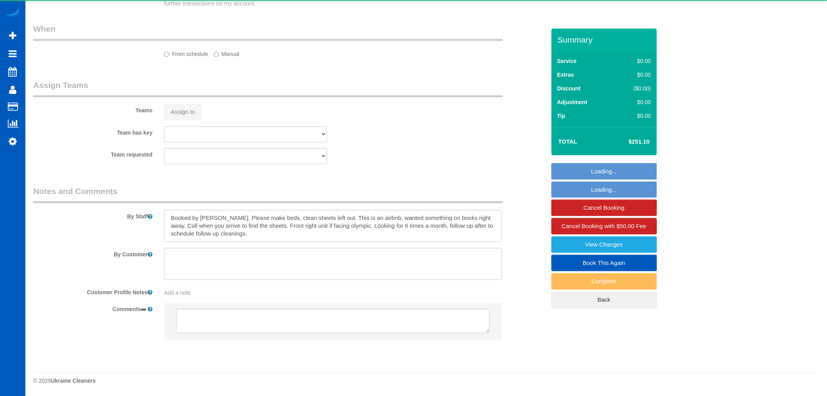
select select "2"
select select "spot1"
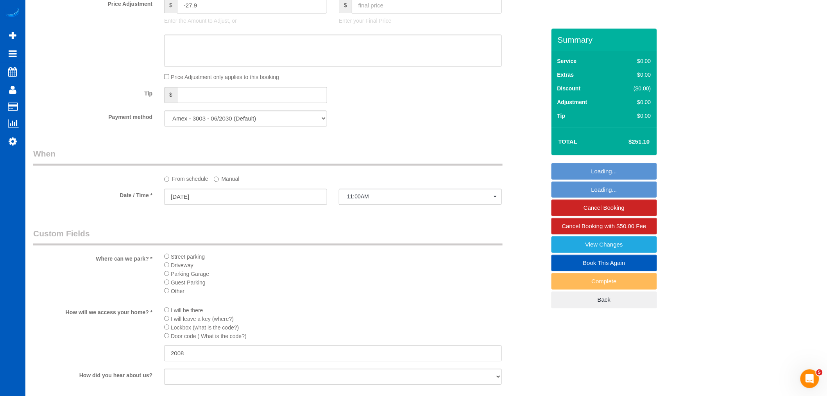
scroll to position [0, 0]
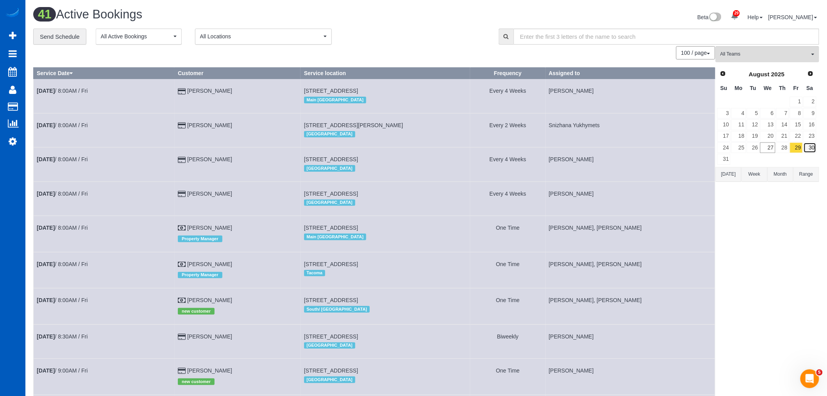
click at [815, 153] on link "30" at bounding box center [810, 147] width 13 height 11
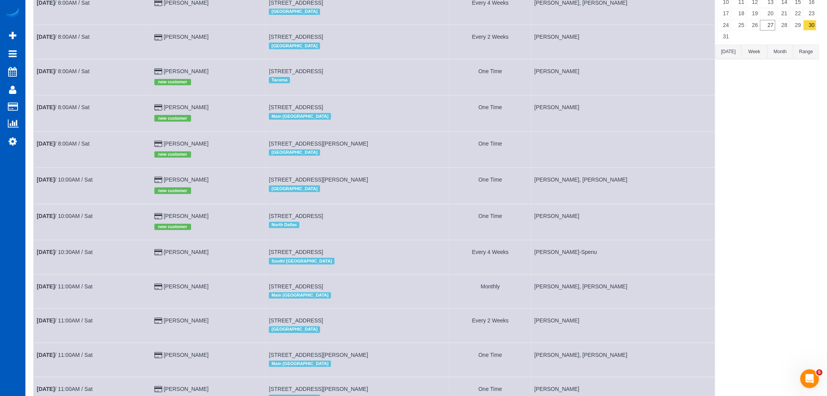
scroll to position [130, 0]
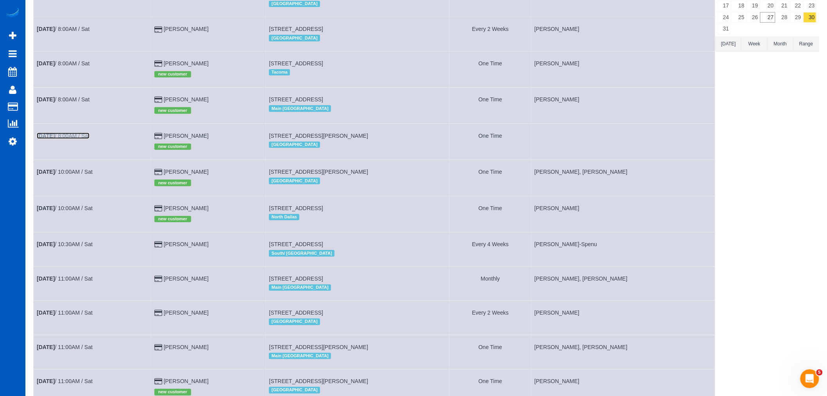
click at [47, 137] on b "Aug 30th" at bounding box center [46, 136] width 18 height 6
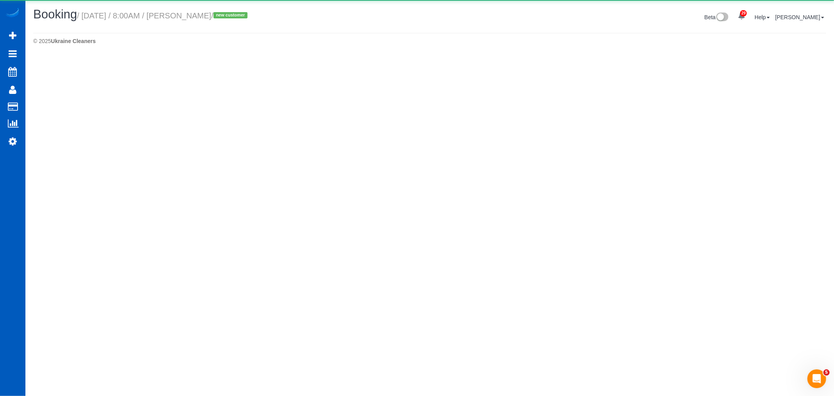
select select "WA"
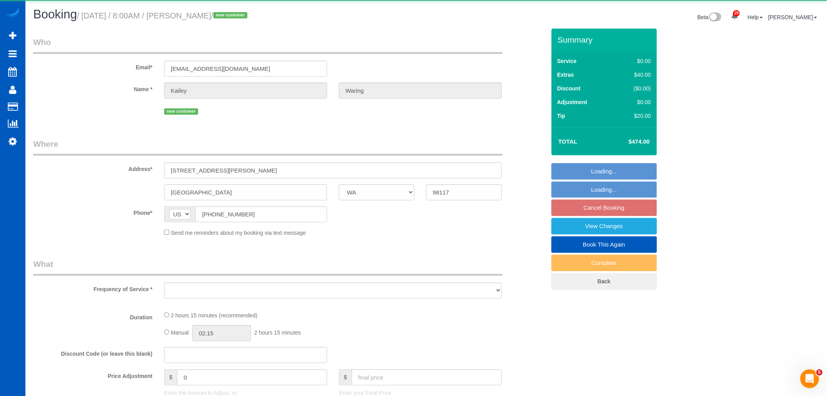
select select "object:2554"
select select "string:fspay-31be5c7b-e177-4615-805f-b3f008d3da8b"
select select "number:10"
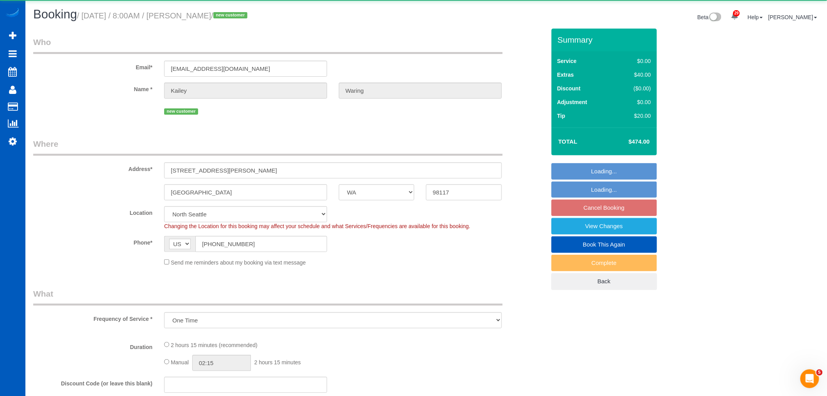
select select "object:2919"
select select "199"
select select "1001"
select select "3"
select select "2"
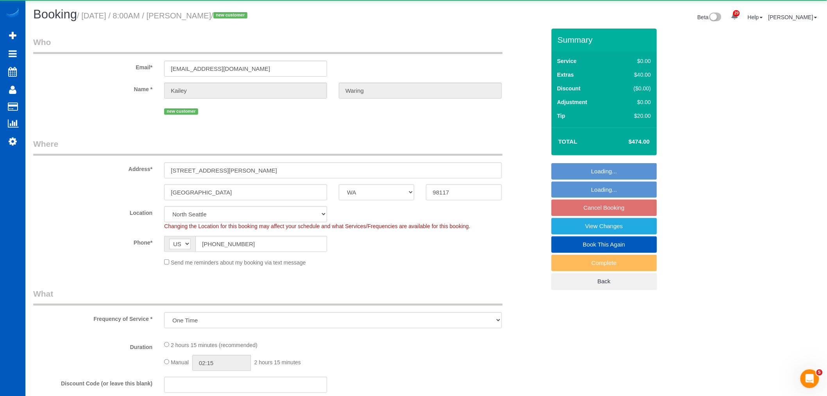
select select "spot11"
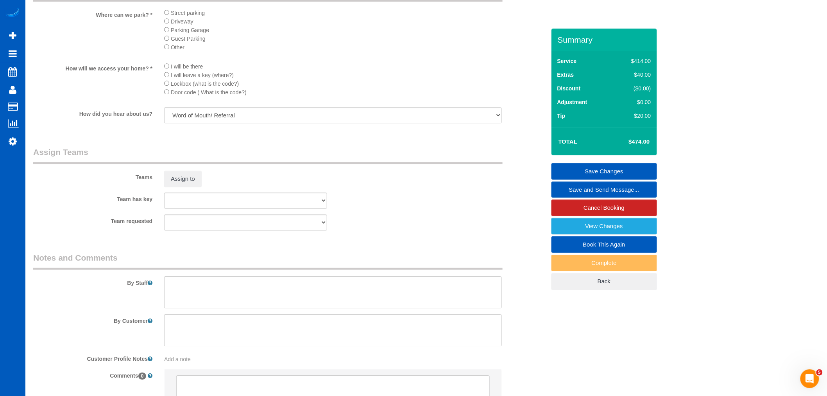
scroll to position [912, 0]
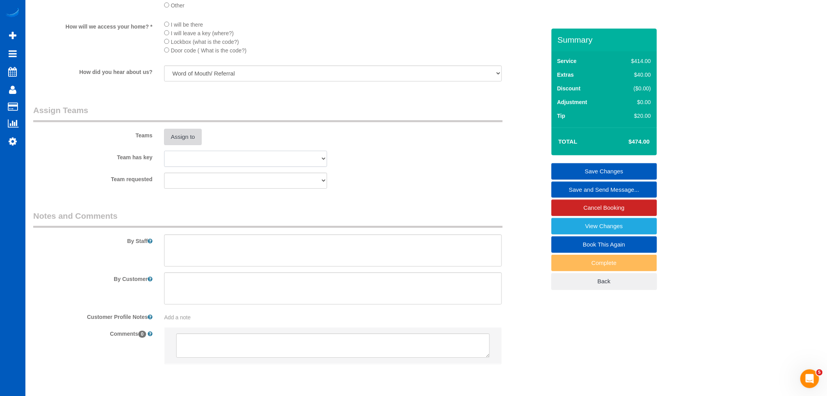
drag, startPoint x: 194, startPoint y: 164, endPoint x: 185, endPoint y: 147, distance: 19.4
click at [194, 164] on select "Alona Tarasiuk Alona Vikhliaieva Anastasiia Demchenko Anastasiia Ionova Anna Ko…" at bounding box center [245, 158] width 163 height 16
click at [185, 145] on button "Assign to" at bounding box center [183, 137] width 38 height 16
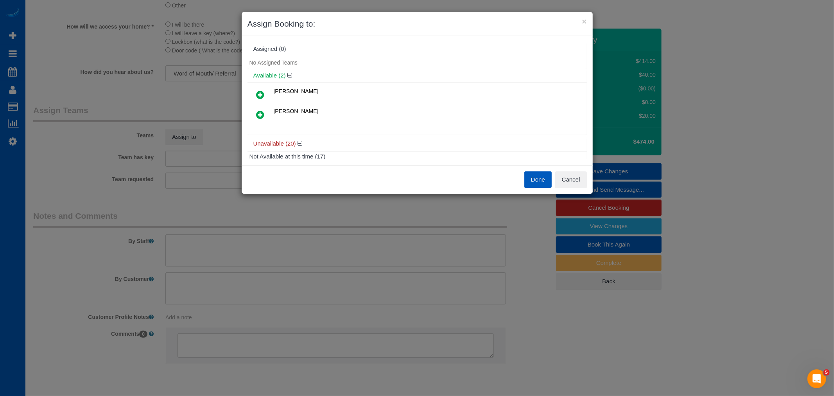
click at [591, 170] on div "Done Cancel" at bounding box center [417, 179] width 351 height 29
click at [577, 176] on button "Cancel" at bounding box center [571, 179] width 32 height 16
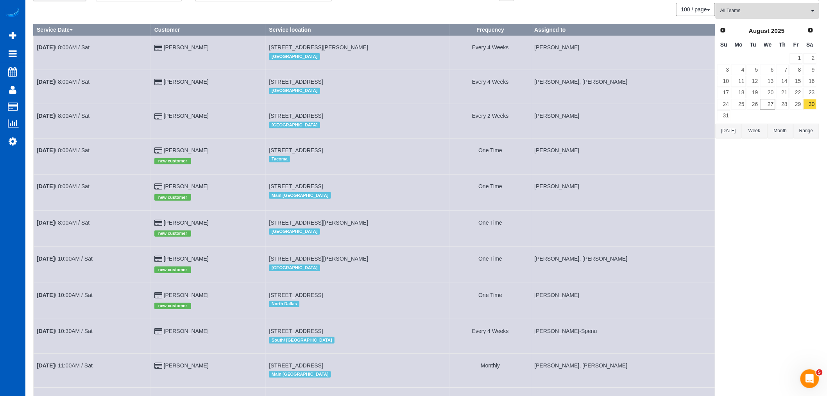
scroll to position [87, 0]
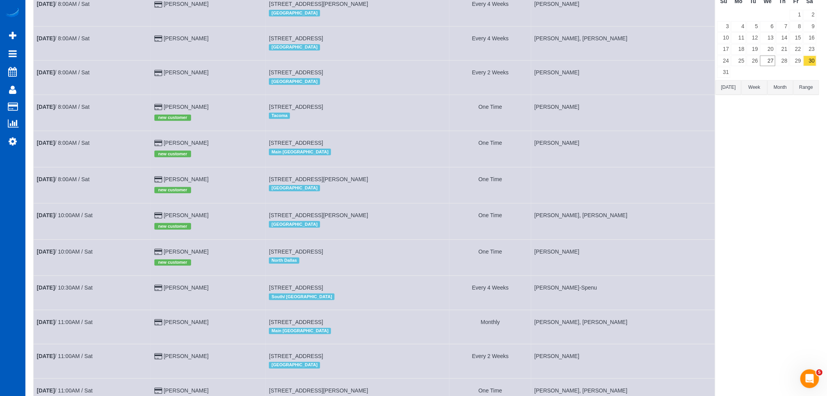
click at [104, 184] on td "Aug 30th / 8:00AM / Sat" at bounding box center [93, 185] width 118 height 36
click at [87, 181] on link "Aug 30th / 8:00AM / Sat" at bounding box center [63, 179] width 53 height 6
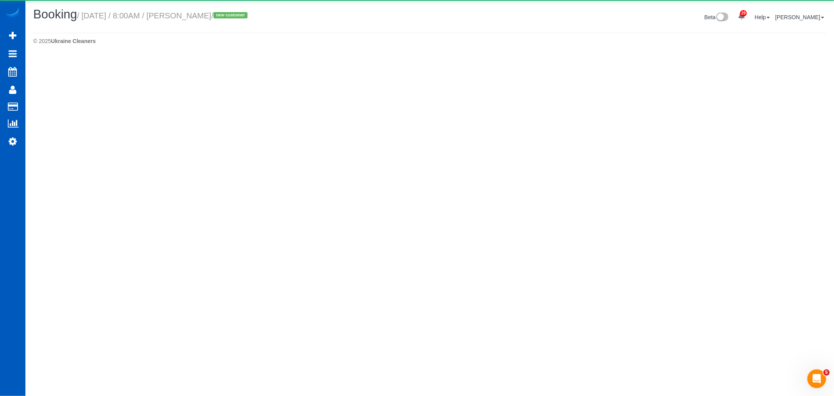
select select "WA"
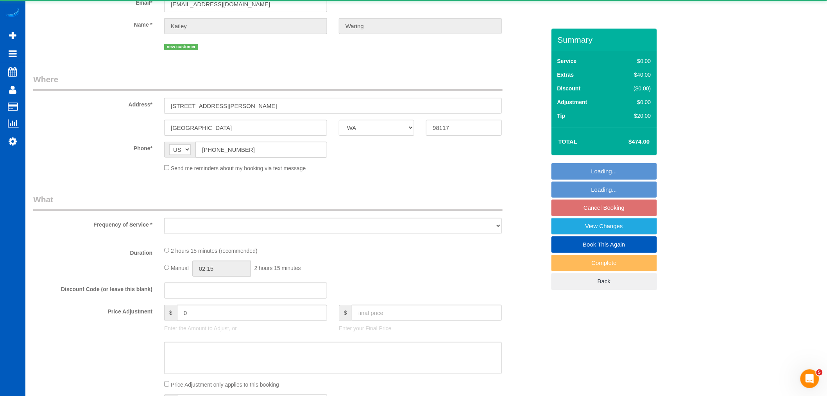
select select "object:4402"
select select "string:fspay-31be5c7b-e177-4615-805f-b3f008d3da8b"
select select "number:10"
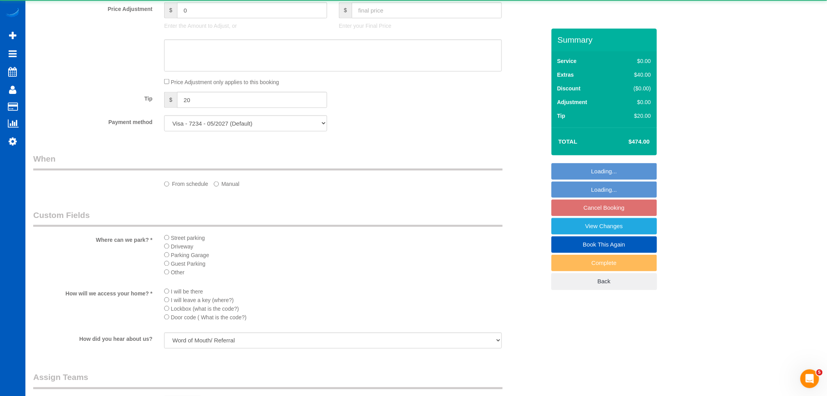
select select "199"
select select "1001"
select select "3"
select select "2"
select select "spot24"
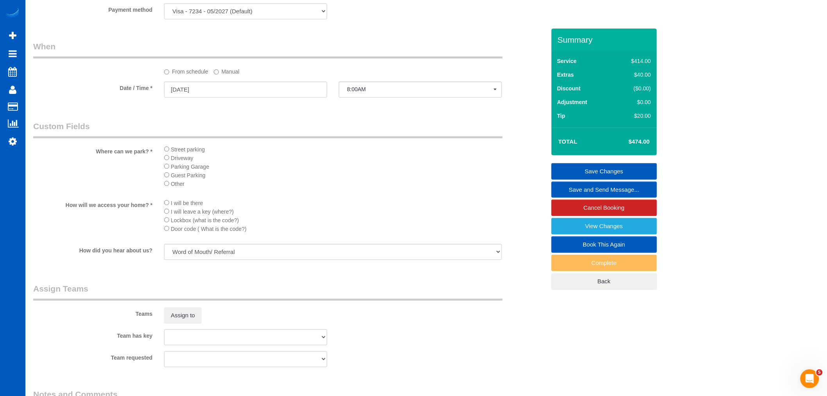
scroll to position [738, 0]
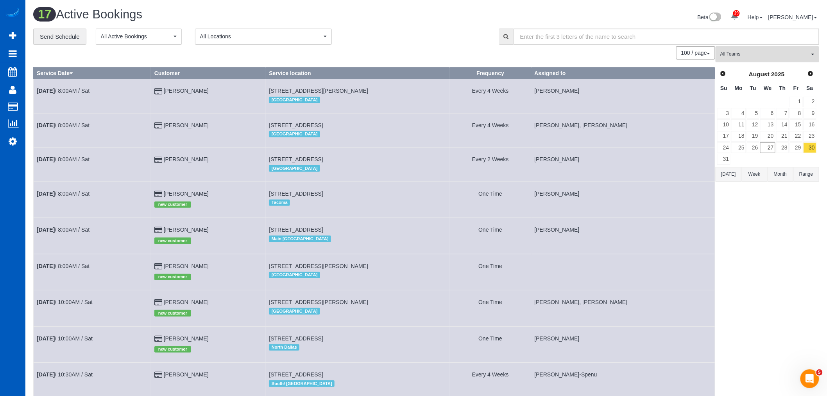
click at [749, 52] on span "All Teams" at bounding box center [764, 54] width 89 height 7
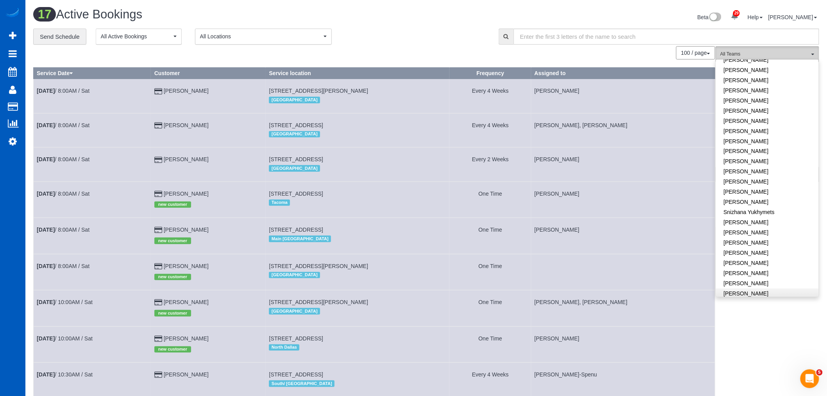
scroll to position [545, 0]
click at [743, 271] on link "[PERSON_NAME]" at bounding box center [767, 276] width 103 height 10
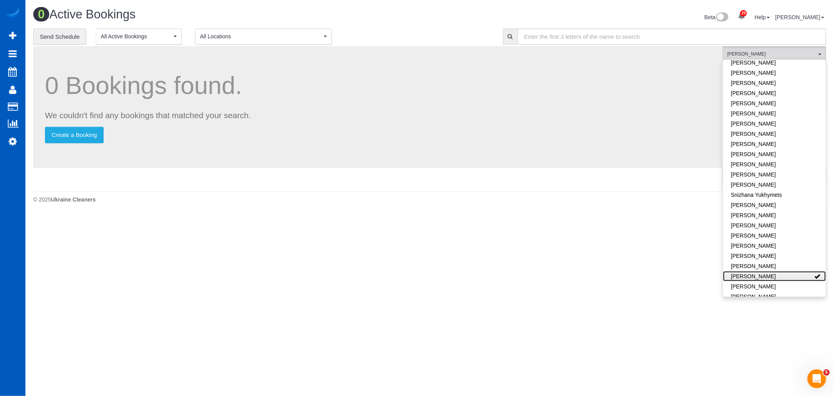
click at [743, 271] on link "[PERSON_NAME]" at bounding box center [774, 276] width 103 height 10
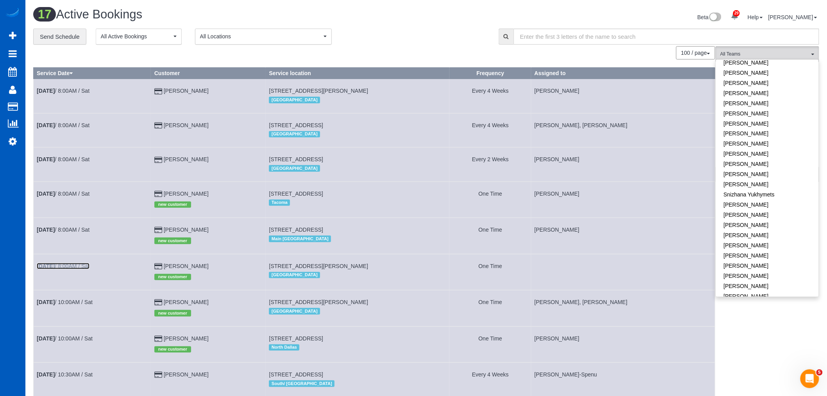
click at [86, 269] on link "Aug 30th / 8:00AM / Sat" at bounding box center [63, 266] width 53 height 6
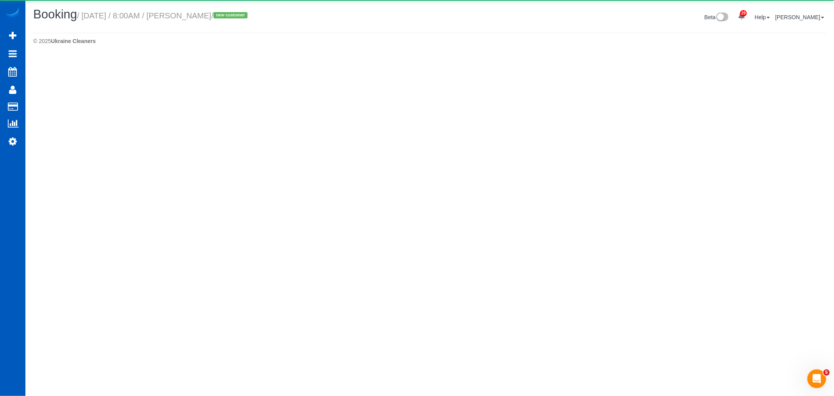
select select "WA"
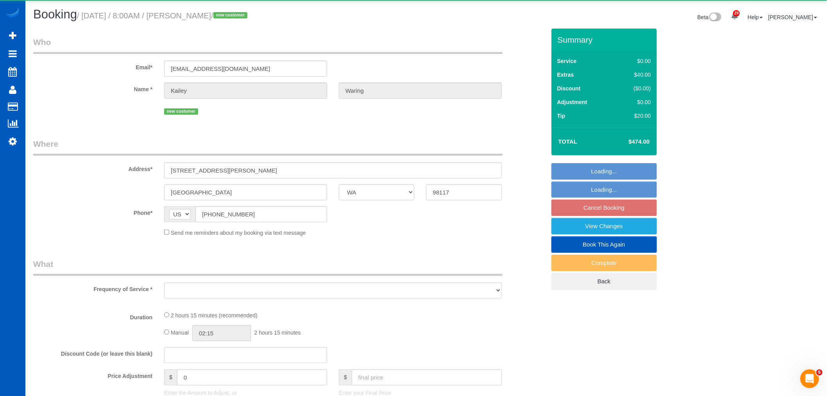
select select "object:6232"
select select "string:fspay-31be5c7b-e177-4615-805f-b3f008d3da8b"
select select "199"
select select "spot37"
select select "number:10"
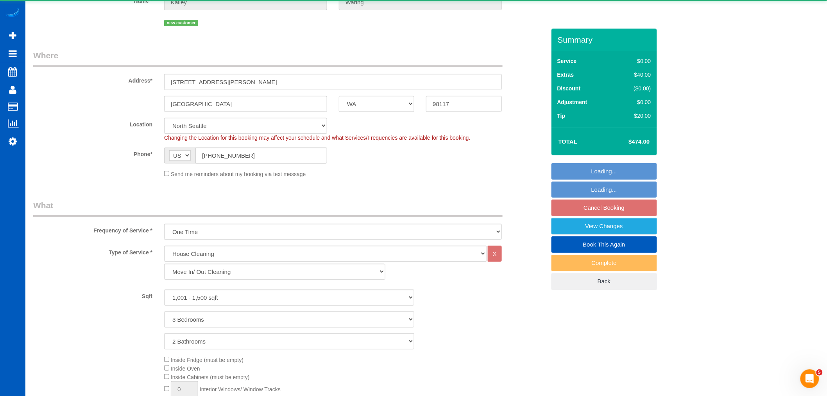
select select "1001"
select select "3"
select select "2"
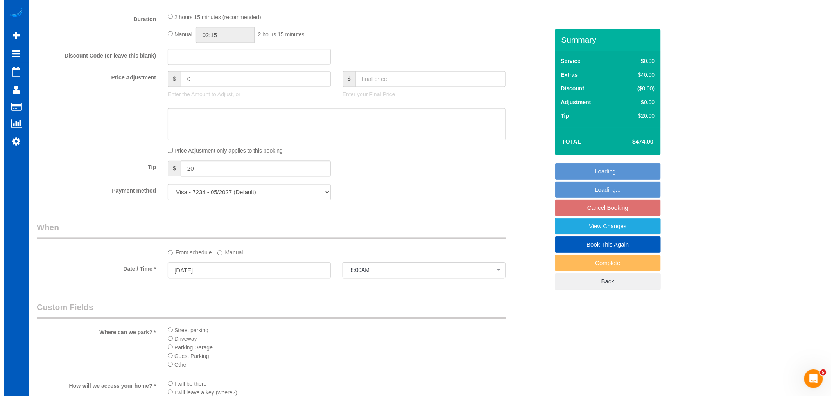
scroll to position [738, 0]
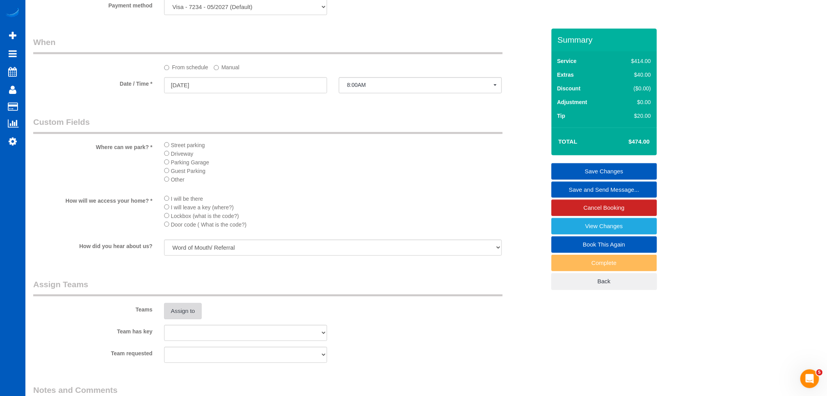
click at [185, 319] on button "Assign to" at bounding box center [183, 311] width 38 height 16
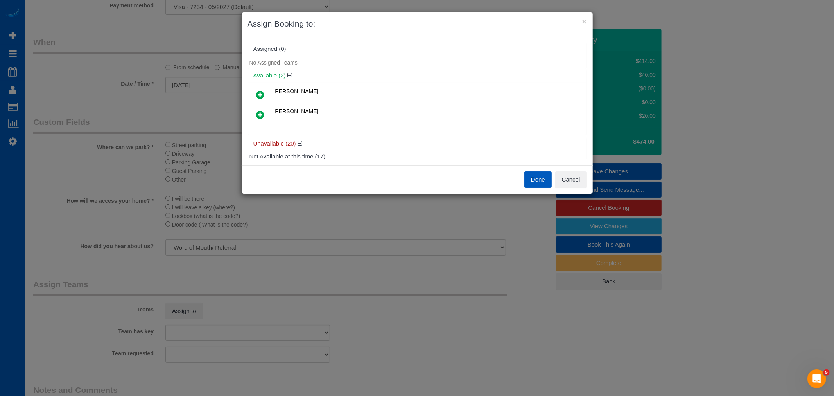
click at [263, 91] on icon at bounding box center [260, 94] width 8 height 9
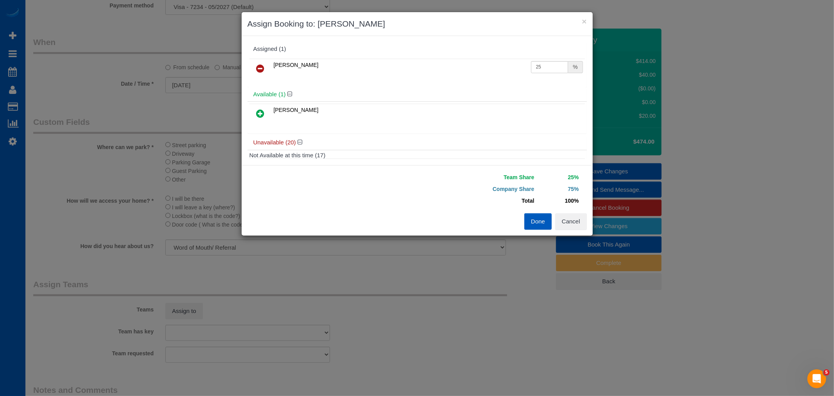
click at [260, 111] on icon at bounding box center [260, 113] width 8 height 9
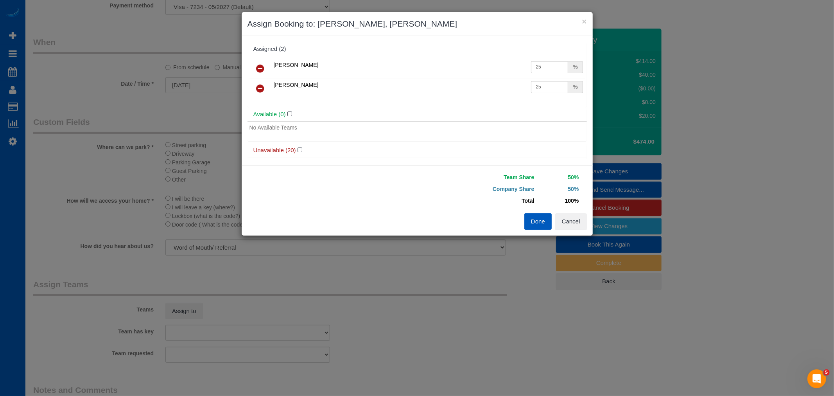
drag, startPoint x: 254, startPoint y: 85, endPoint x: 261, endPoint y: 81, distance: 8.1
click at [255, 85] on link at bounding box center [260, 89] width 18 height 16
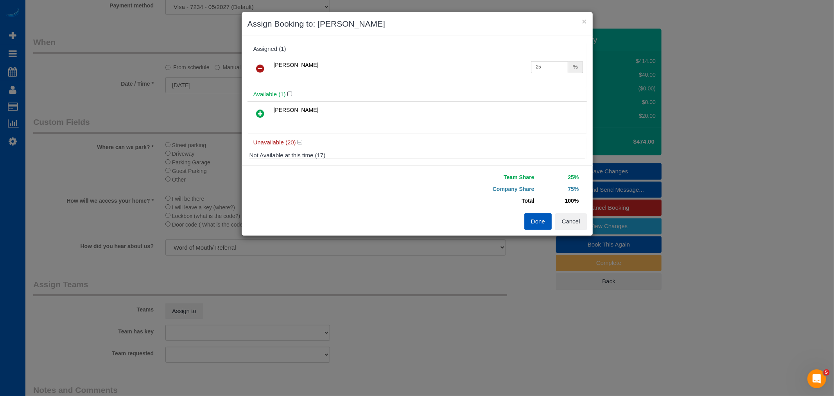
click at [269, 65] on link at bounding box center [260, 69] width 18 height 16
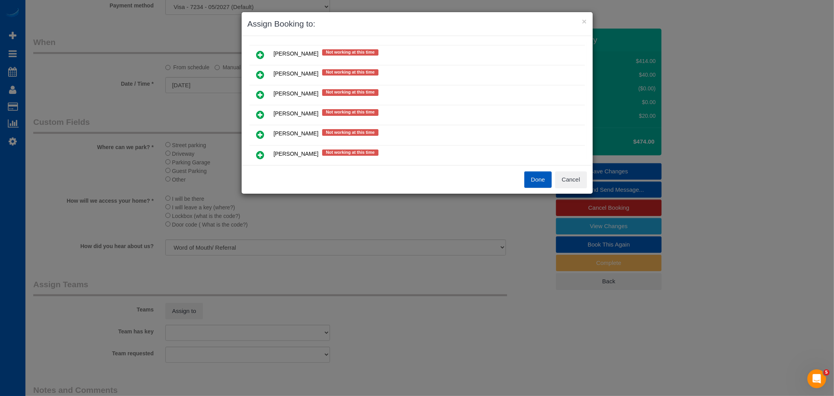
click at [257, 151] on icon at bounding box center [260, 154] width 8 height 9
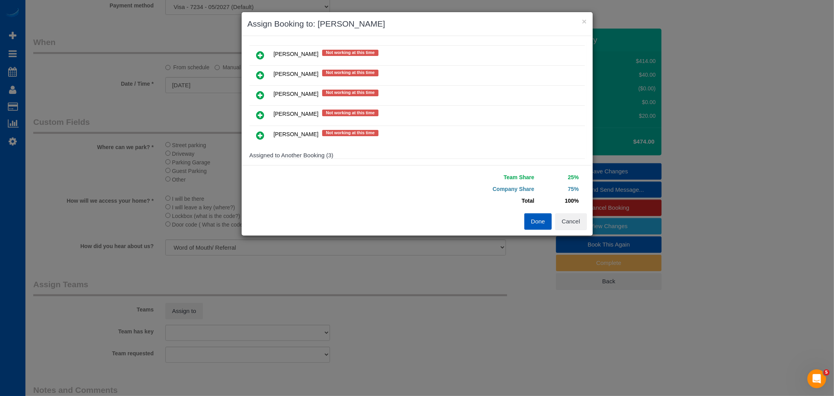
click at [261, 135] on link at bounding box center [260, 136] width 18 height 16
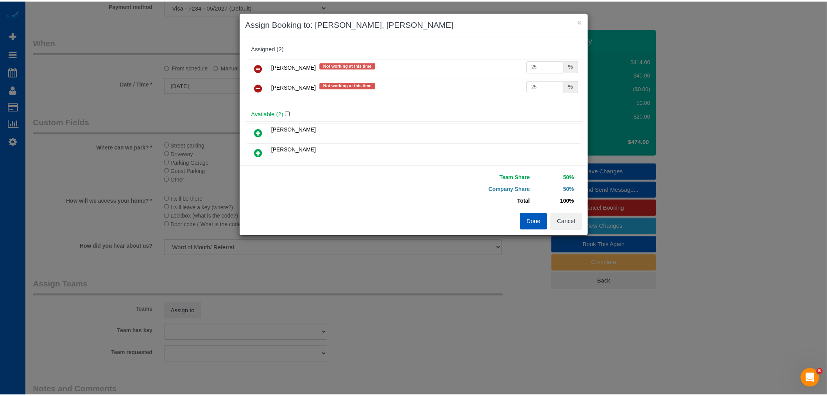
scroll to position [0, 0]
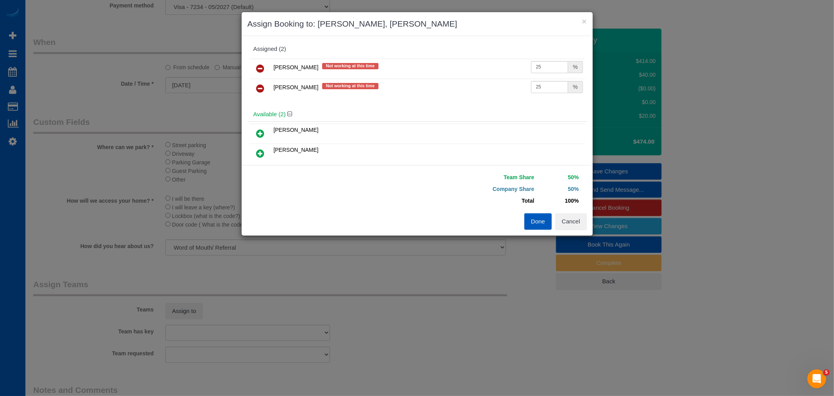
click at [541, 211] on div "Team Share 50% Company Share 50% Total 100% Warning: The Company share is 0%. I…" at bounding box center [502, 192] width 170 height 42
click at [537, 220] on button "Done" at bounding box center [537, 221] width 27 height 16
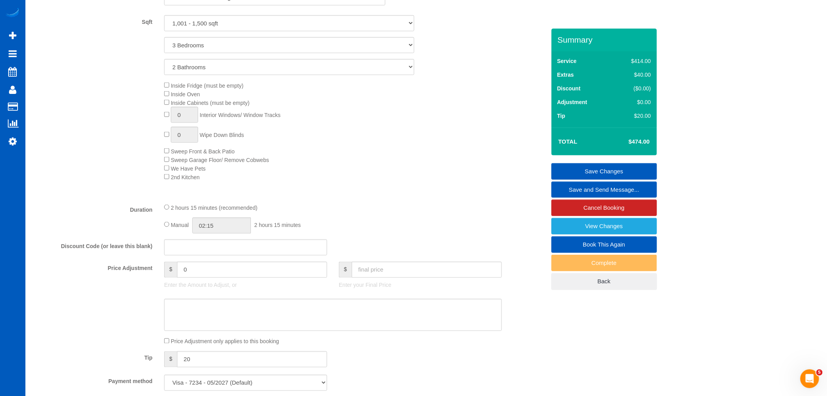
scroll to position [347, 0]
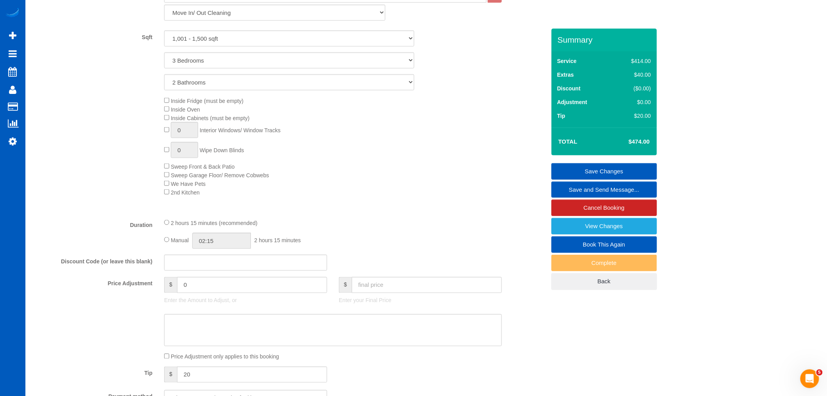
click at [170, 249] on div "Manual 02:15 2 hours 15 minutes" at bounding box center [333, 241] width 338 height 16
click at [168, 248] on div "Manual 02:15 2 hours 15 minutes" at bounding box center [333, 241] width 338 height 16
click at [177, 249] on div "Manual 02:15 2 hours 15 minutes" at bounding box center [333, 241] width 338 height 16
click at [224, 245] on input "02:15" at bounding box center [221, 241] width 59 height 16
type input "00:30"
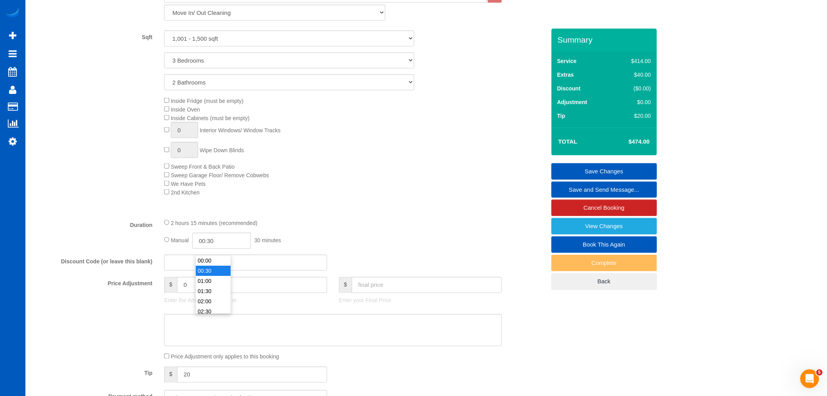
select select "spot50"
drag, startPoint x: 220, startPoint y: 273, endPoint x: 199, endPoint y: 249, distance: 32.1
click at [198, 249] on input "00:30" at bounding box center [221, 241] width 59 height 16
type input "04:30"
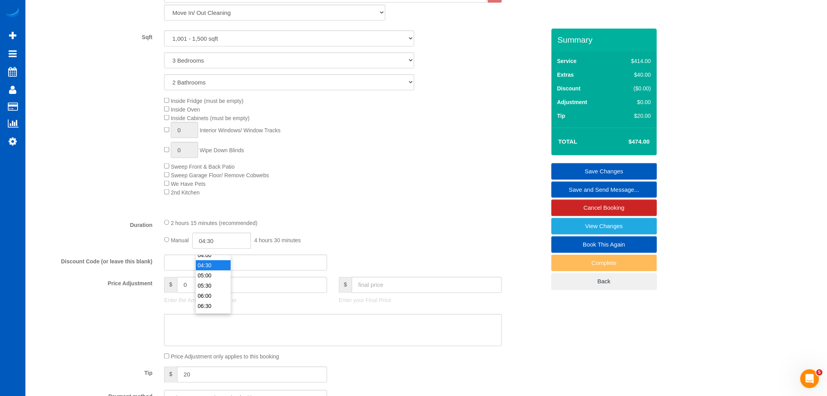
click at [209, 265] on li "04:30" at bounding box center [213, 265] width 35 height 10
select select "spot63"
click at [380, 227] on div "2 hours 15 minutes (recommended)" at bounding box center [333, 222] width 338 height 9
click at [632, 165] on link "Save Changes" at bounding box center [605, 171] width 106 height 16
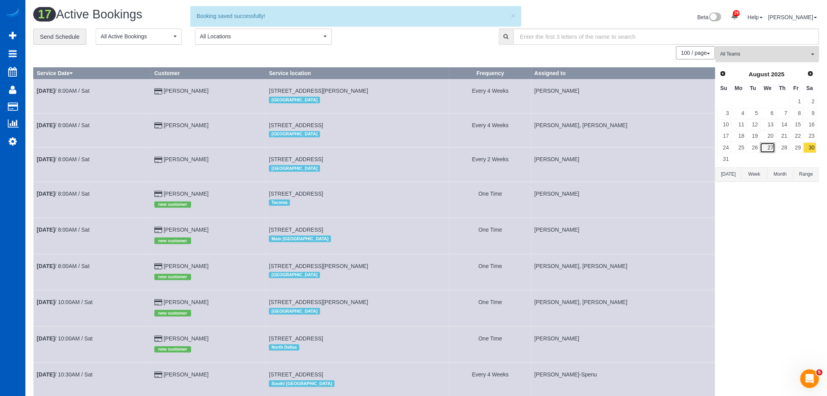
click at [773, 147] on link "27" at bounding box center [767, 147] width 15 height 11
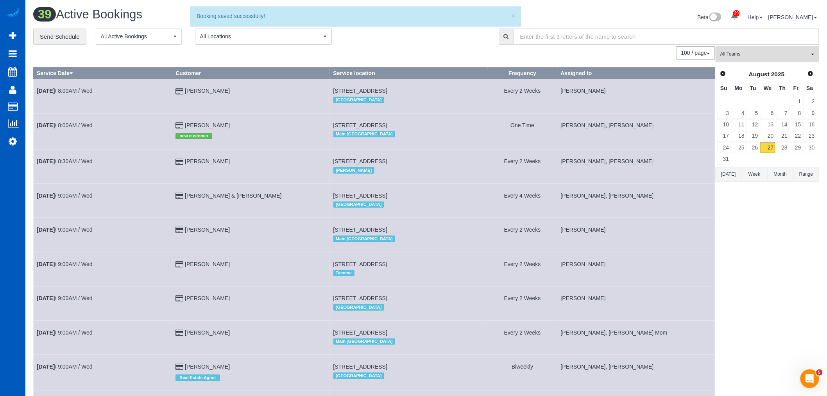
click at [765, 61] on button "All Teams" at bounding box center [768, 54] width 104 height 16
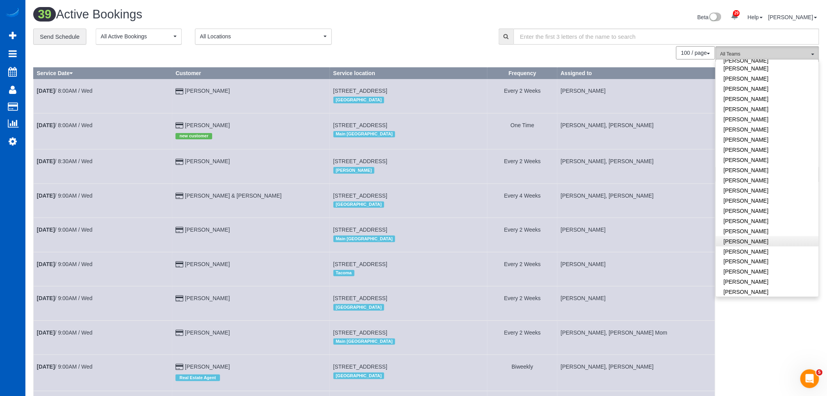
scroll to position [521, 0]
click at [758, 163] on link "[PERSON_NAME]" at bounding box center [767, 168] width 103 height 10
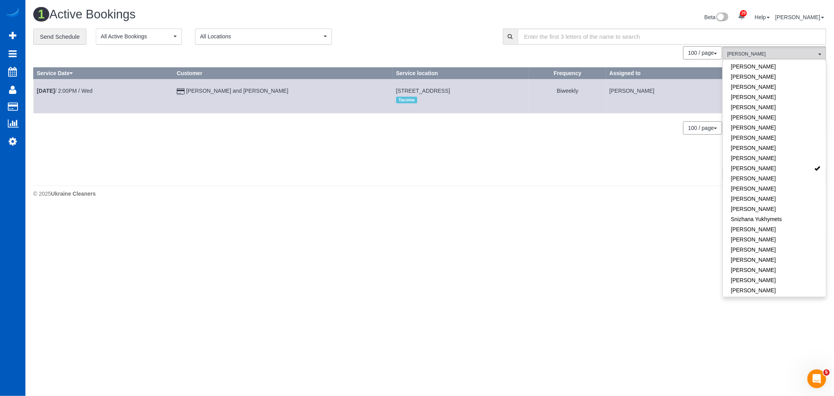
click at [514, 201] on footer "© 2025 Ukraine Cleaners" at bounding box center [429, 193] width 793 height 16
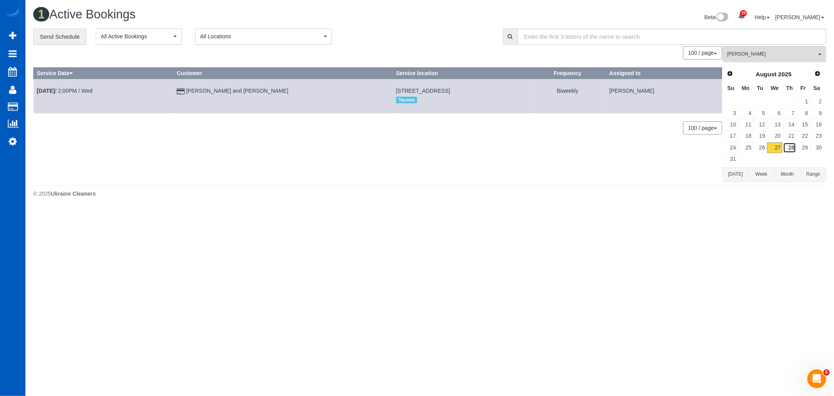
click at [791, 149] on link "28" at bounding box center [789, 147] width 13 height 11
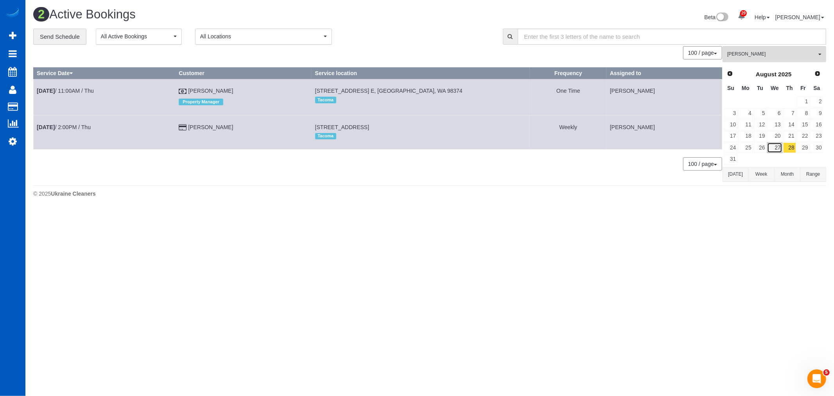
click at [779, 147] on link "27" at bounding box center [774, 147] width 15 height 11
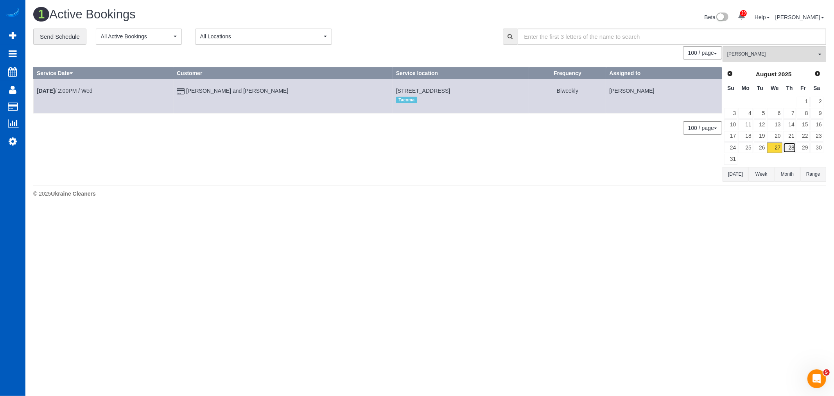
click at [790, 147] on link "28" at bounding box center [789, 147] width 13 height 11
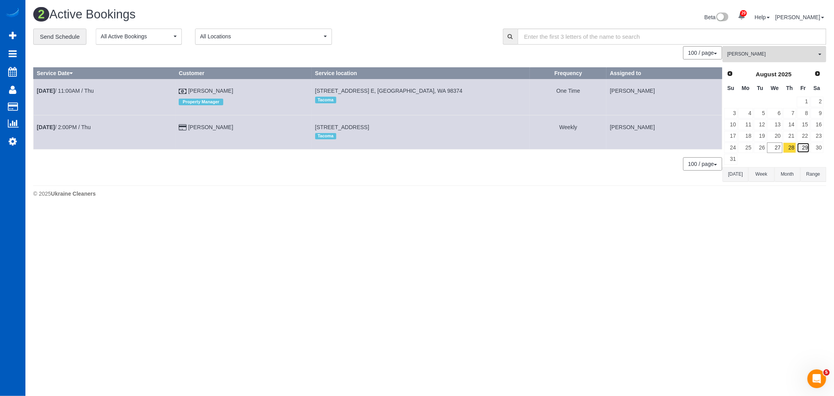
click at [803, 149] on link "29" at bounding box center [803, 147] width 13 height 11
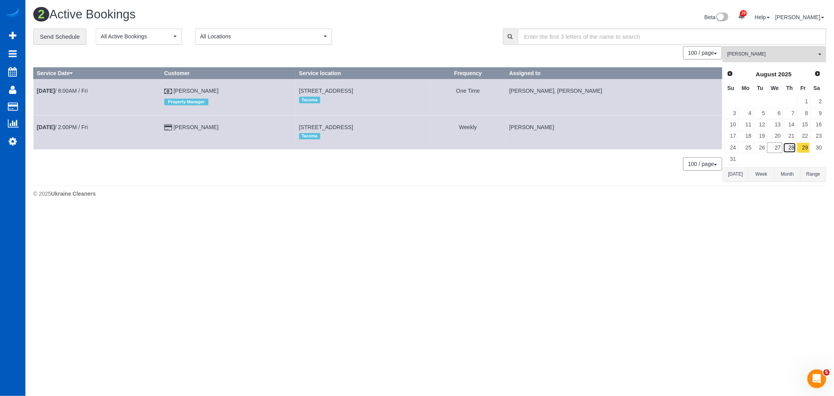
click at [788, 145] on link "28" at bounding box center [789, 147] width 13 height 11
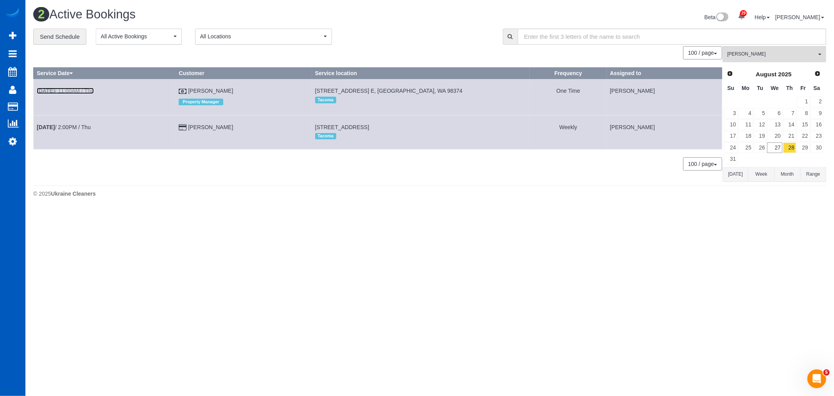
click at [61, 94] on link "Aug 28th / 11:00AM / Thu" at bounding box center [65, 91] width 57 height 6
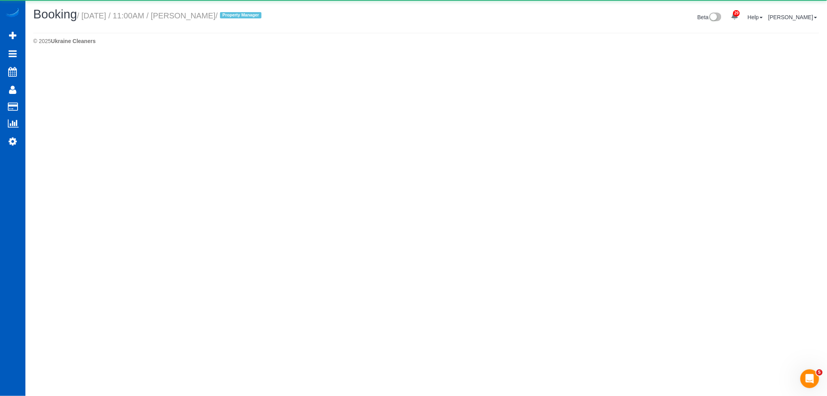
select select "WA"
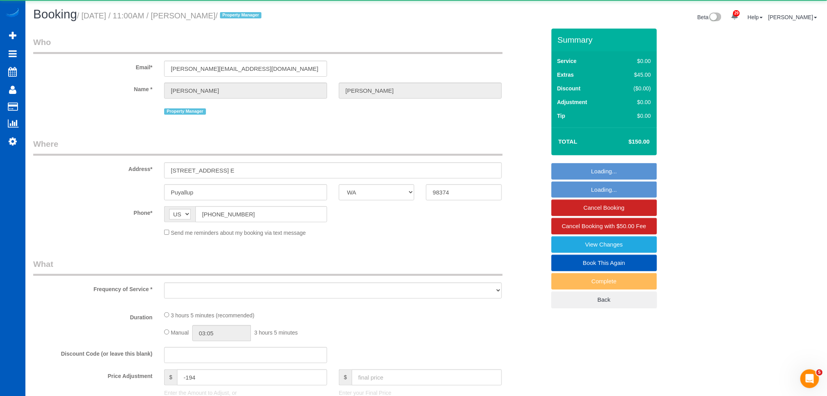
select select "object:8865"
select select "199"
select select "2501"
select select "4"
select select "3"
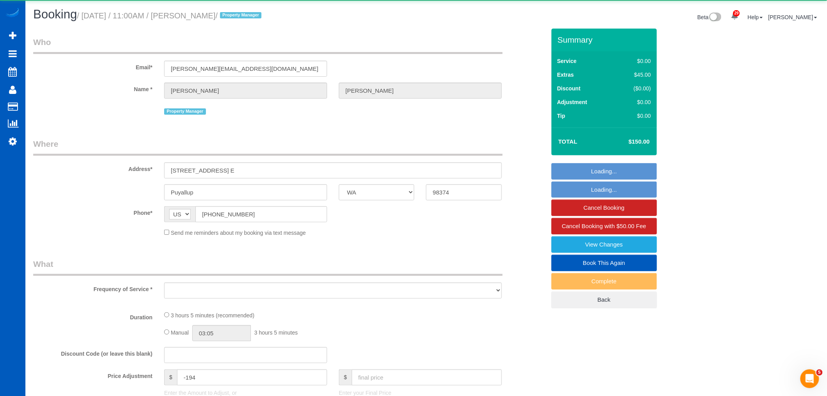
select select "spot76"
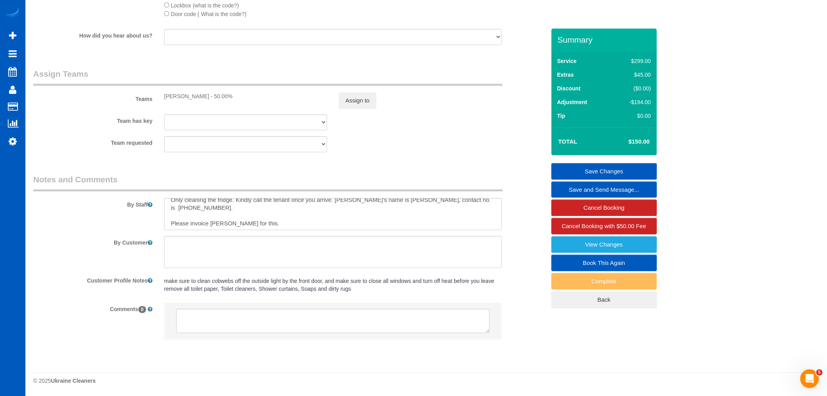
scroll to position [8, 0]
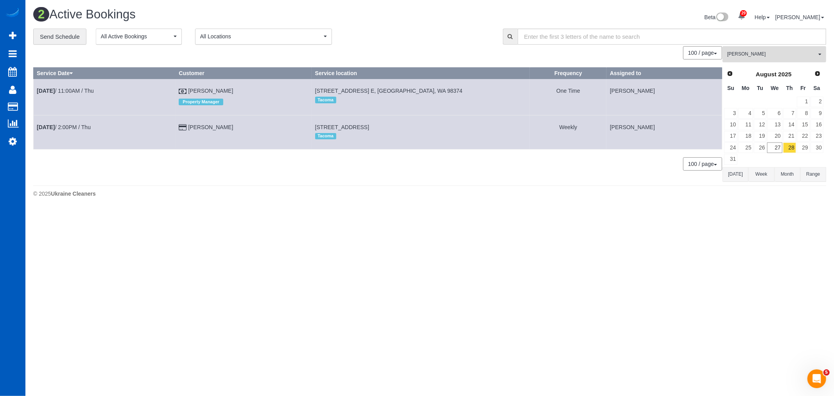
click at [760, 55] on span "[PERSON_NAME]" at bounding box center [771, 54] width 89 height 7
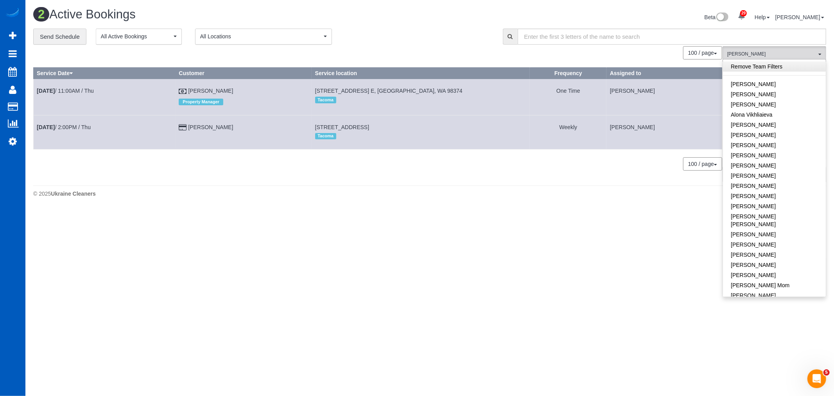
click at [759, 67] on link "Remove Team Filters" at bounding box center [774, 66] width 103 height 10
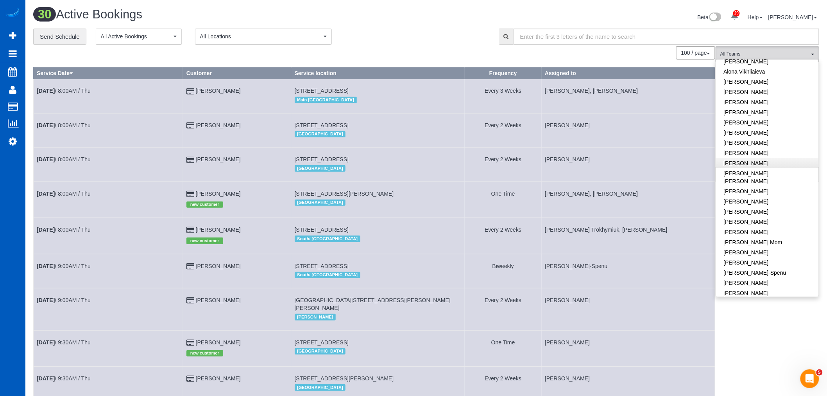
scroll to position [43, 0]
click at [741, 159] on link "[PERSON_NAME]" at bounding box center [767, 163] width 103 height 10
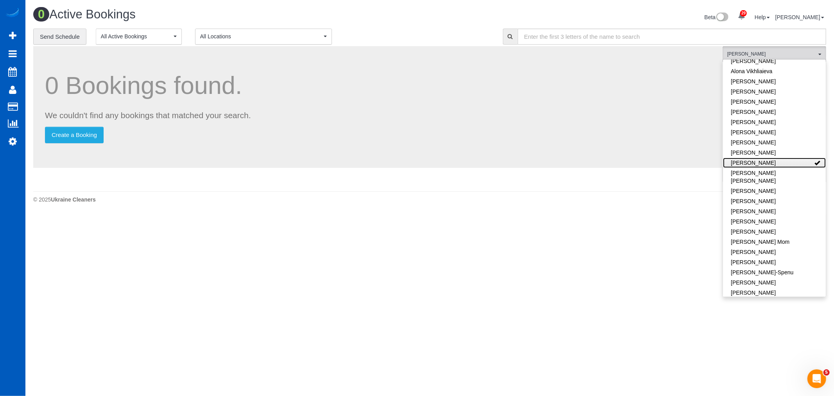
click at [745, 163] on link "[PERSON_NAME]" at bounding box center [774, 163] width 103 height 10
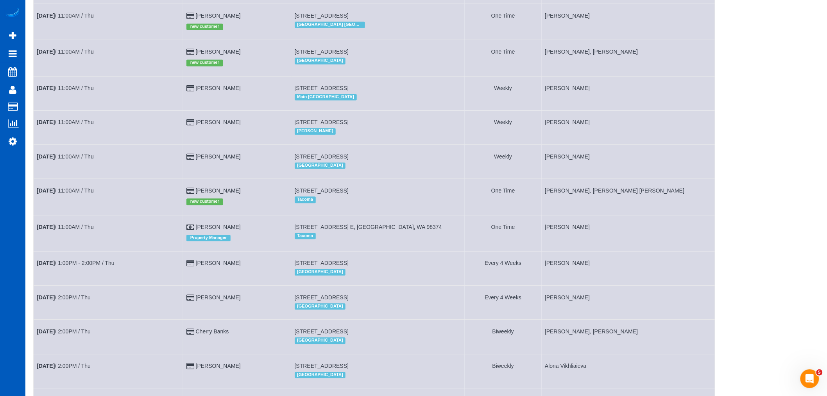
scroll to position [608, 0]
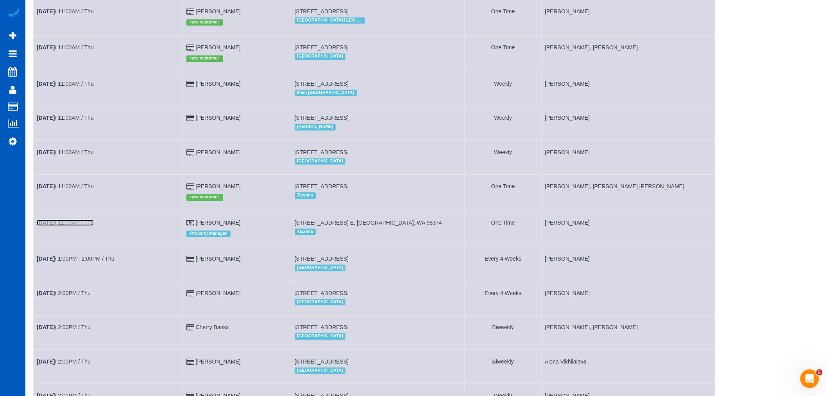
click at [65, 226] on link "Aug 28th / 11:00AM / Thu" at bounding box center [65, 223] width 57 height 6
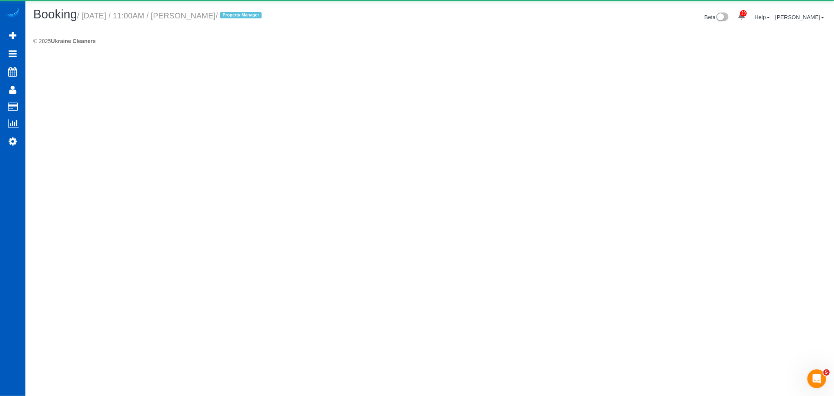
select select "WA"
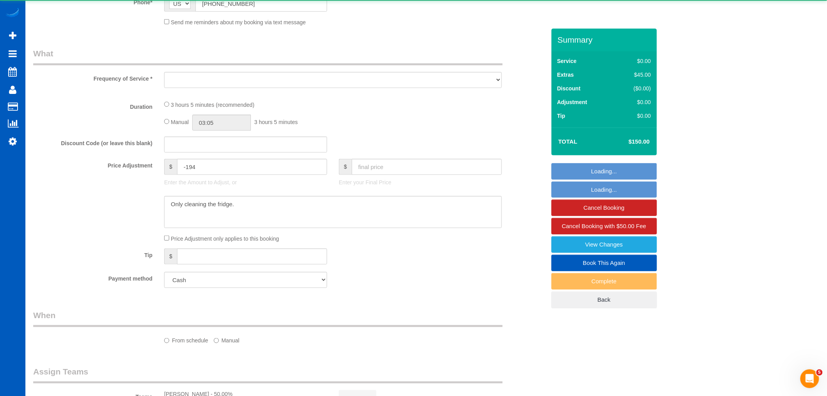
scroll to position [217, 0]
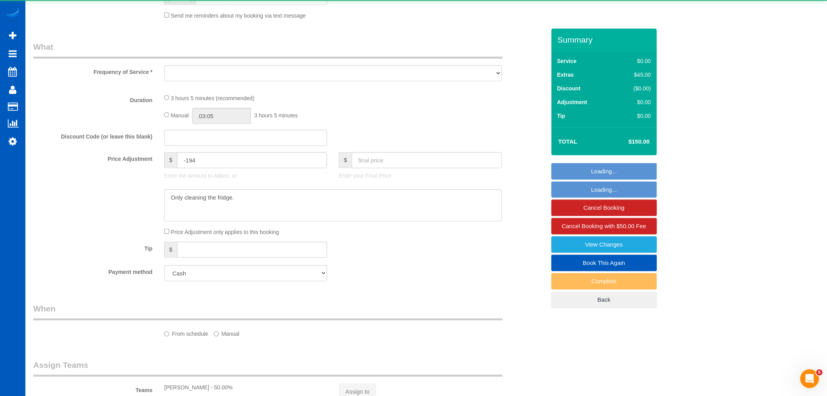
select select "object:10436"
select select "199"
select select "2501"
select select "4"
select select "3"
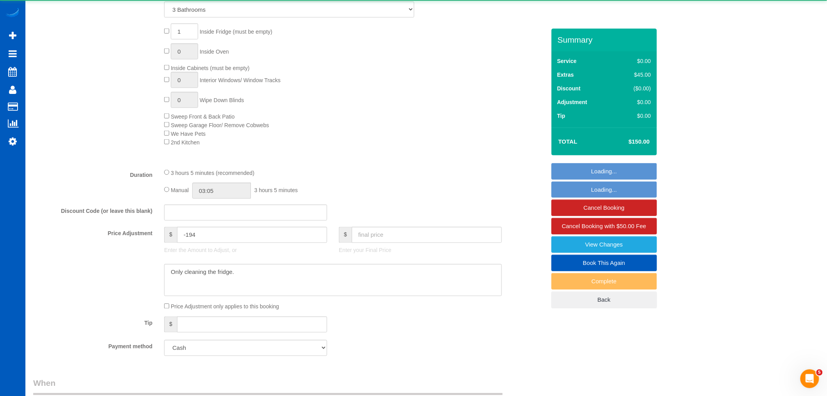
select select "object:10753"
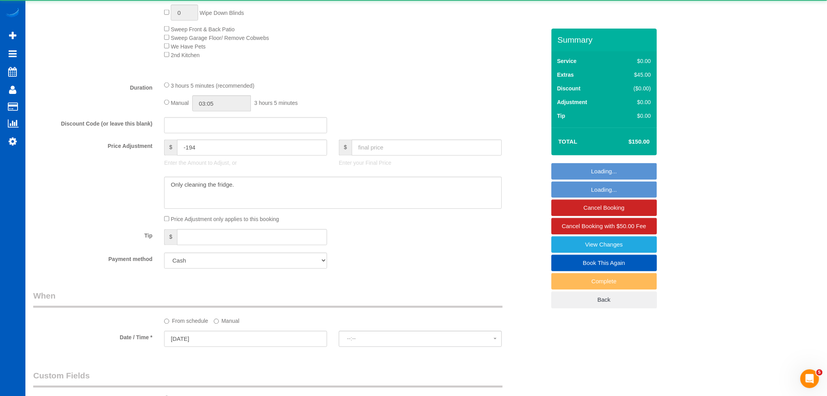
select select "spot82"
select select "2501"
select select "4"
select select "3"
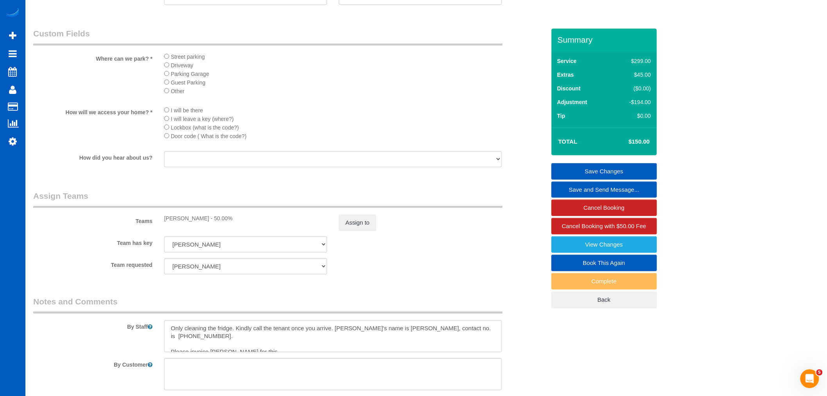
scroll to position [854, 0]
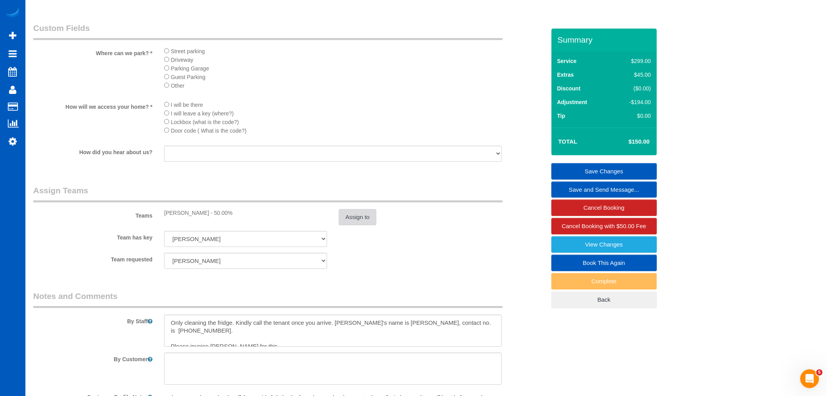
click at [351, 224] on button "Assign to" at bounding box center [358, 217] width 38 height 16
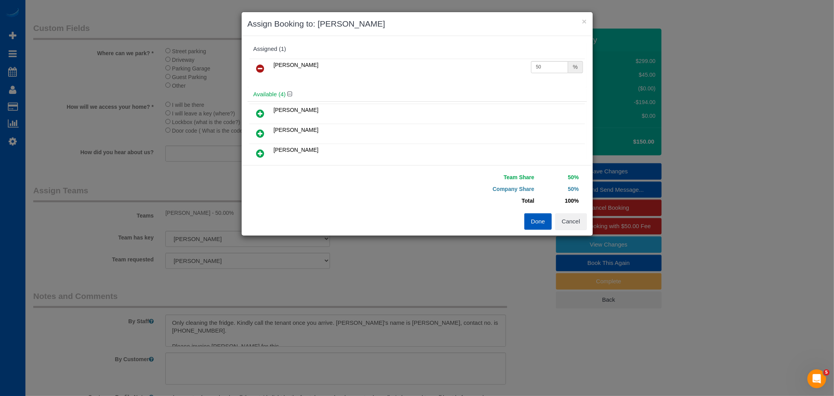
click at [266, 71] on link at bounding box center [260, 69] width 18 height 16
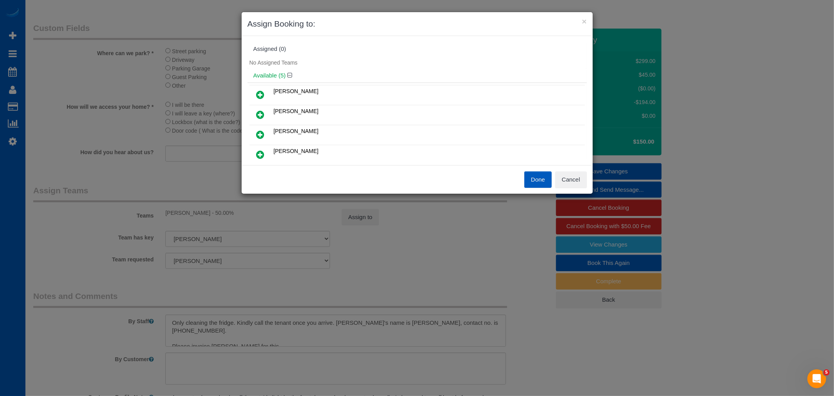
click at [260, 110] on icon at bounding box center [260, 114] width 8 height 9
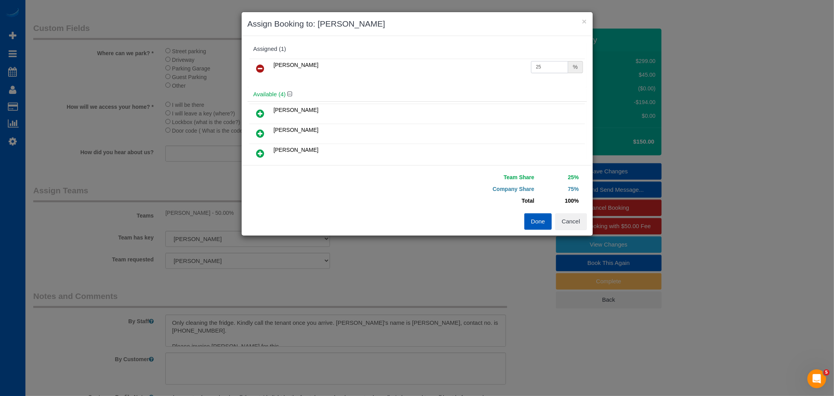
drag, startPoint x: 494, startPoint y: 67, endPoint x: 433, endPoint y: 75, distance: 61.9
click at [432, 69] on tr "Dominika Markovets 25 %" at bounding box center [416, 69] width 335 height 20
type input "50"
click at [515, 223] on div "Done Cancel" at bounding box center [505, 221] width 176 height 16
click at [527, 224] on button "Done" at bounding box center [537, 221] width 27 height 16
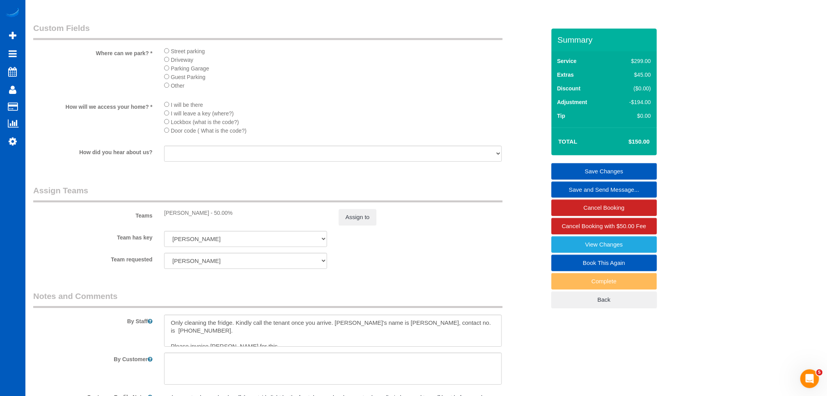
click at [635, 170] on link "Save Changes" at bounding box center [605, 171] width 106 height 16
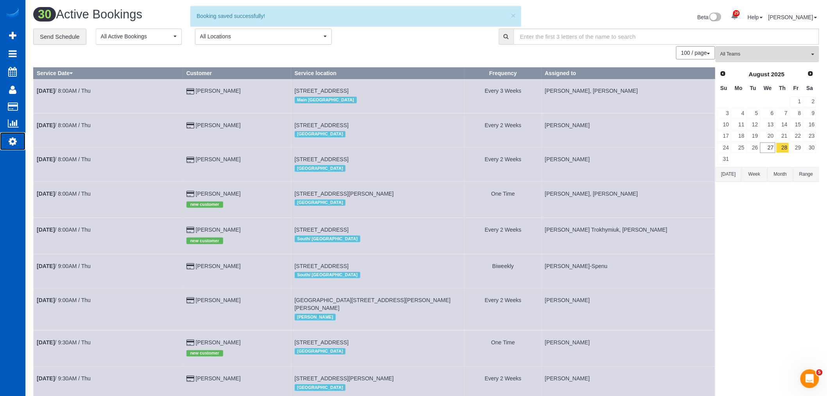
click at [13, 143] on icon at bounding box center [13, 140] width 8 height 9
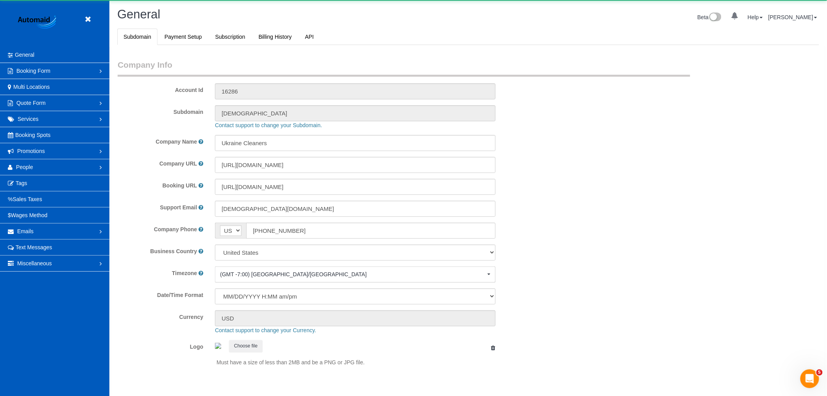
scroll to position [1709, 827]
select select "1"
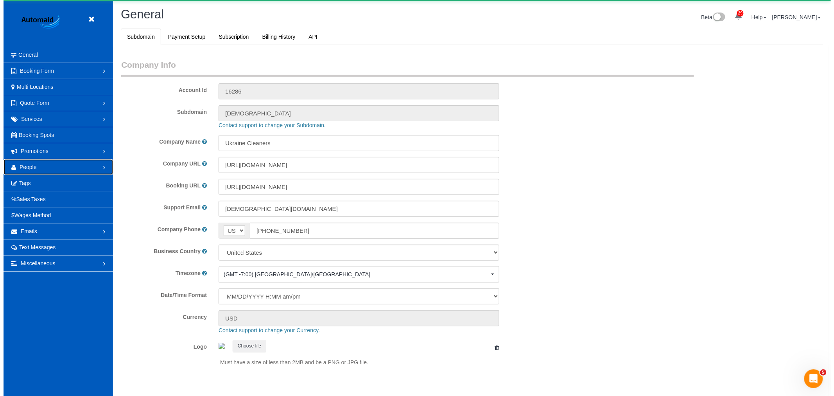
scroll to position [0, 0]
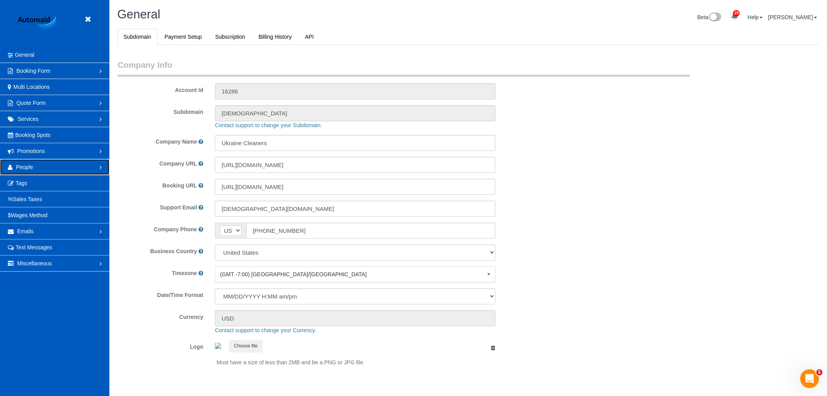
click at [37, 171] on link "People" at bounding box center [54, 167] width 109 height 16
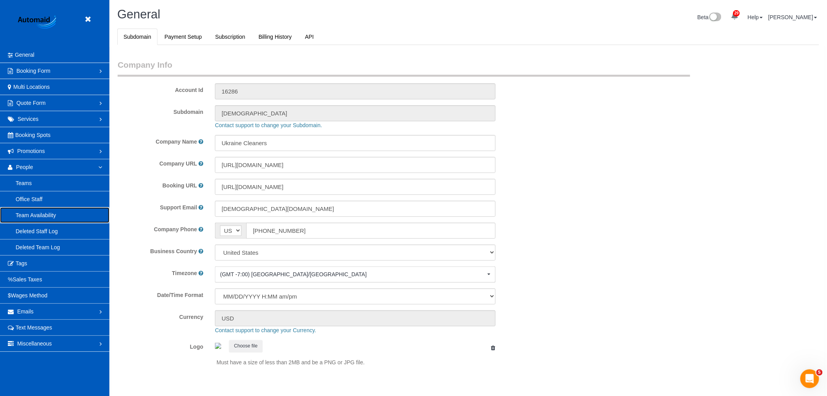
click at [38, 216] on link "Team Availability" at bounding box center [54, 215] width 109 height 16
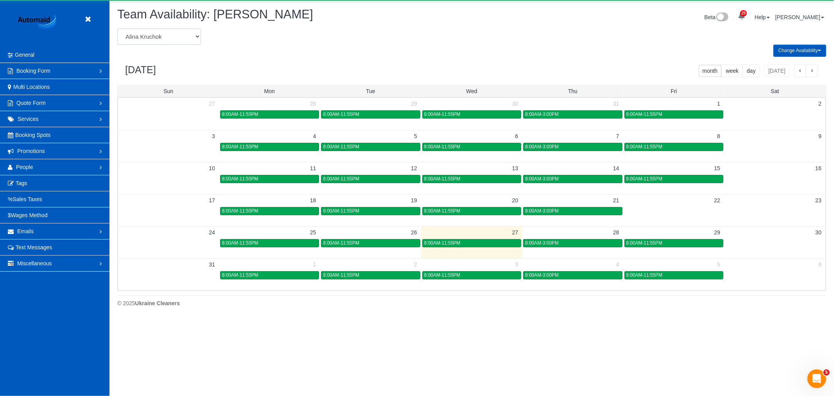
scroll to position [319, 834]
click at [152, 37] on select "Alina Kruchok Alona Kulish Alona Tarasiuk Alona Vikhliaieva Anastasiia Demchenk…" at bounding box center [159, 37] width 84 height 16
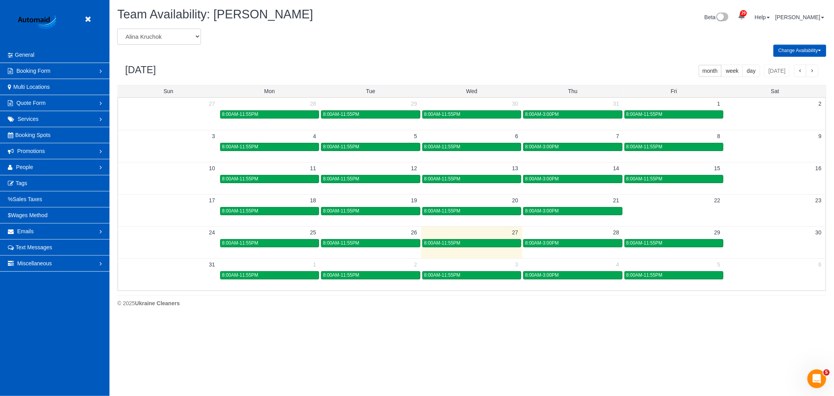
select select "number:517"
click at [117, 29] on select "Alina Kruchok Alona Kulish Alona Tarasiuk Alona Vikhliaieva Anastasiia Demchenk…" at bounding box center [159, 37] width 84 height 16
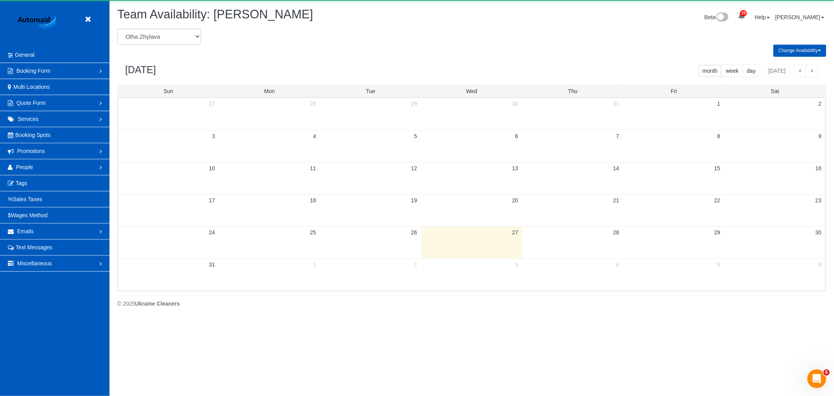
click at [142, 29] on select "Alina Kruchok Alona Kulish Alona Tarasiuk Alona Vikhliaieva Anastasiia Demchenk…" at bounding box center [159, 37] width 84 height 16
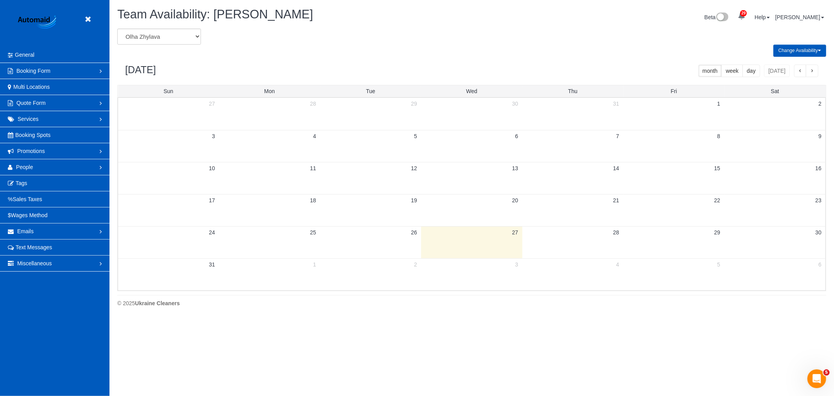
select select "number:6106"
click at [117, 29] on select "Alina Kruchok Alona Kulish Alona Tarasiuk Alona Vikhliaieva Anastasiia Demchenk…" at bounding box center [159, 37] width 84 height 16
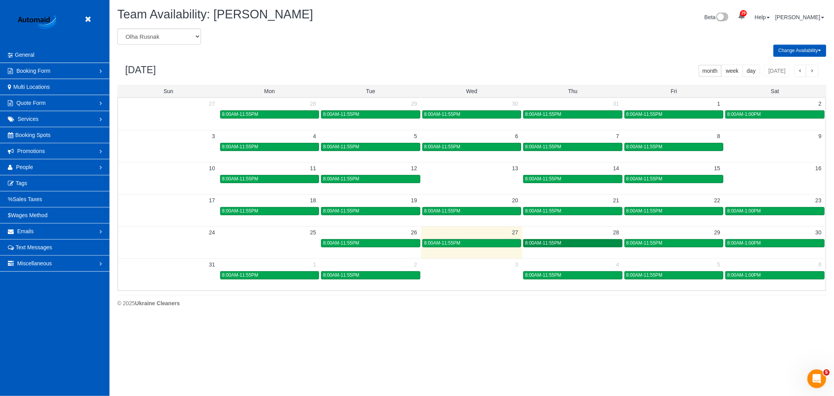
click at [545, 241] on span "8:00AM-11:55PM" at bounding box center [543, 242] width 36 height 5
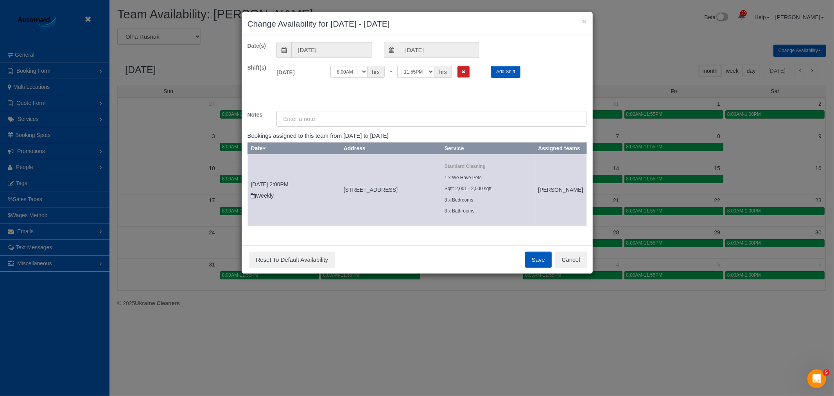
click at [457, 72] on div "12:00AM 12:05AM 12:10AM 12:15AM 12:20AM 12:25AM 12:30AM 12:35AM 12:40AM 12:45AM…" at bounding box center [404, 72] width 149 height 12
click at [462, 72] on icon "Remove Shift" at bounding box center [464, 72] width 4 height 4
drag, startPoint x: 544, startPoint y: 288, endPoint x: 545, endPoint y: 274, distance: 14.5
click at [543, 285] on div "× Change Availability for 08/28/2025 - 08/28/2025 Date(s) 08/28/2025 08/28/2025…" at bounding box center [417, 198] width 834 height 396
click at [545, 268] on button "Save" at bounding box center [538, 259] width 27 height 16
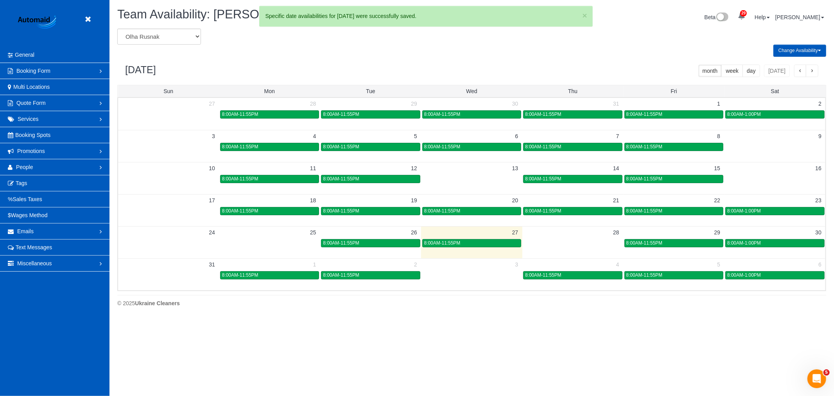
drag, startPoint x: 92, startPoint y: 9, endPoint x: 95, endPoint y: 14, distance: 5.6
click at [92, 9] on header "Beta" at bounding box center [54, 23] width 109 height 47
click at [96, 21] on header "Beta" at bounding box center [54, 23] width 109 height 47
click at [87, 19] on icon at bounding box center [88, 19] width 10 height 10
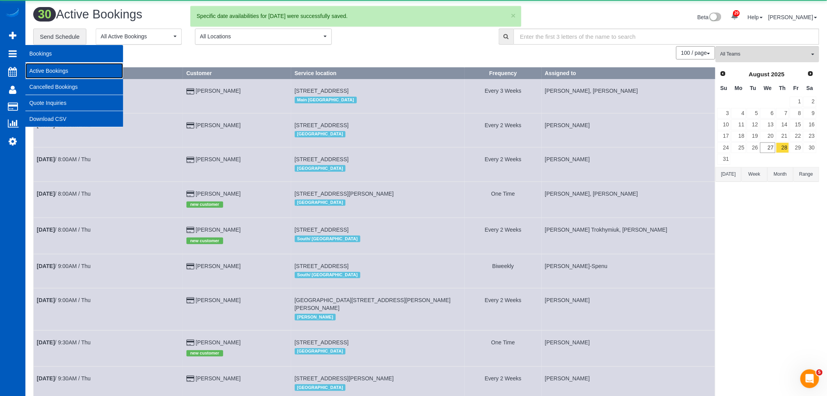
click at [64, 74] on link "Active Bookings" at bounding box center [74, 71] width 98 height 16
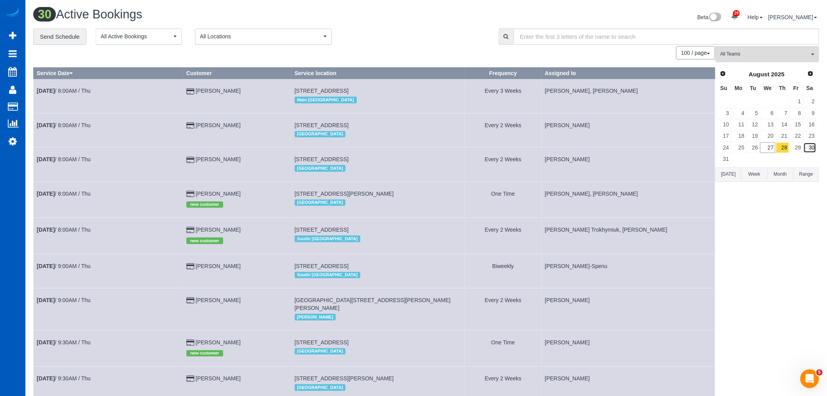
click at [813, 149] on link "30" at bounding box center [810, 147] width 13 height 11
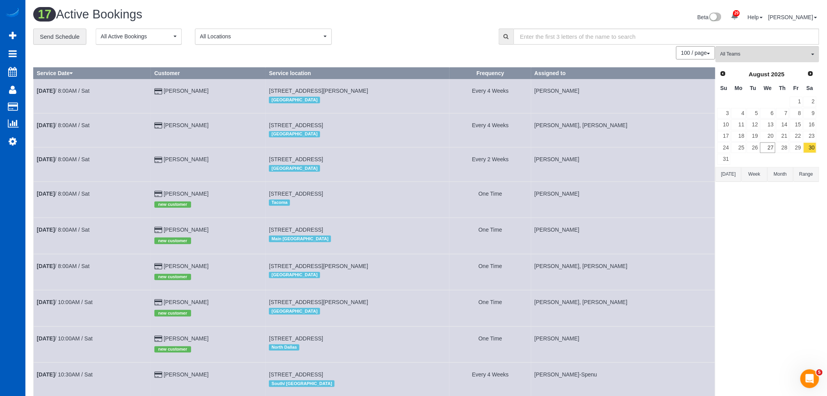
drag, startPoint x: 759, startPoint y: 68, endPoint x: 759, endPoint y: 63, distance: 4.7
click at [759, 68] on div "Prev Next August 2025" at bounding box center [767, 74] width 100 height 13
click at [759, 64] on div "All Teams Remove Team Filters [PERSON_NAME] [PERSON_NAME] [PERSON_NAME] Alona V…" at bounding box center [768, 376] width 104 height 661
drag, startPoint x: 759, startPoint y: 61, endPoint x: 755, endPoint y: 64, distance: 5.3
click at [759, 61] on button "All Teams" at bounding box center [768, 54] width 104 height 16
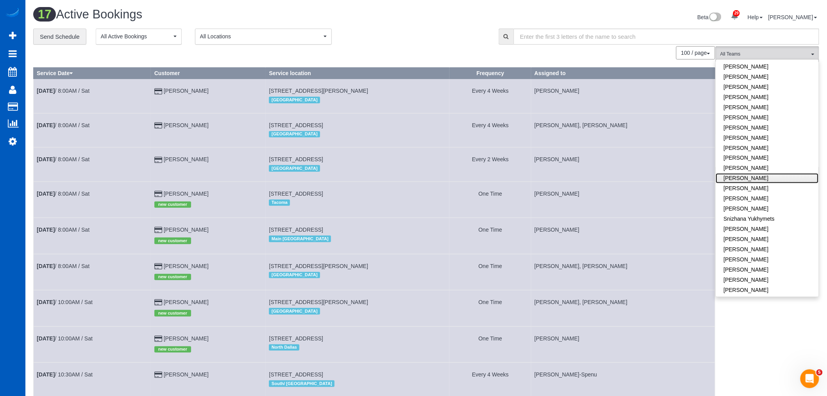
click at [750, 173] on link "[PERSON_NAME]" at bounding box center [767, 178] width 103 height 10
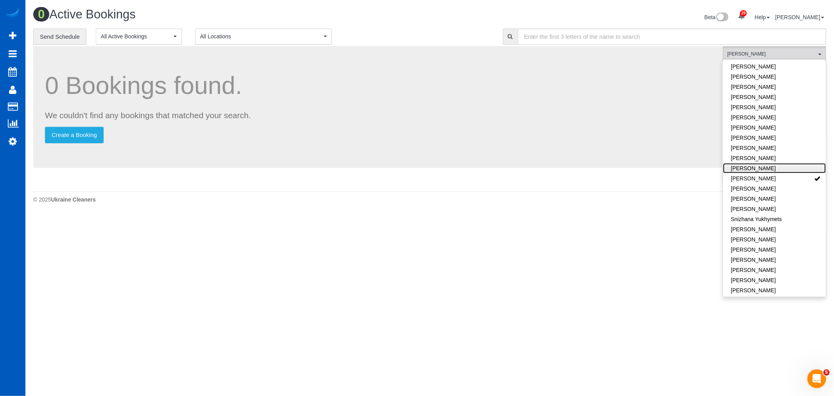
click at [750, 163] on link "[PERSON_NAME]" at bounding box center [774, 168] width 103 height 10
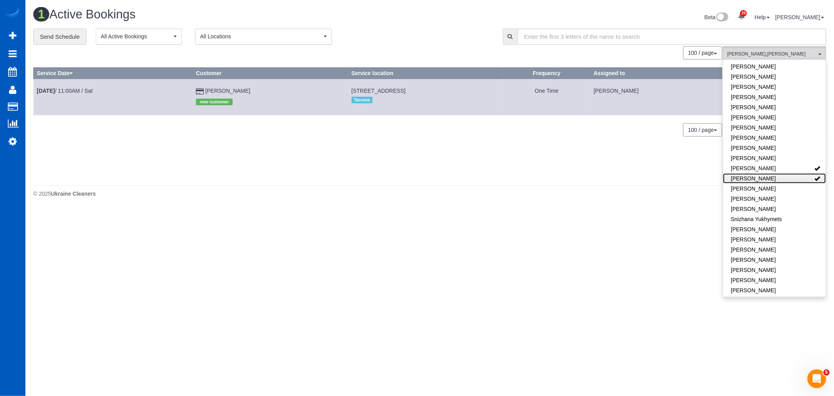
click at [757, 173] on link "[PERSON_NAME]" at bounding box center [774, 178] width 103 height 10
click at [72, 89] on link "Aug 30th / 11:00AM / Sat" at bounding box center [65, 91] width 56 height 6
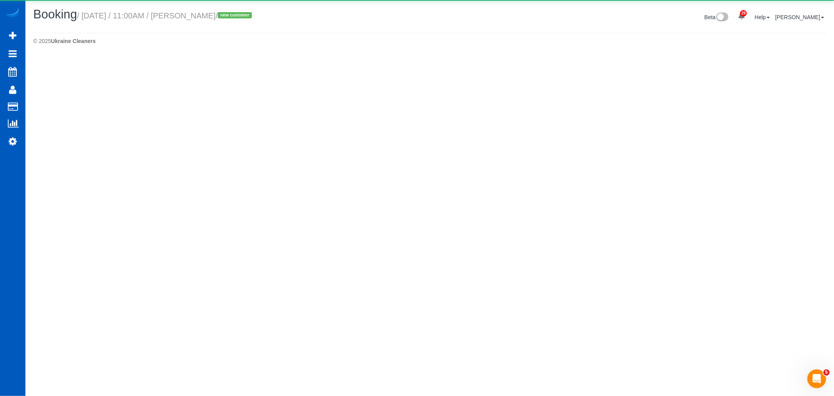
select select "WA"
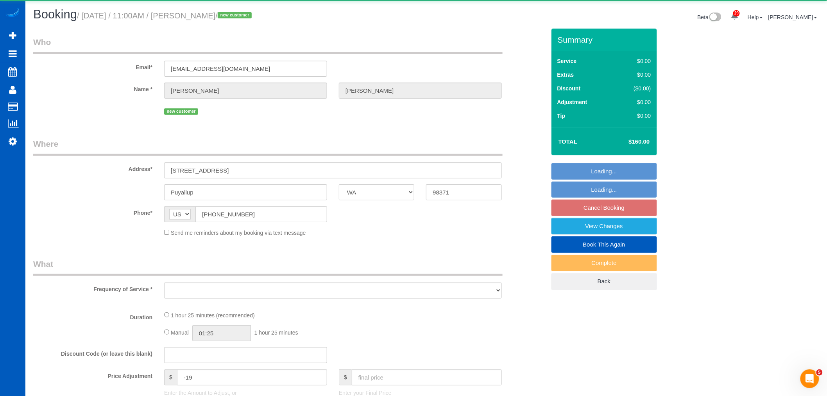
select select "object:15985"
select select "string:fspay-3d67dca1-550a-40c1-bf2b-f292bbe38bb9"
select select "199"
select select "1001"
select select "3"
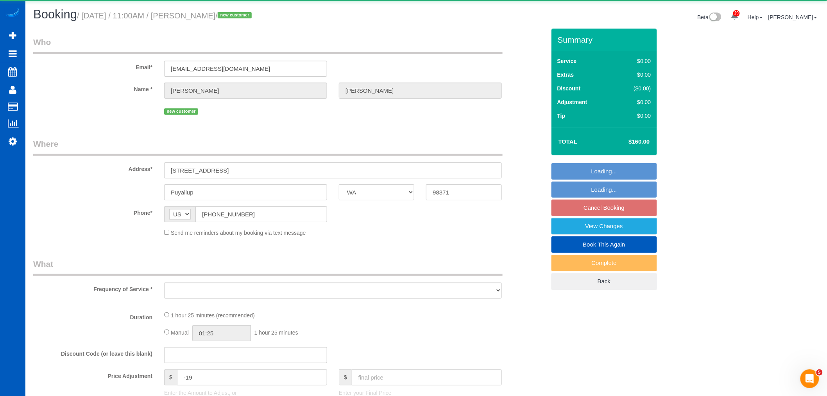
select select "spot88"
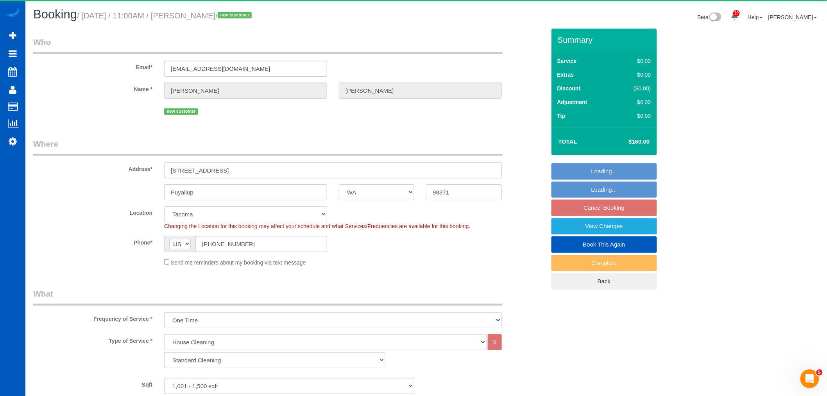
select select "1001"
select select "3"
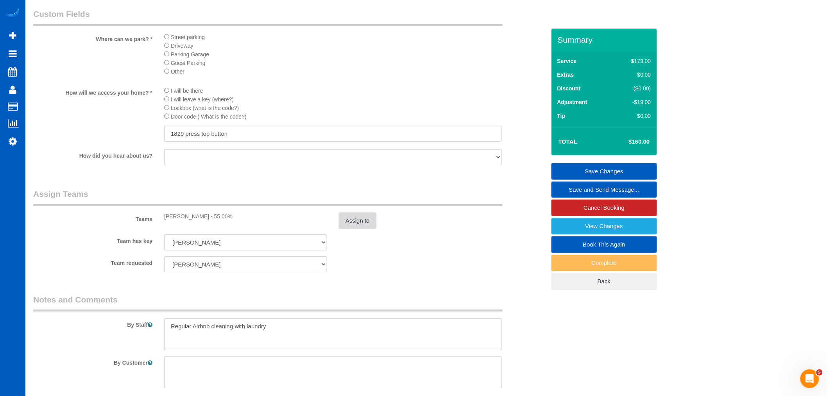
click at [365, 229] on button "Assign to" at bounding box center [358, 220] width 38 height 16
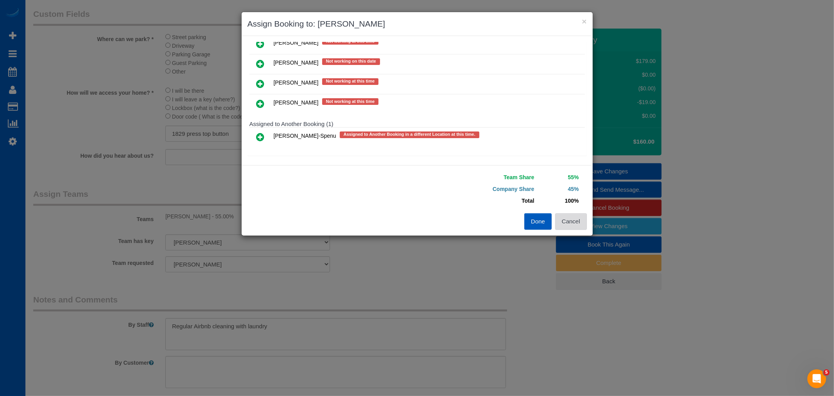
click at [567, 221] on button "Cancel" at bounding box center [571, 221] width 32 height 16
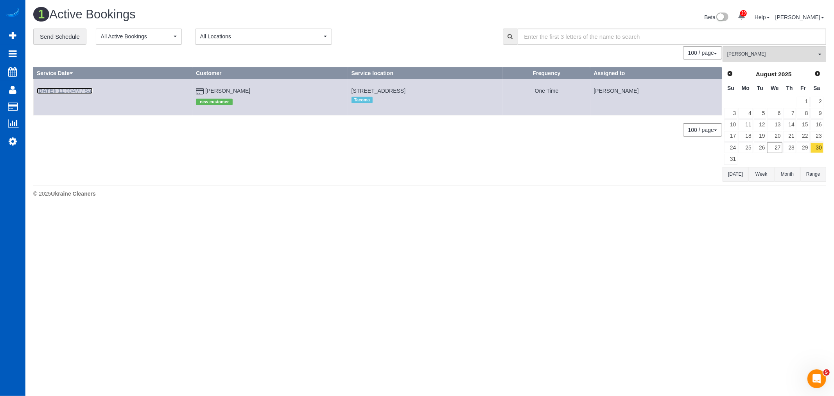
click at [63, 91] on link "Aug 30th / 11:00AM / Sat" at bounding box center [65, 91] width 56 height 6
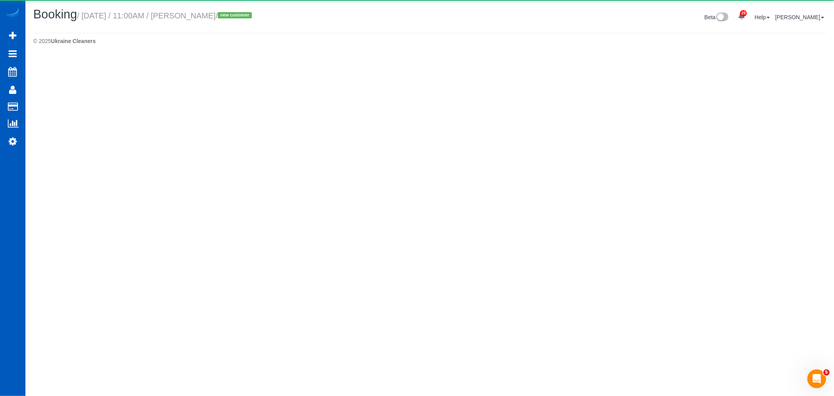
select select "WA"
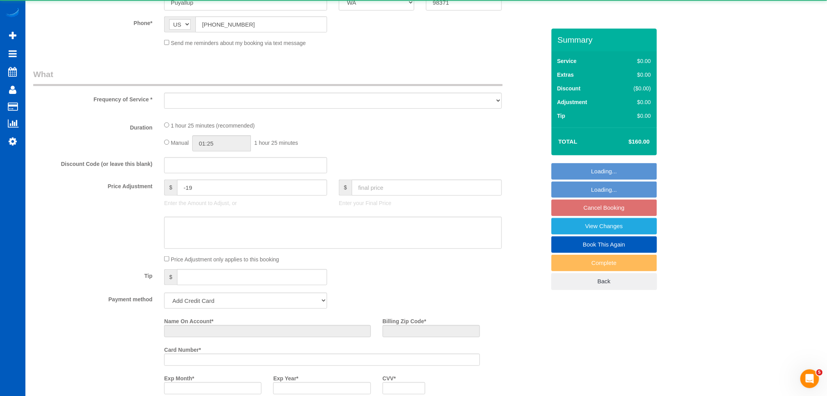
select select "object:16923"
select select "string:fspay-3d67dca1-550a-40c1-bf2b-f292bbe38bb9"
select select "199"
select select "1001"
select select "3"
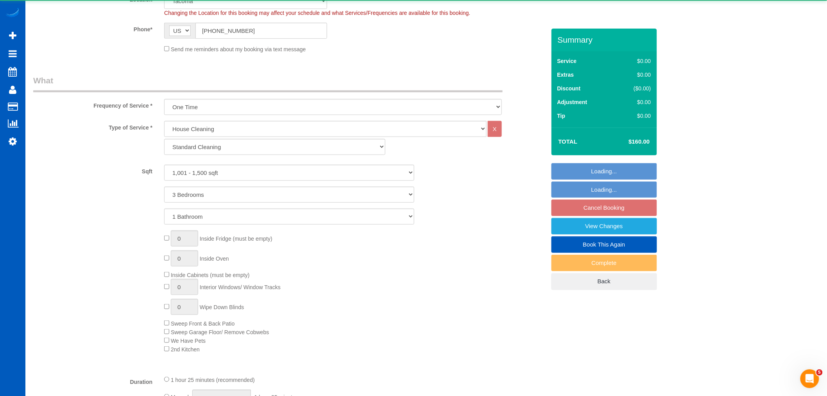
select select "object:17242"
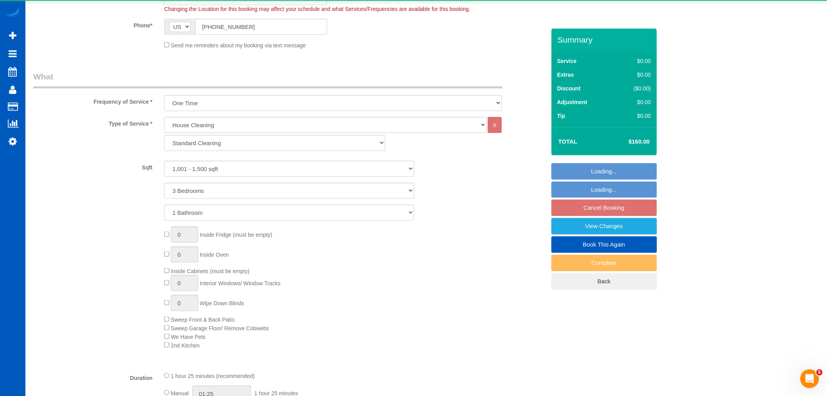
select select "spot96"
select select "1001"
select select "3"
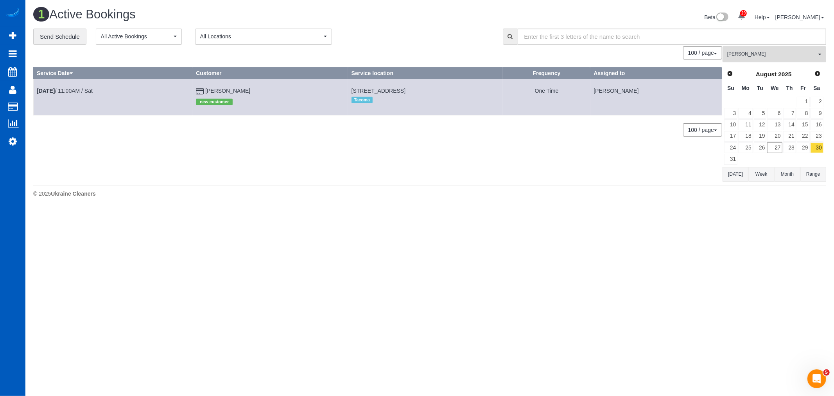
click at [767, 51] on button "Olha Rusnak All Teams" at bounding box center [774, 54] width 104 height 16
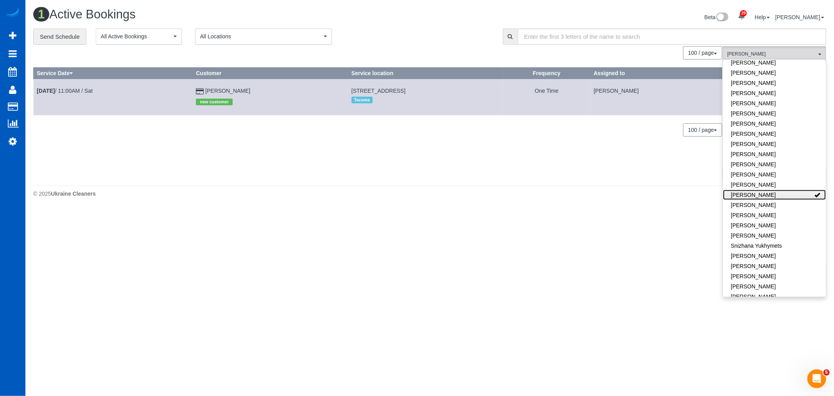
click at [751, 190] on link "[PERSON_NAME]" at bounding box center [774, 195] width 103 height 10
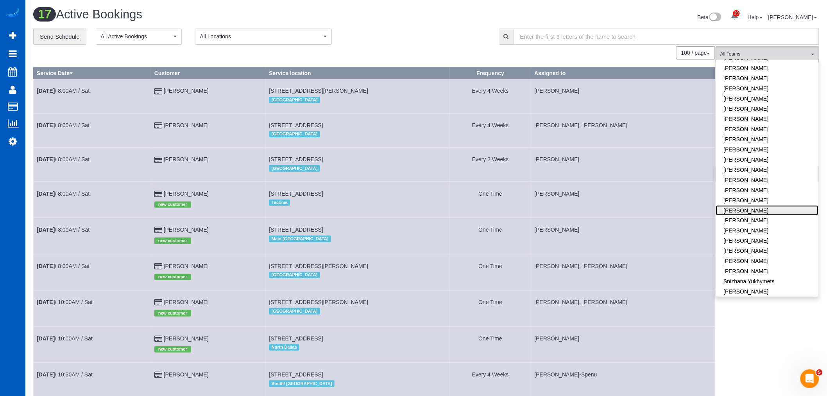
click at [745, 205] on link "[PERSON_NAME]" at bounding box center [767, 210] width 103 height 10
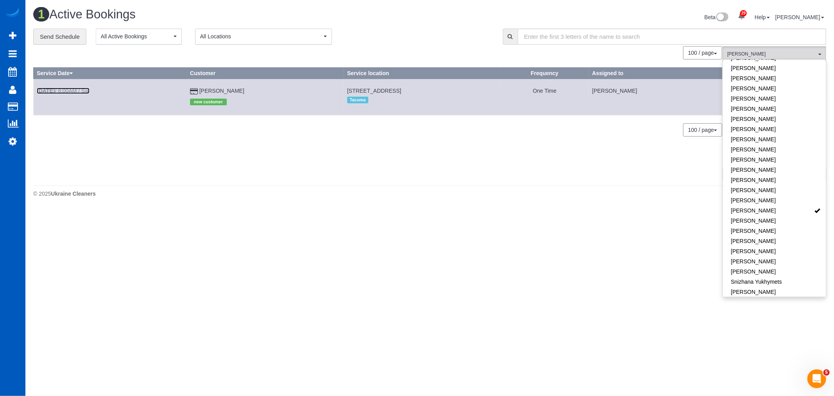
click at [53, 91] on b "Aug 30th" at bounding box center [46, 91] width 18 height 6
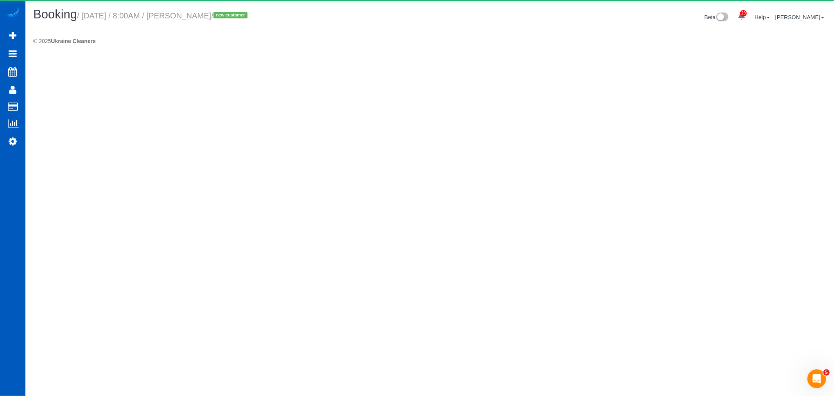
select select "WA"
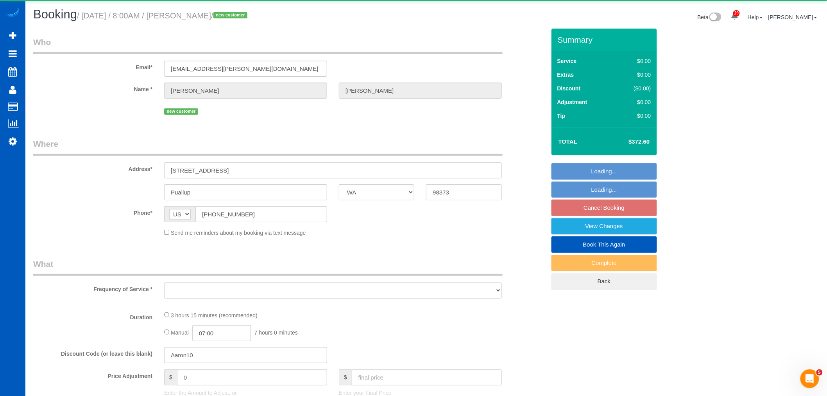
select select "object:18475"
select select "string:fspay-071bffc0-9ca8-483d-b192-43bc754d51b4"
select select "199"
select select "1001"
select select "2"
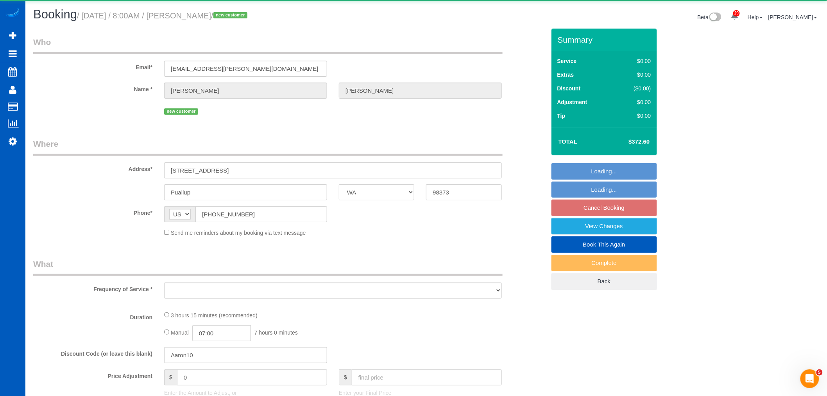
select select "2"
select select "spot104"
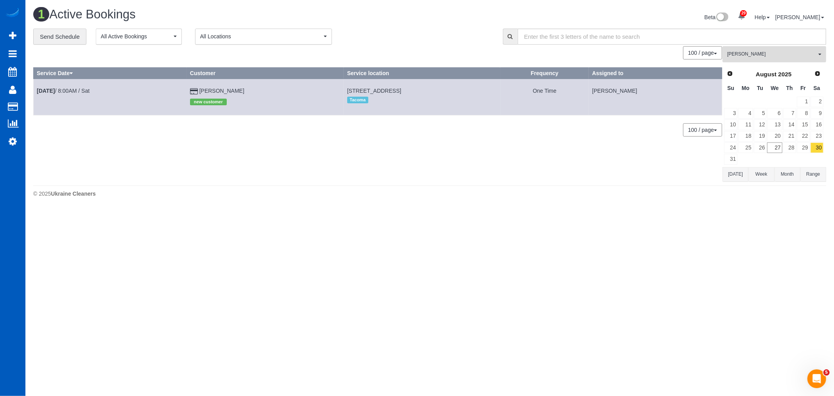
click at [784, 56] on span "[PERSON_NAME]" at bounding box center [771, 54] width 89 height 7
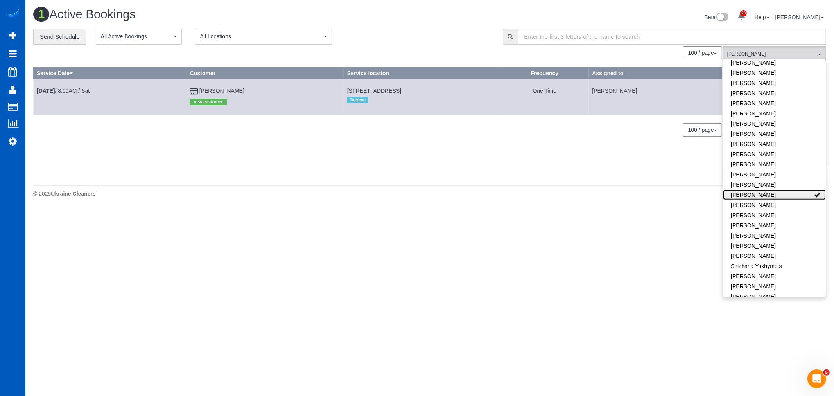
click at [768, 190] on link "[PERSON_NAME]" at bounding box center [774, 195] width 103 height 10
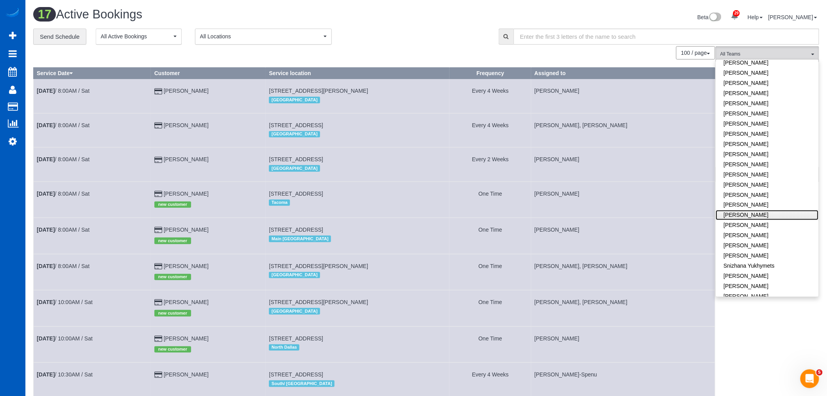
click at [771, 210] on link "[PERSON_NAME]" at bounding box center [767, 215] width 103 height 10
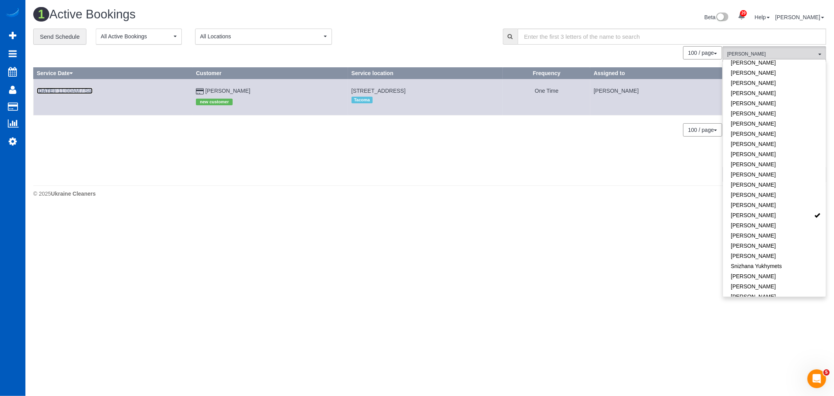
click at [63, 91] on link "Aug 30th / 11:00AM / Sat" at bounding box center [65, 91] width 56 height 6
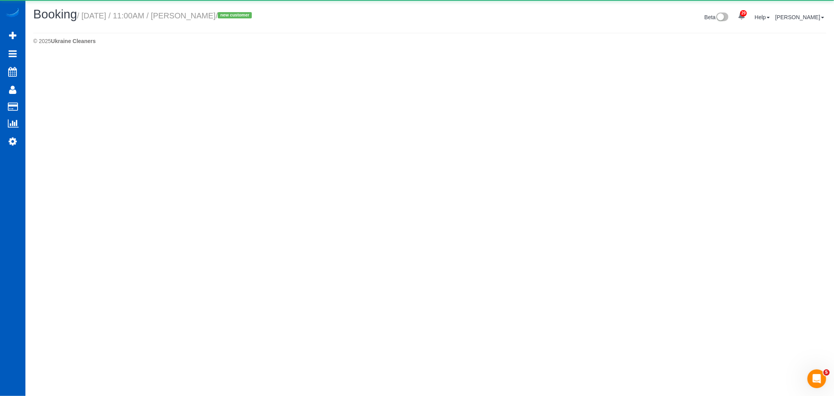
select select "WA"
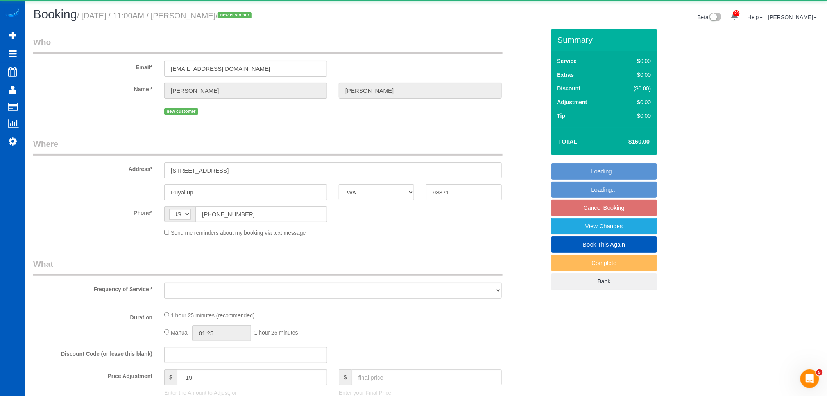
select select "object:19667"
select select "string:fspay-3d67dca1-550a-40c1-bf2b-f292bbe38bb9"
select select "199"
select select "1001"
select select "3"
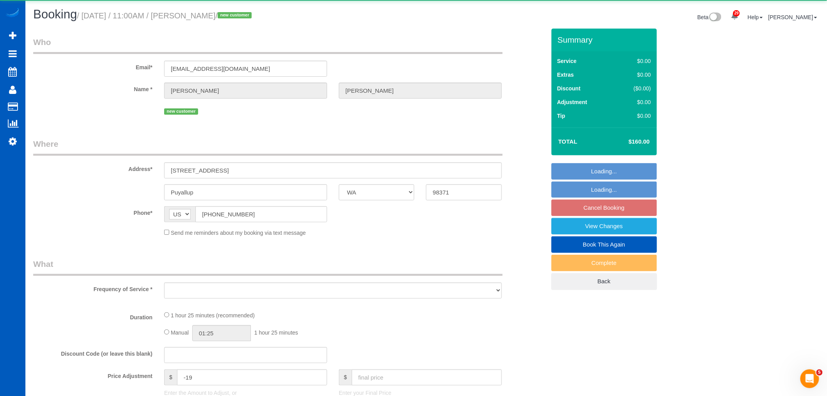
select select "spot112"
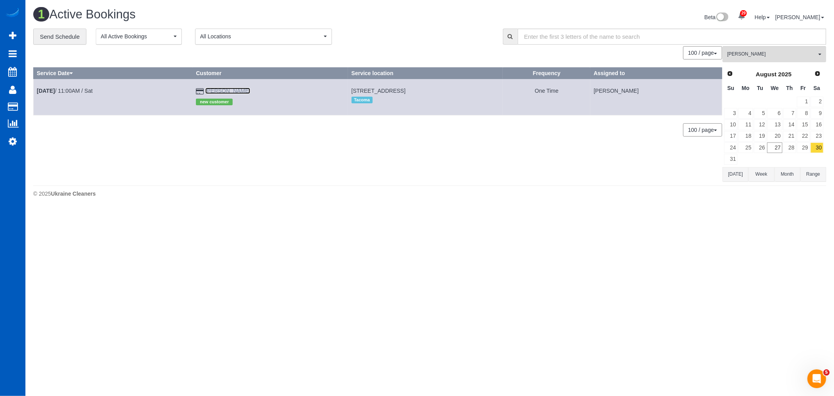
click at [223, 91] on link "Karl Hess" at bounding box center [227, 91] width 45 height 6
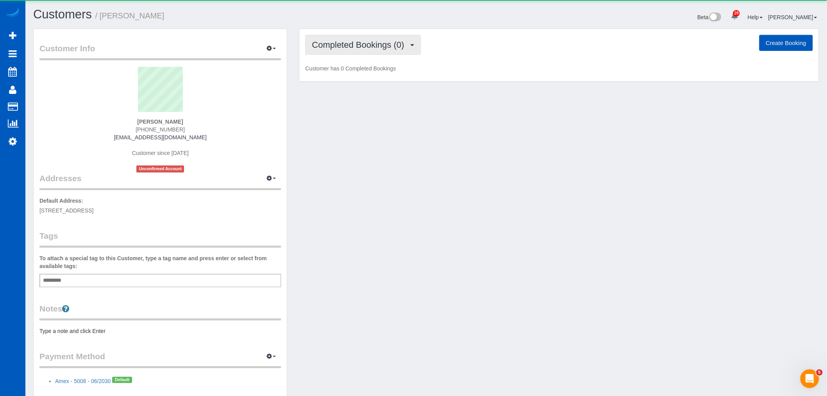
click at [337, 55] on button "Completed Bookings (0)" at bounding box center [363, 45] width 116 height 20
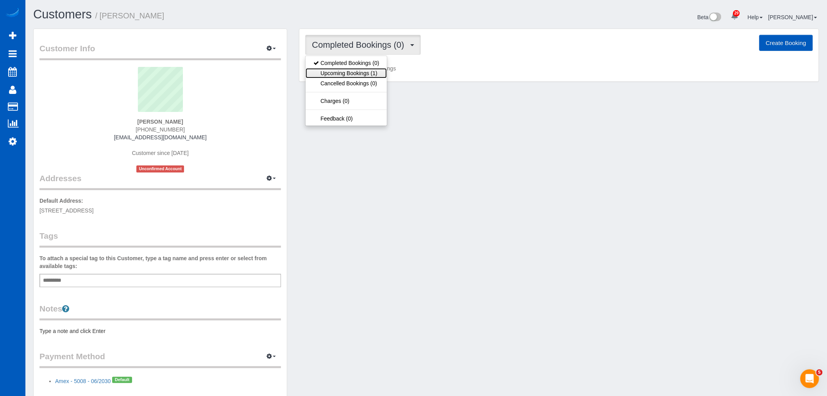
click at [372, 76] on link "Upcoming Bookings (1)" at bounding box center [346, 73] width 81 height 10
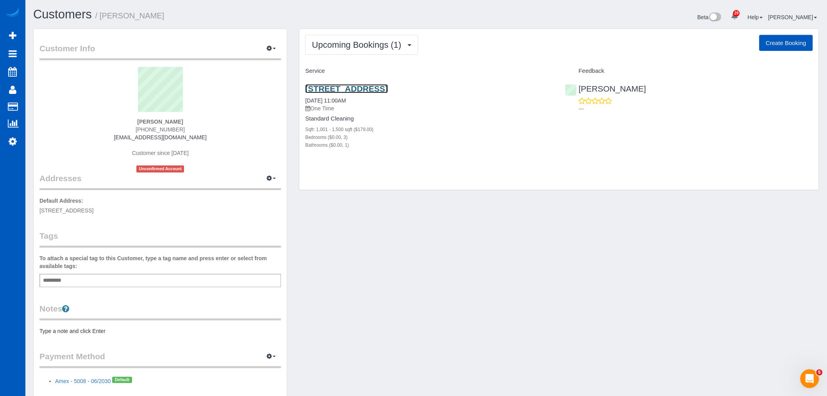
click at [371, 88] on link "1239 9th St Sw, Puyallup, WA 98371" at bounding box center [346, 88] width 82 height 9
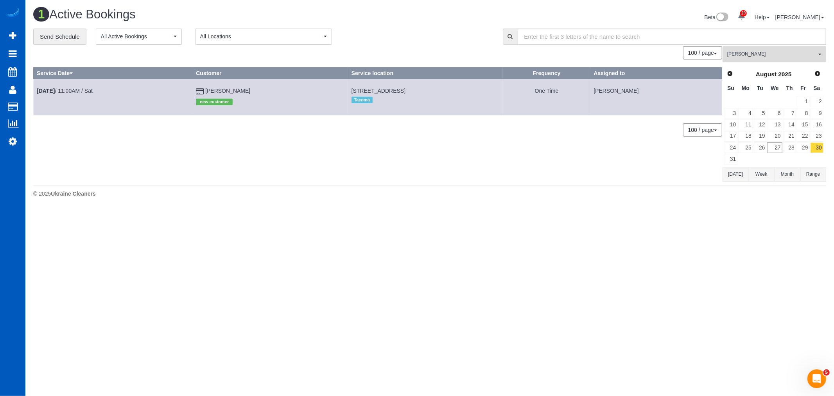
click at [778, 57] on span "[PERSON_NAME]" at bounding box center [771, 54] width 89 height 7
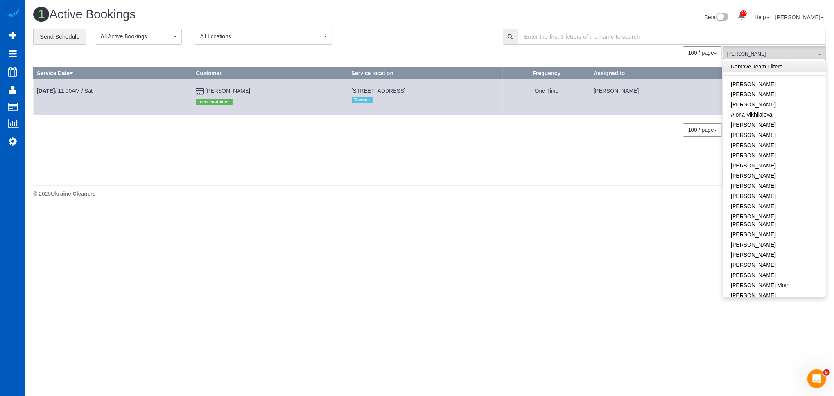
click at [764, 64] on link "Remove Team Filters" at bounding box center [774, 66] width 103 height 10
click at [763, 54] on span "All Teams" at bounding box center [764, 54] width 89 height 7
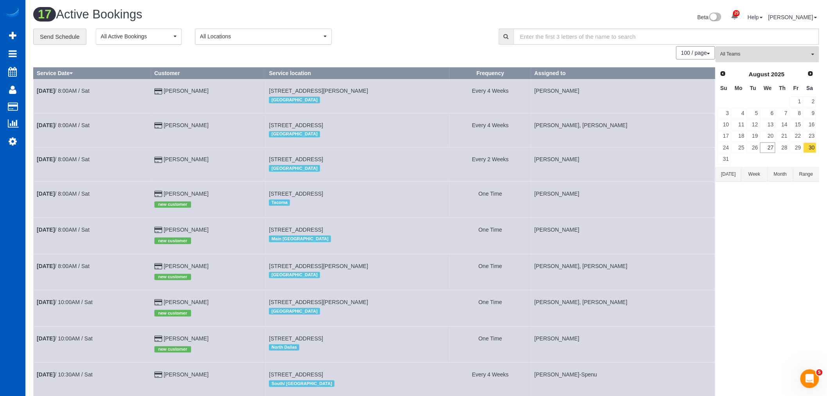
click at [748, 44] on div "**********" at bounding box center [426, 368] width 786 height 679
click at [754, 51] on span "All Teams" at bounding box center [764, 54] width 89 height 7
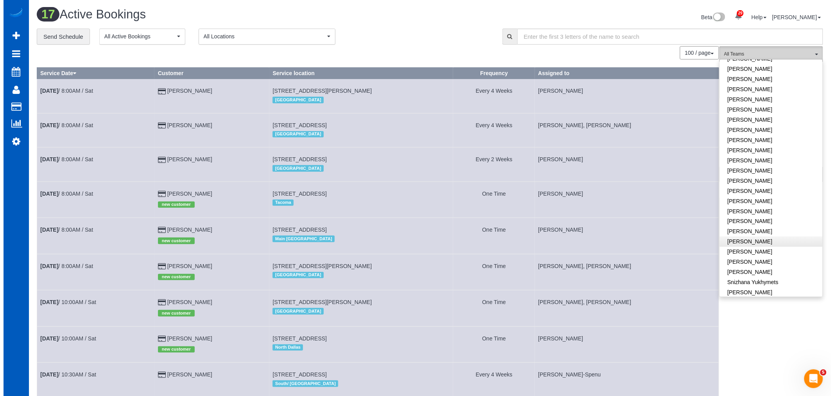
scroll to position [478, 0]
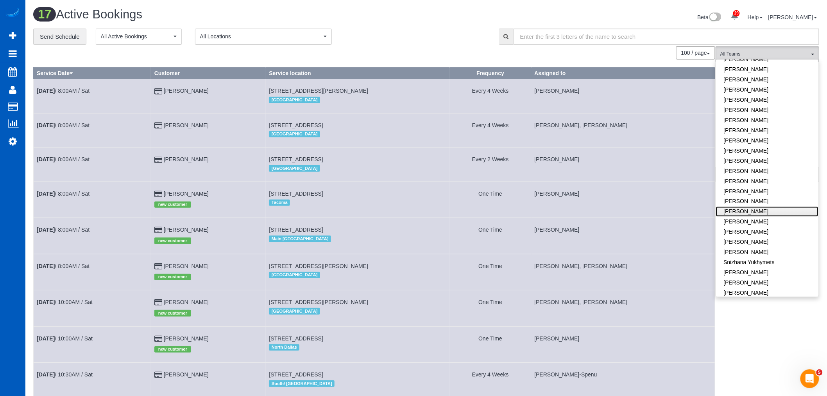
click at [750, 206] on link "[PERSON_NAME]" at bounding box center [767, 211] width 103 height 10
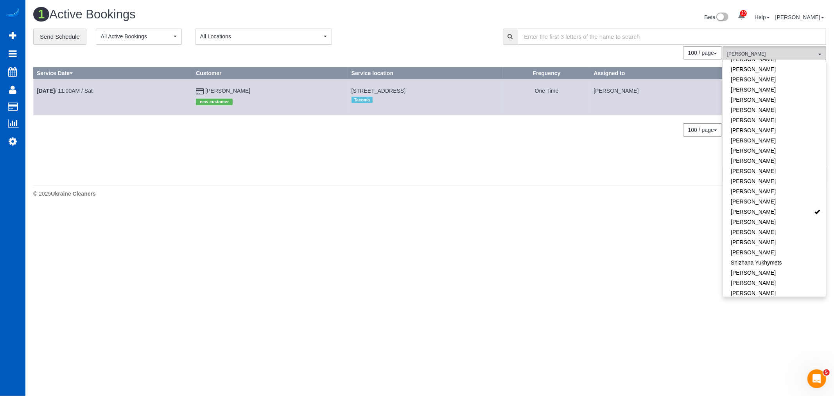
click at [373, 258] on body "29 Beta Your Notifications You have 0 alerts × You have 7 to charge for 08/25/2…" at bounding box center [417, 198] width 834 height 396
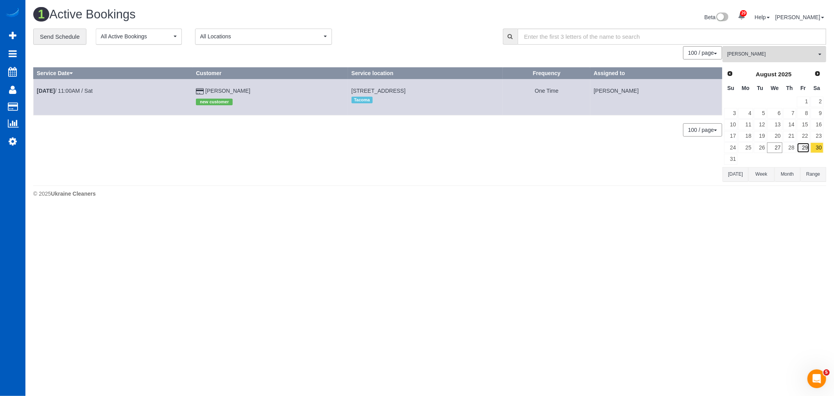
click at [807, 146] on link "29" at bounding box center [803, 147] width 13 height 11
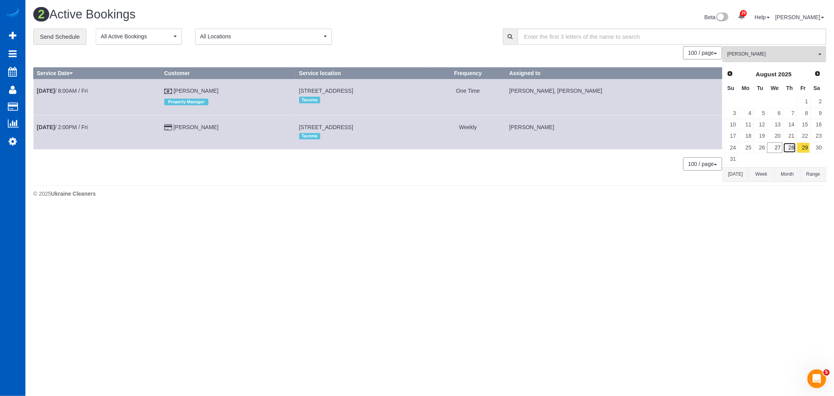
click at [786, 148] on link "28" at bounding box center [789, 147] width 13 height 11
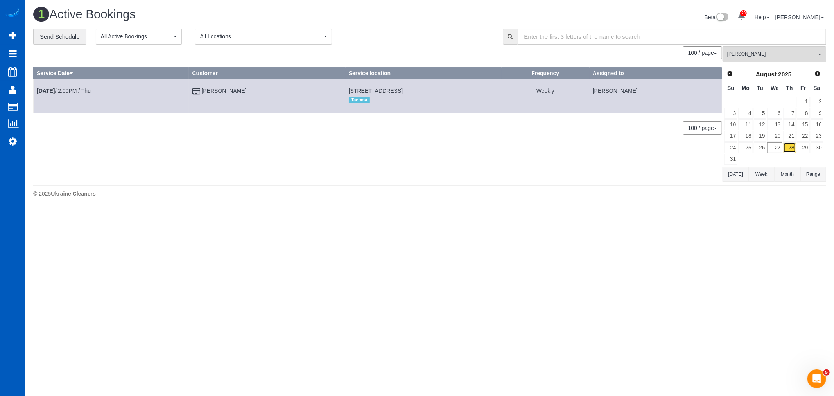
click at [795, 148] on link "28" at bounding box center [789, 147] width 13 height 11
click at [804, 149] on link "29" at bounding box center [803, 147] width 13 height 11
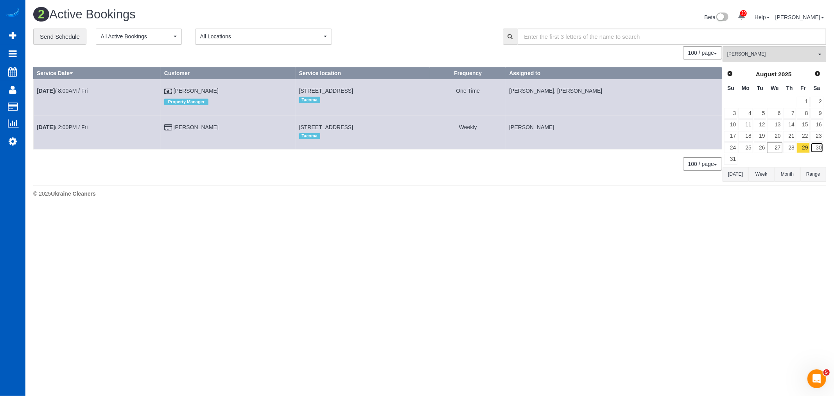
click at [816, 150] on link "30" at bounding box center [816, 147] width 13 height 11
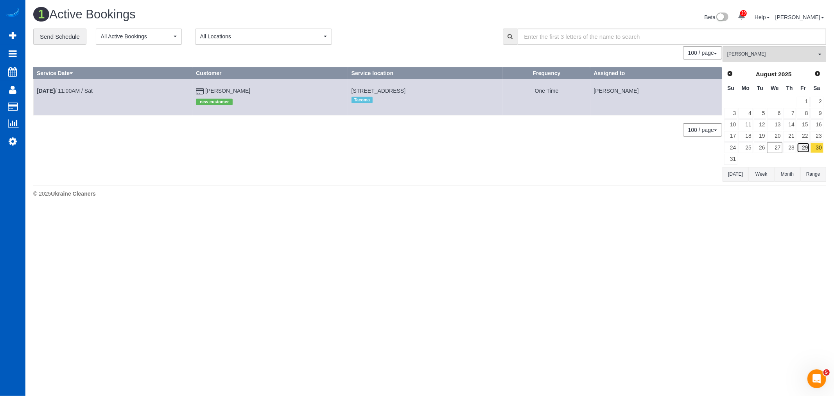
click at [802, 143] on link "29" at bounding box center [803, 147] width 13 height 11
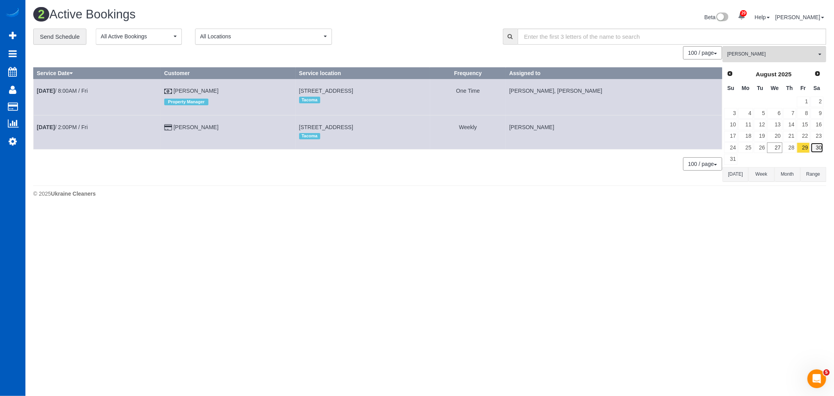
click at [819, 152] on link "30" at bounding box center [816, 147] width 13 height 11
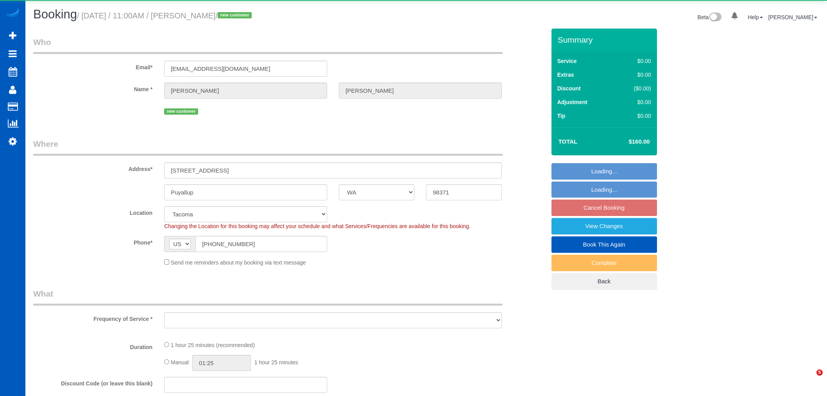
select select "WA"
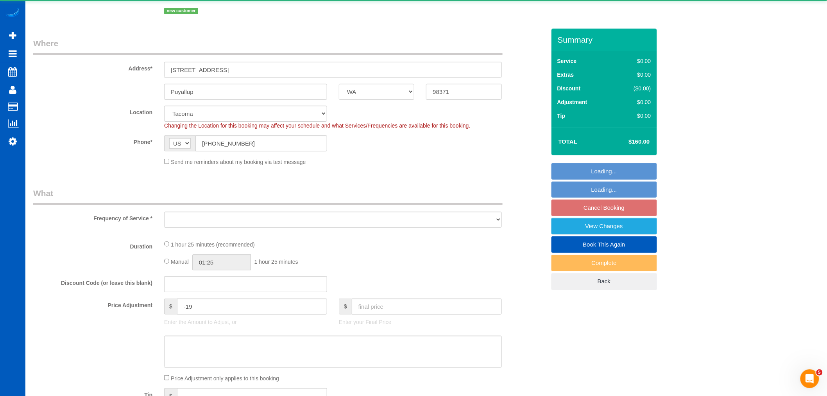
scroll to position [130, 0]
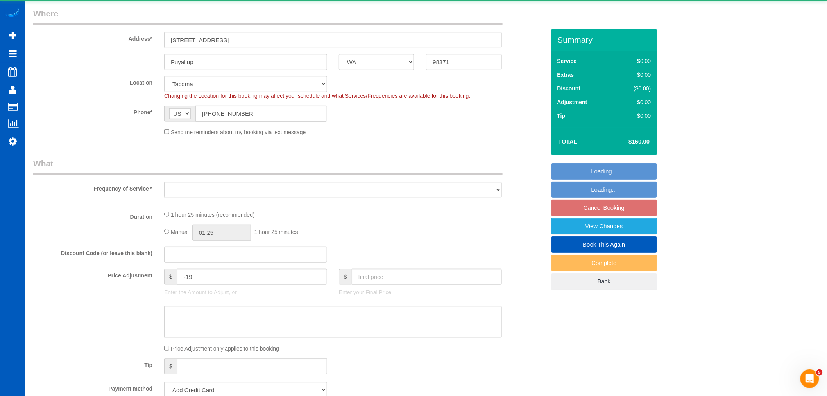
select select "object:1133"
select select "string:fspay-3d67dca1-550a-40c1-bf2b-f292bbe38bb9"
select select "199"
select select "1001"
select select "3"
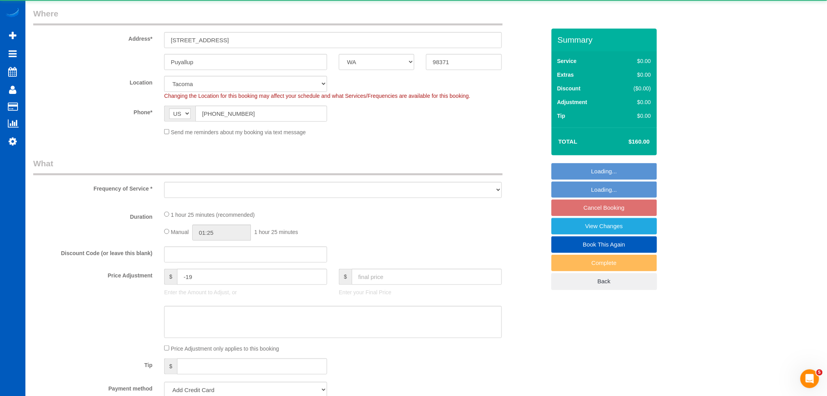
select select "spot1"
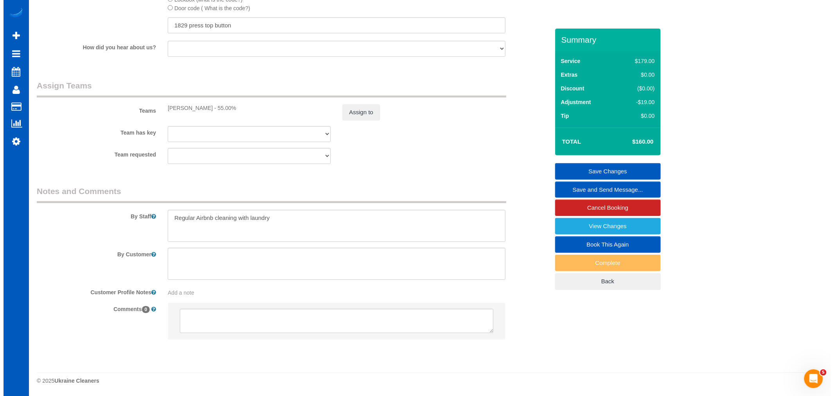
scroll to position [988, 0]
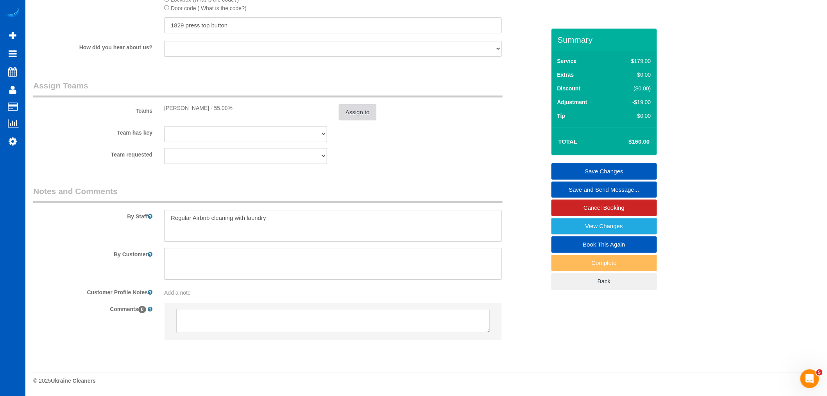
click at [344, 112] on button "Assign to" at bounding box center [358, 112] width 38 height 16
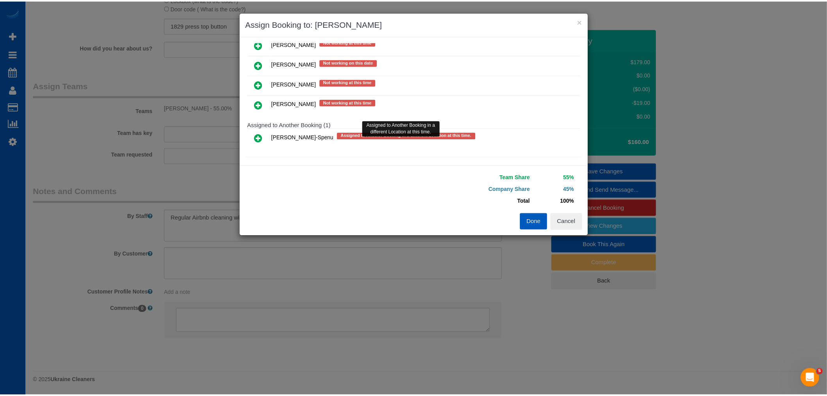
scroll to position [224, 0]
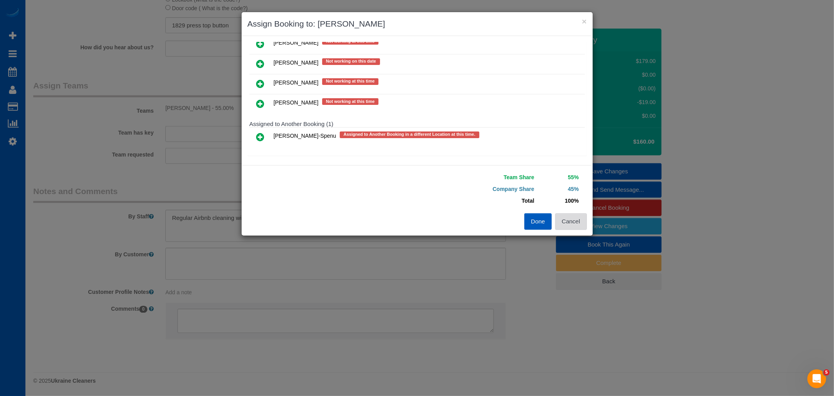
drag, startPoint x: 586, startPoint y: 225, endPoint x: 563, endPoint y: 207, distance: 29.3
click at [586, 224] on button "Cancel" at bounding box center [571, 221] width 32 height 16
